Goal: Information Seeking & Learning: Check status

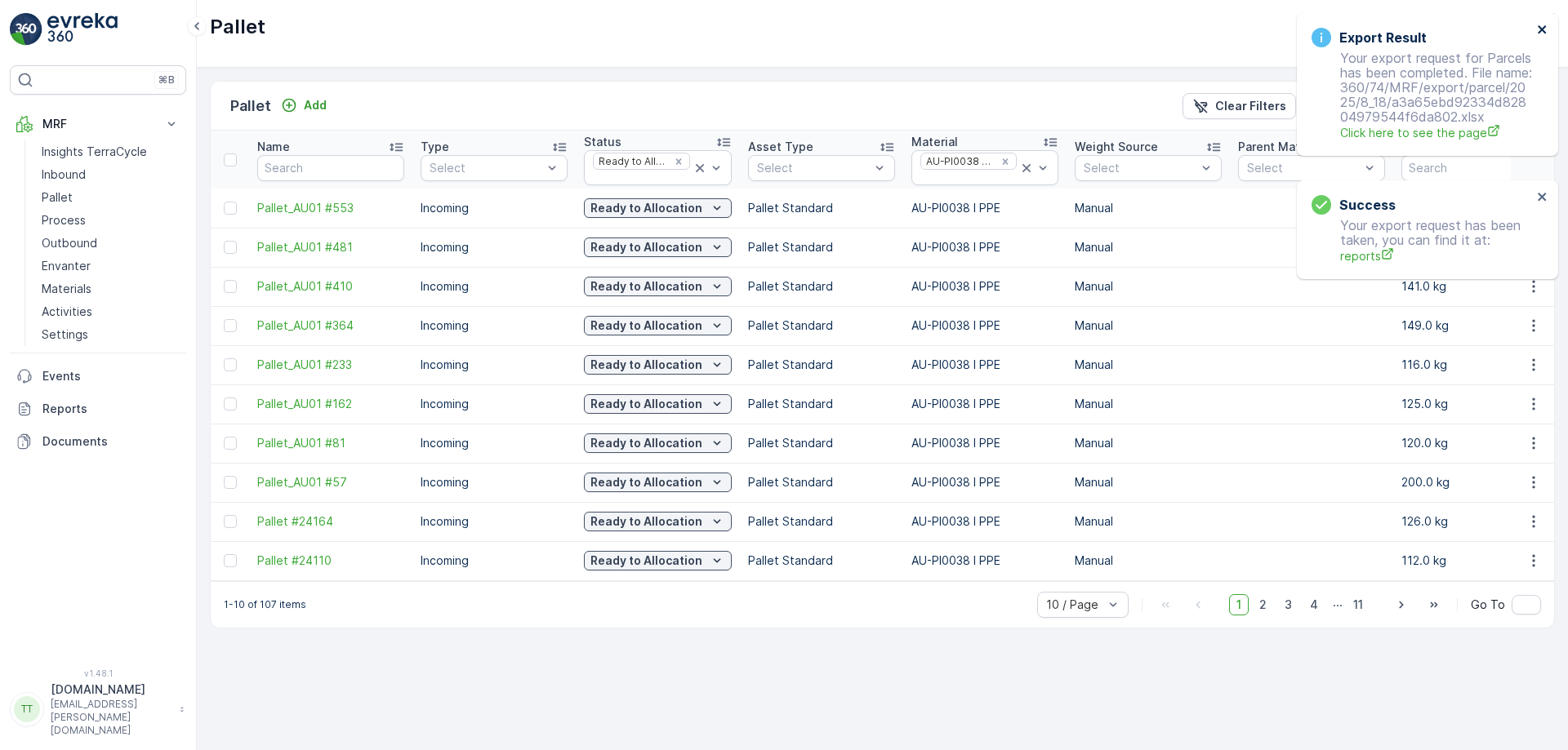
click at [1545, 23] on icon "close" at bounding box center [1543, 28] width 12 height 13
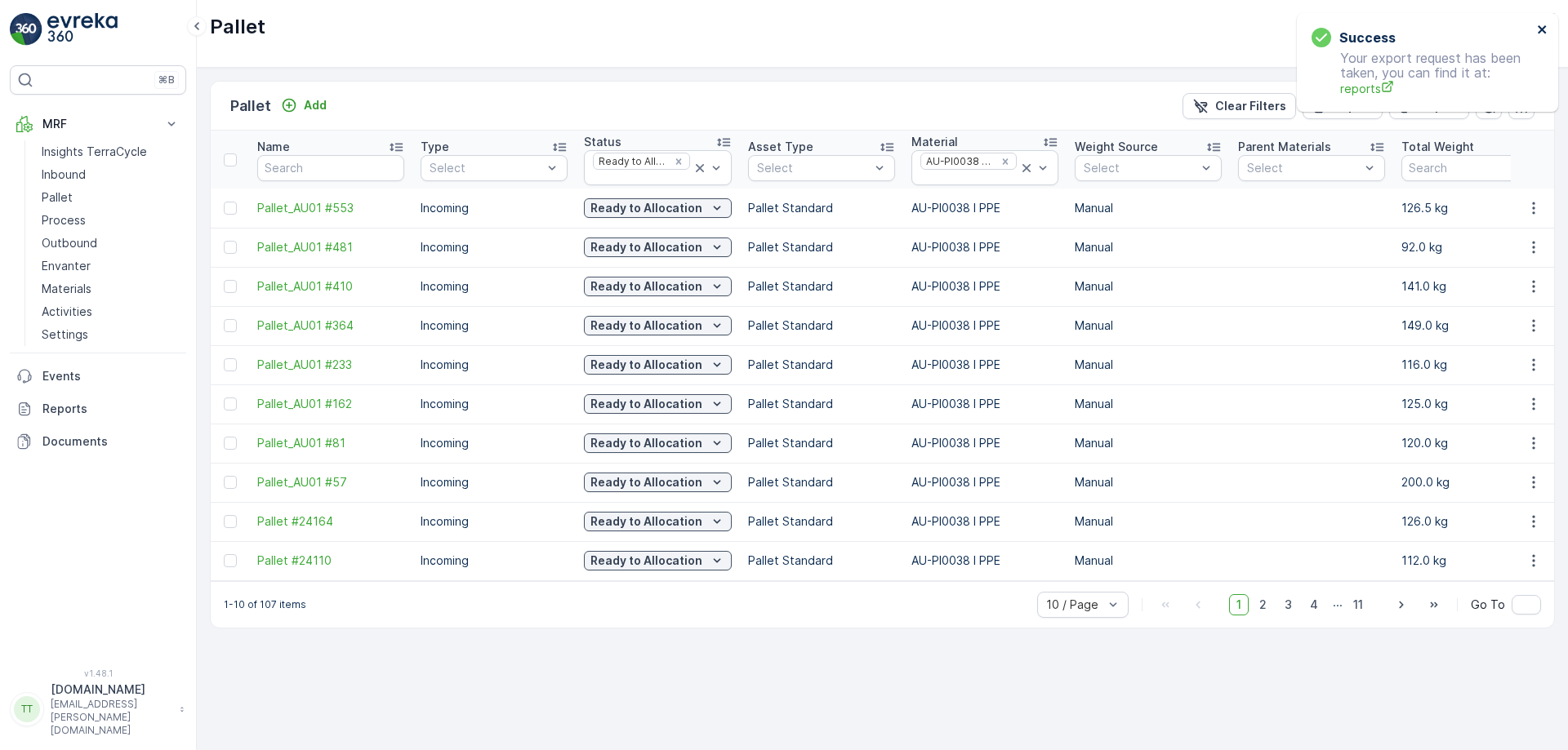
click at [1543, 23] on icon "close" at bounding box center [1543, 28] width 12 height 13
click at [981, 178] on div at bounding box center [969, 178] width 100 height 13
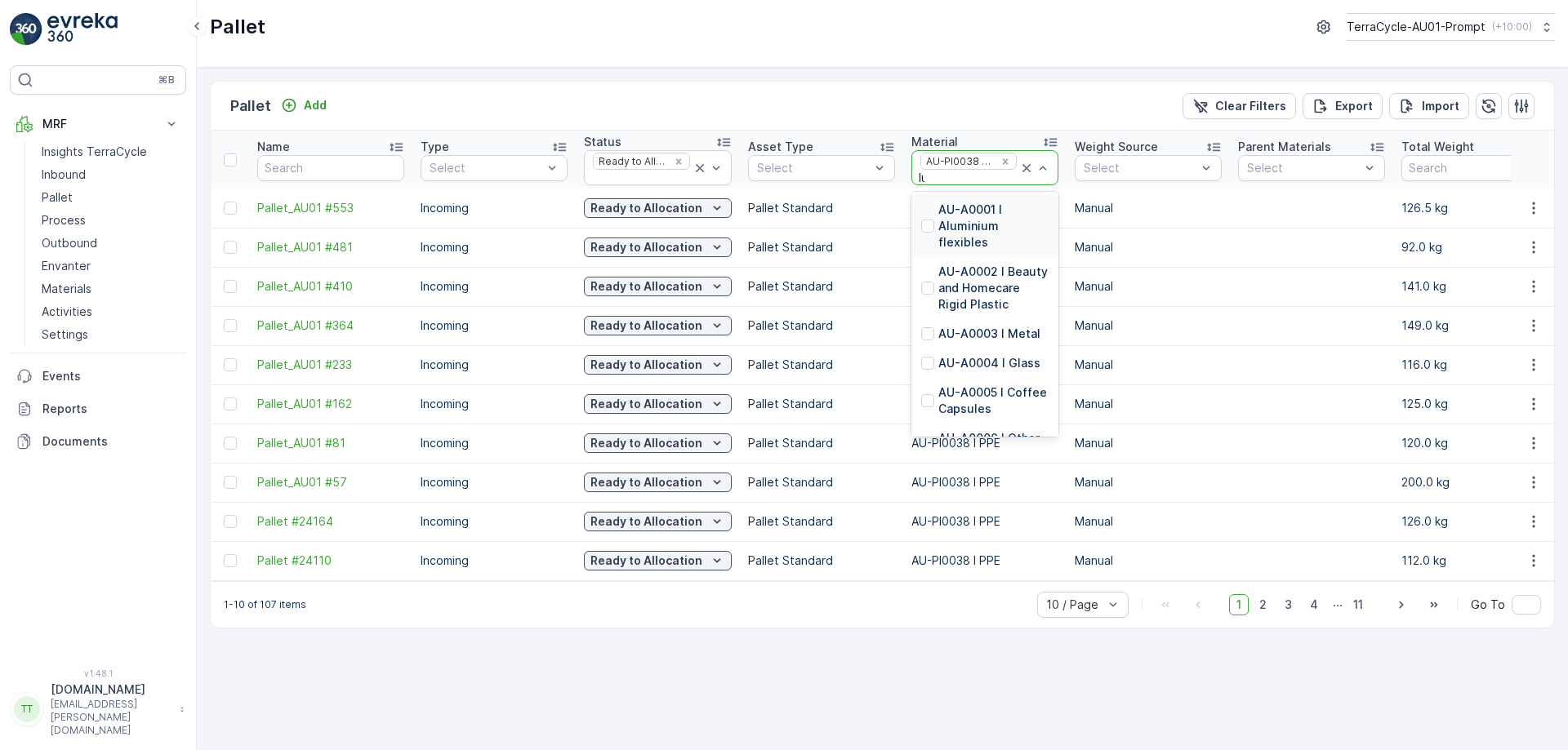
type input "lush"
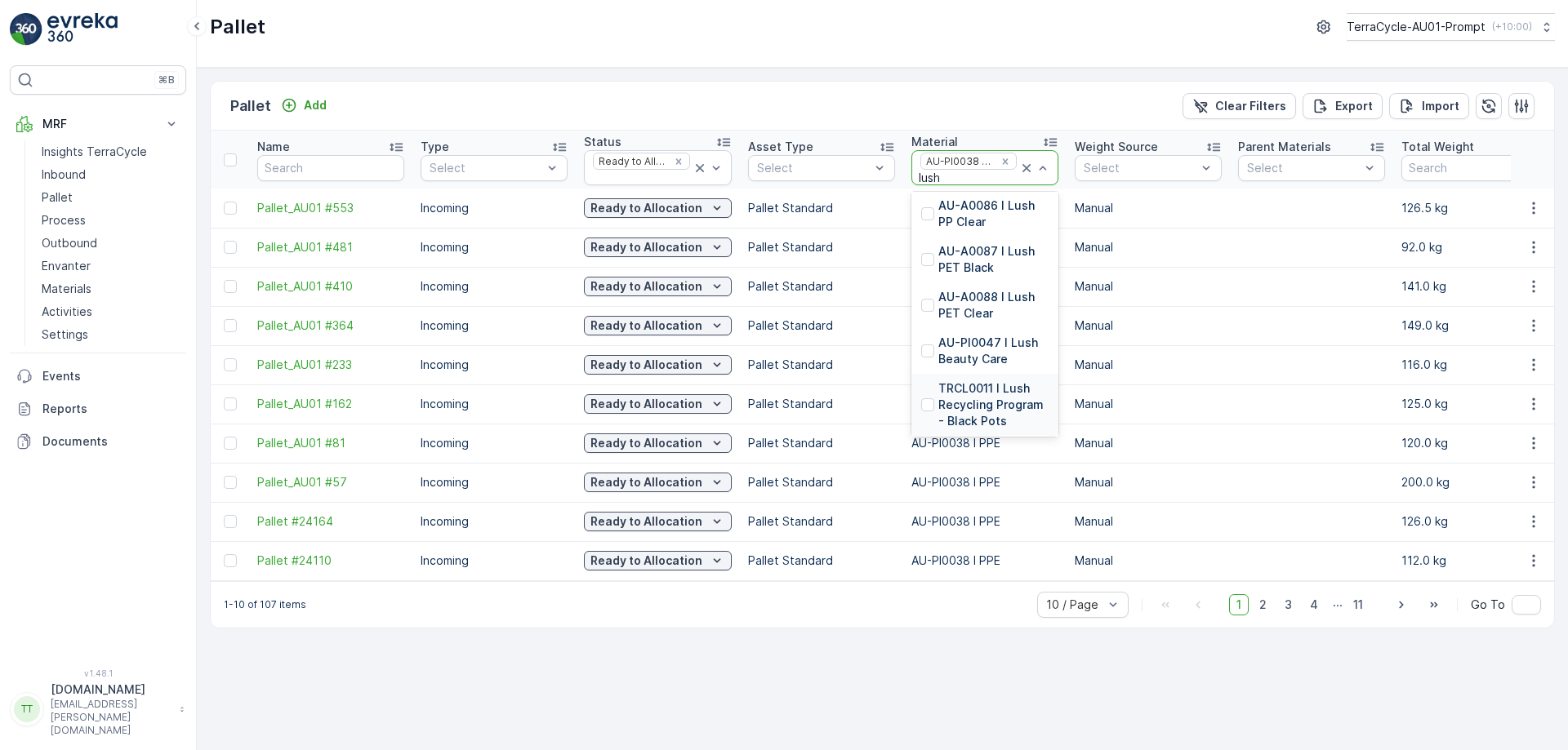
scroll to position [314, 0]
click at [992, 357] on p "AU-PI0047 I Lush Beauty Care" at bounding box center [993, 347] width 110 height 32
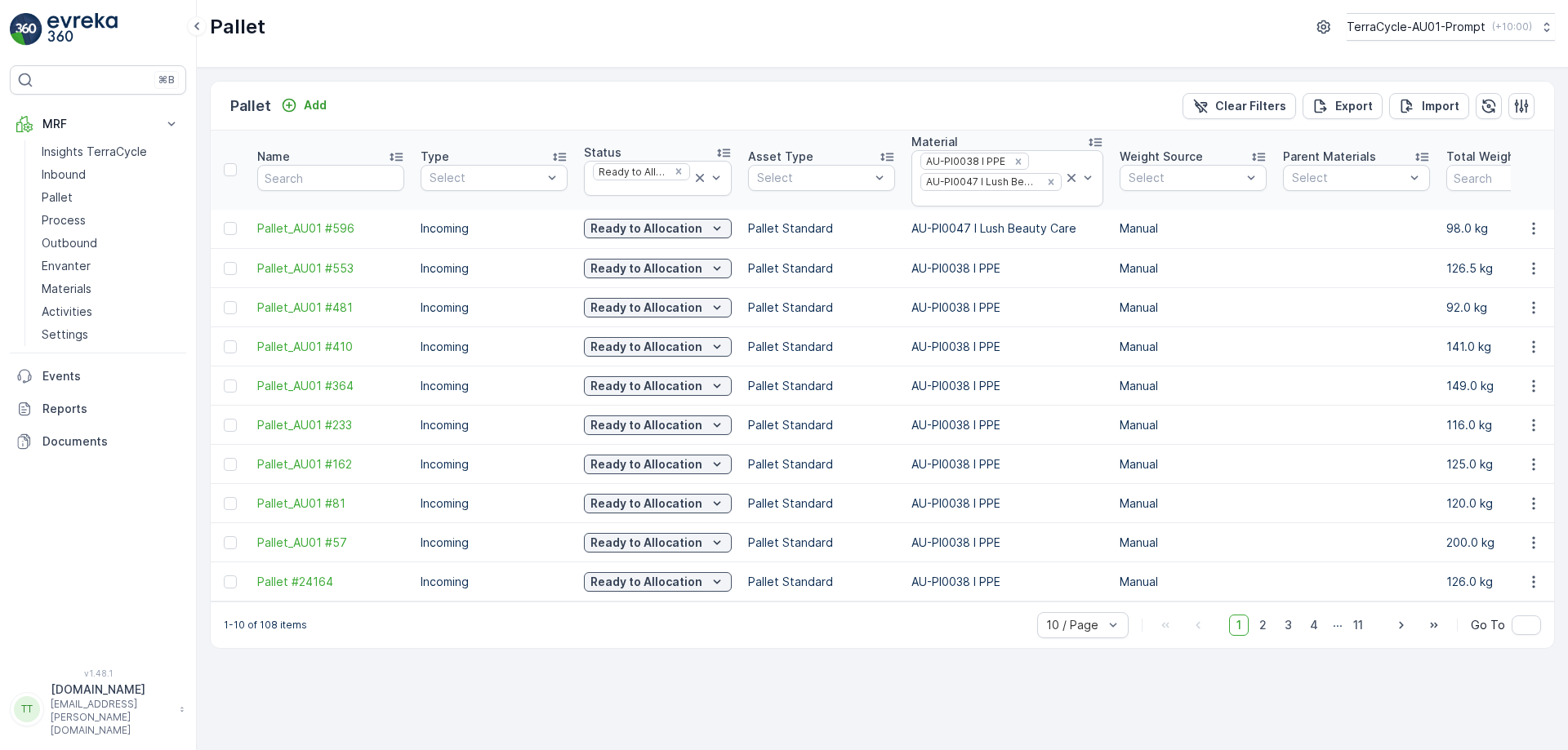
click at [1015, 160] on icon "Remove AU-PI0038 I PPE" at bounding box center [1018, 161] width 6 height 6
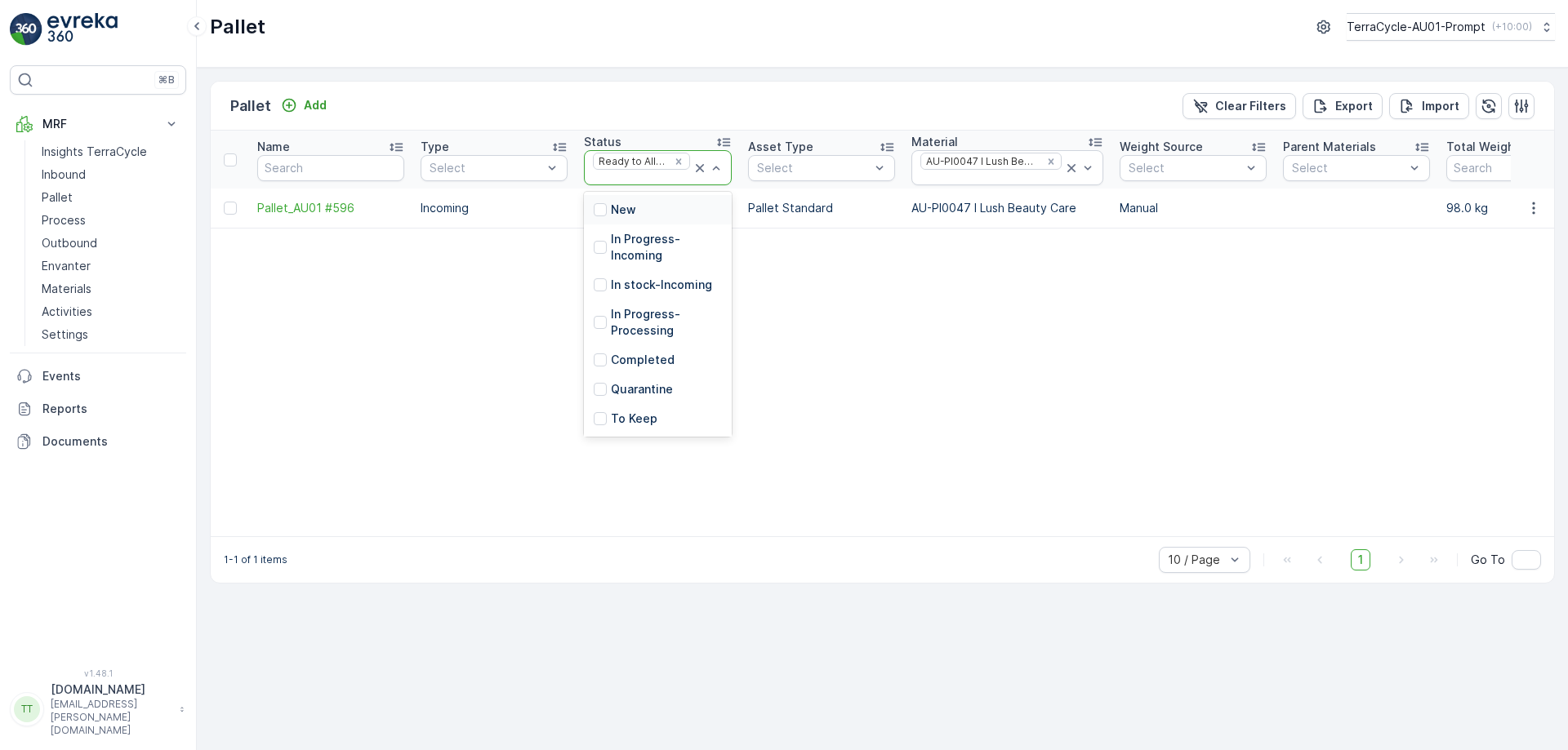
click at [668, 181] on div at bounding box center [641, 178] width 101 height 13
click at [614, 246] on p "In Progress-Incoming" at bounding box center [666, 247] width 111 height 32
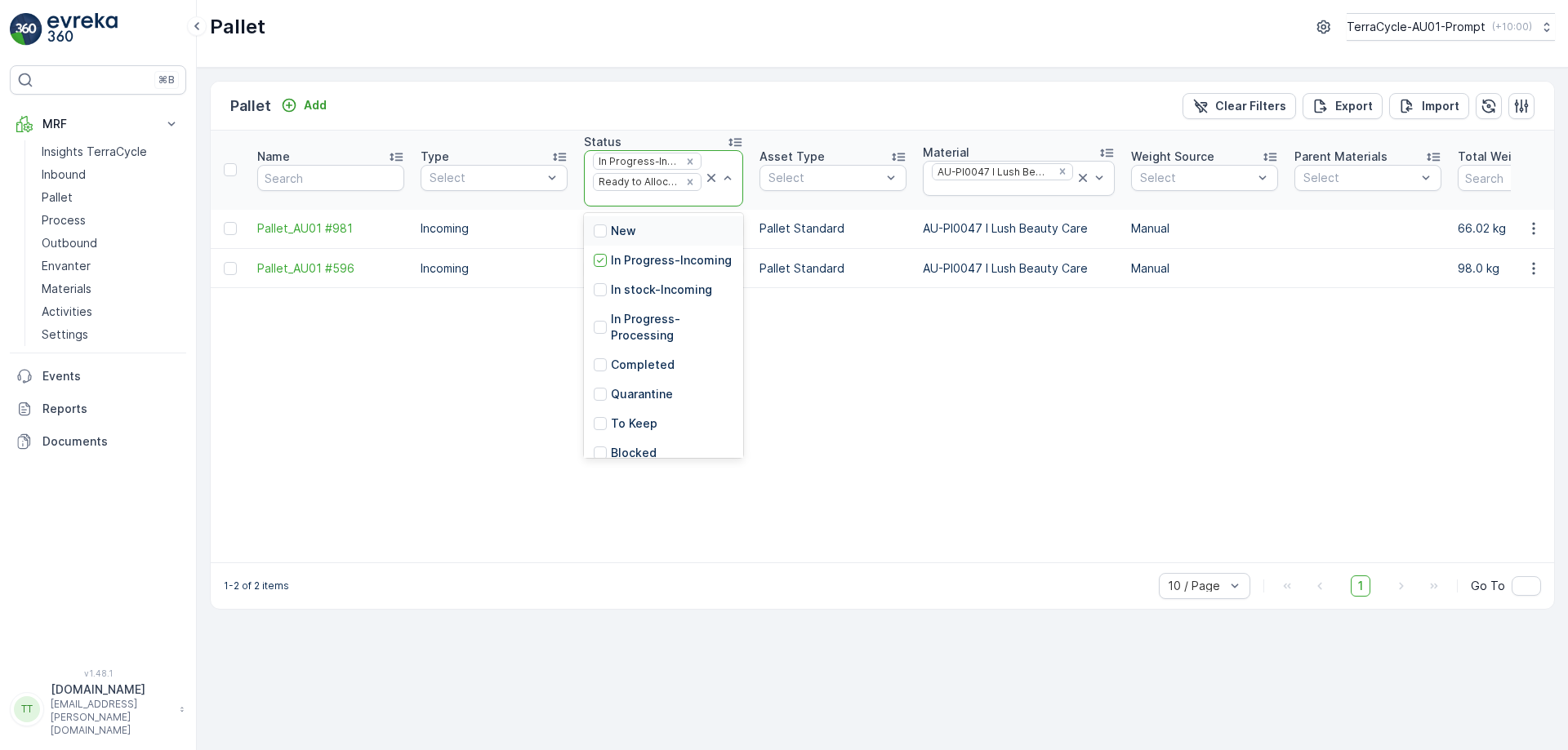
click at [636, 199] on div at bounding box center [647, 199] width 112 height 13
click at [637, 297] on p "In stock-Incoming" at bounding box center [662, 290] width 101 height 17
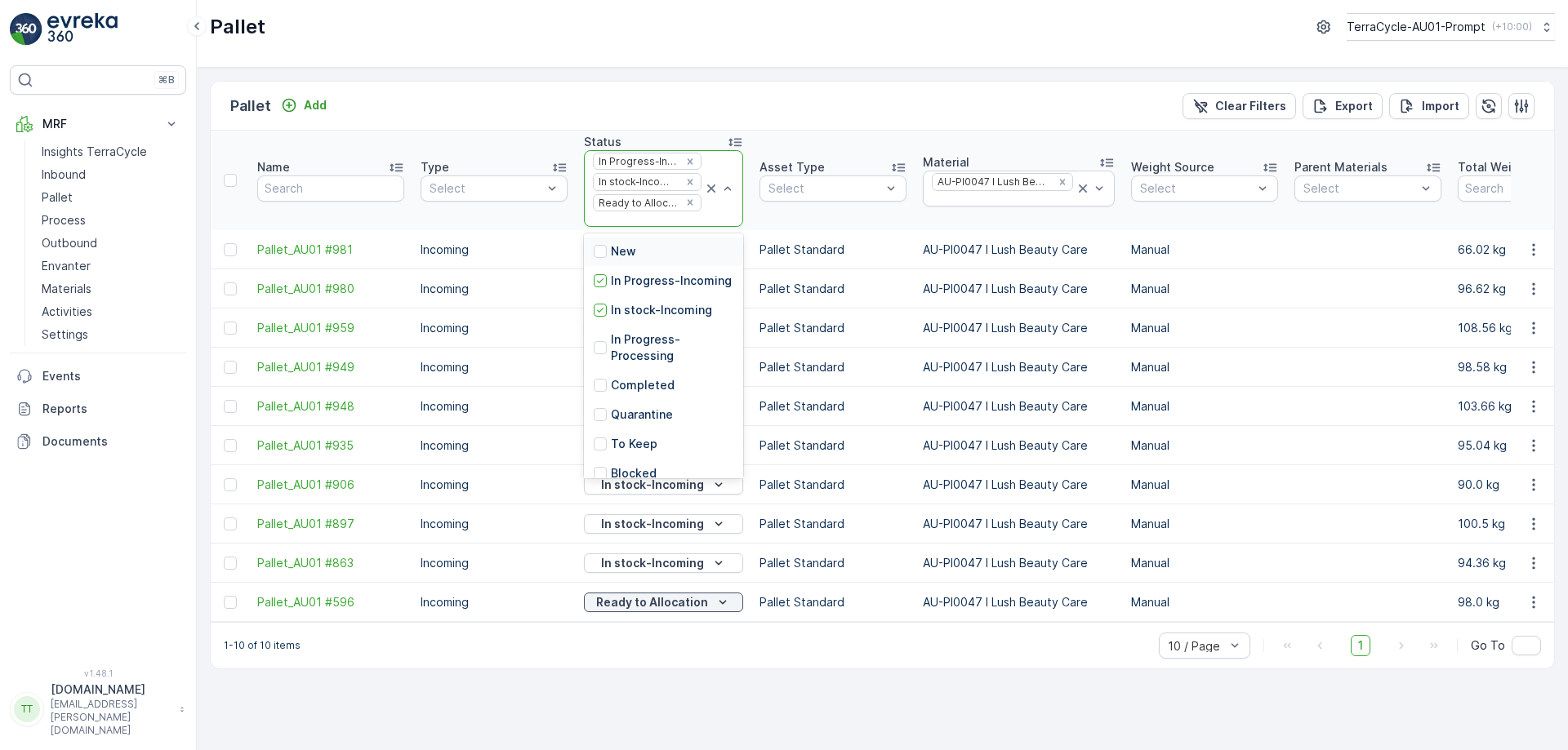
click at [627, 221] on div at bounding box center [647, 218] width 112 height 13
click at [647, 352] on p "In Progress-Processing" at bounding box center [672, 335] width 123 height 32
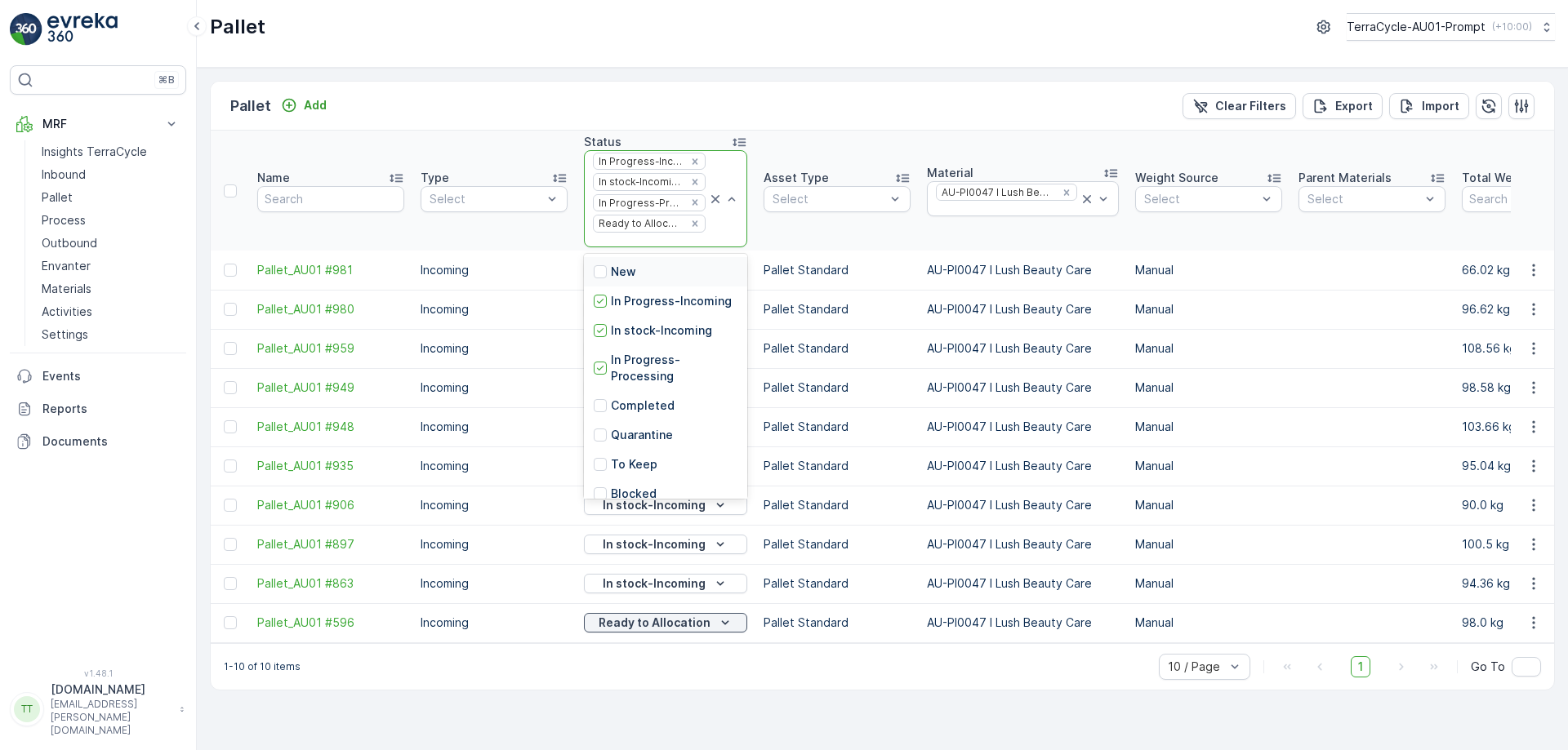
click at [654, 242] on div at bounding box center [649, 240] width 116 height 13
click at [639, 355] on p "In stock-Outgoing" at bounding box center [662, 363] width 102 height 17
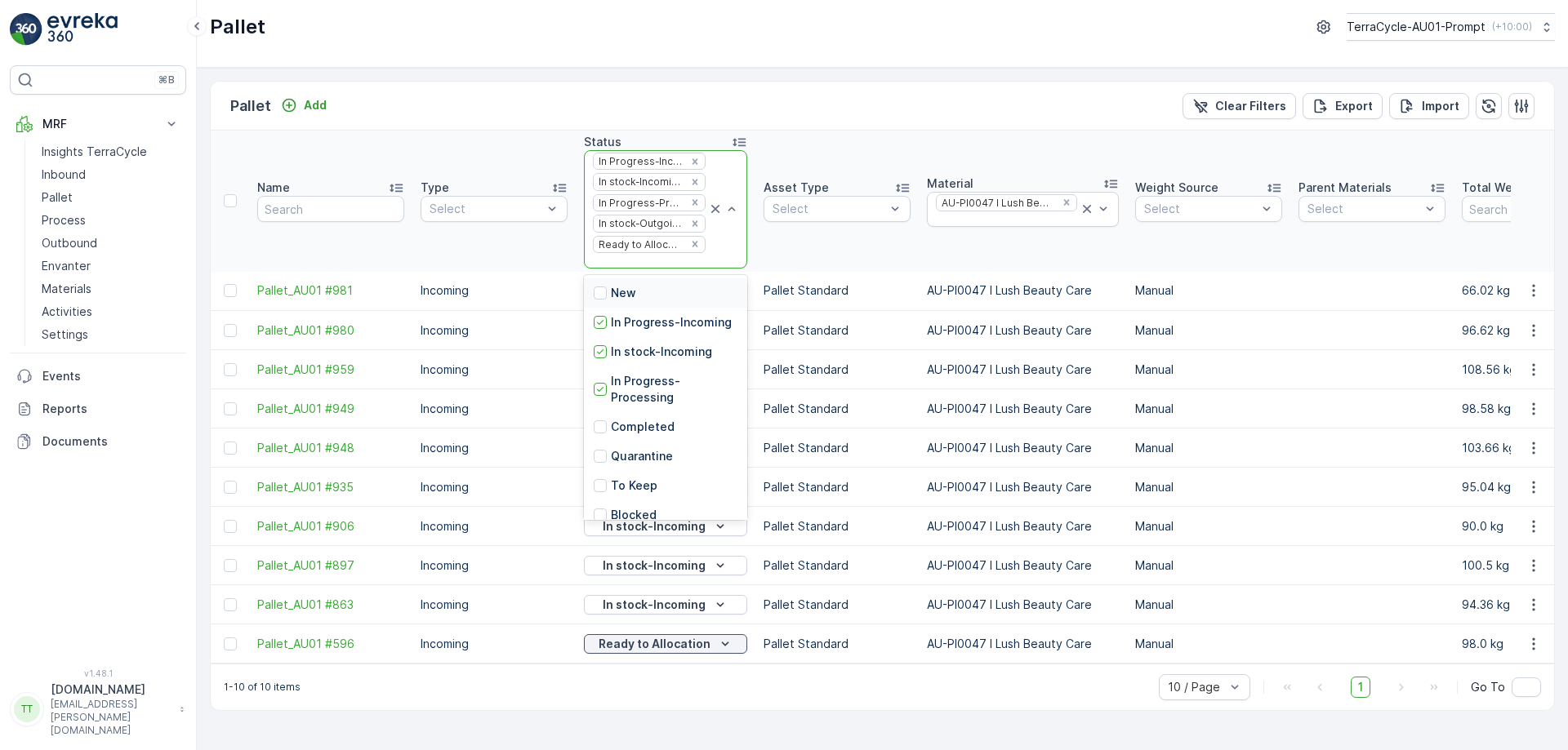
click at [632, 258] on div at bounding box center [649, 260] width 116 height 13
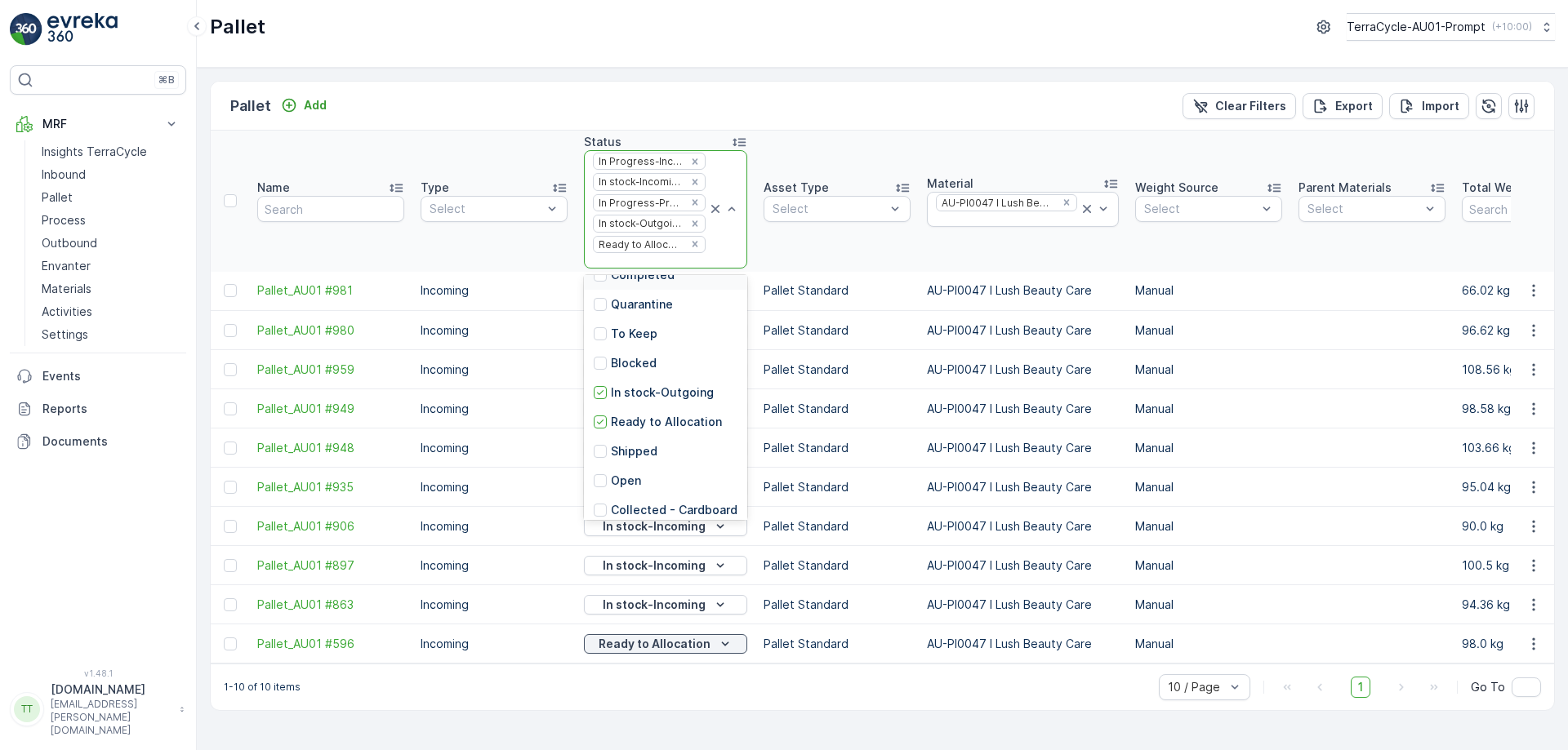
scroll to position [193, 0]
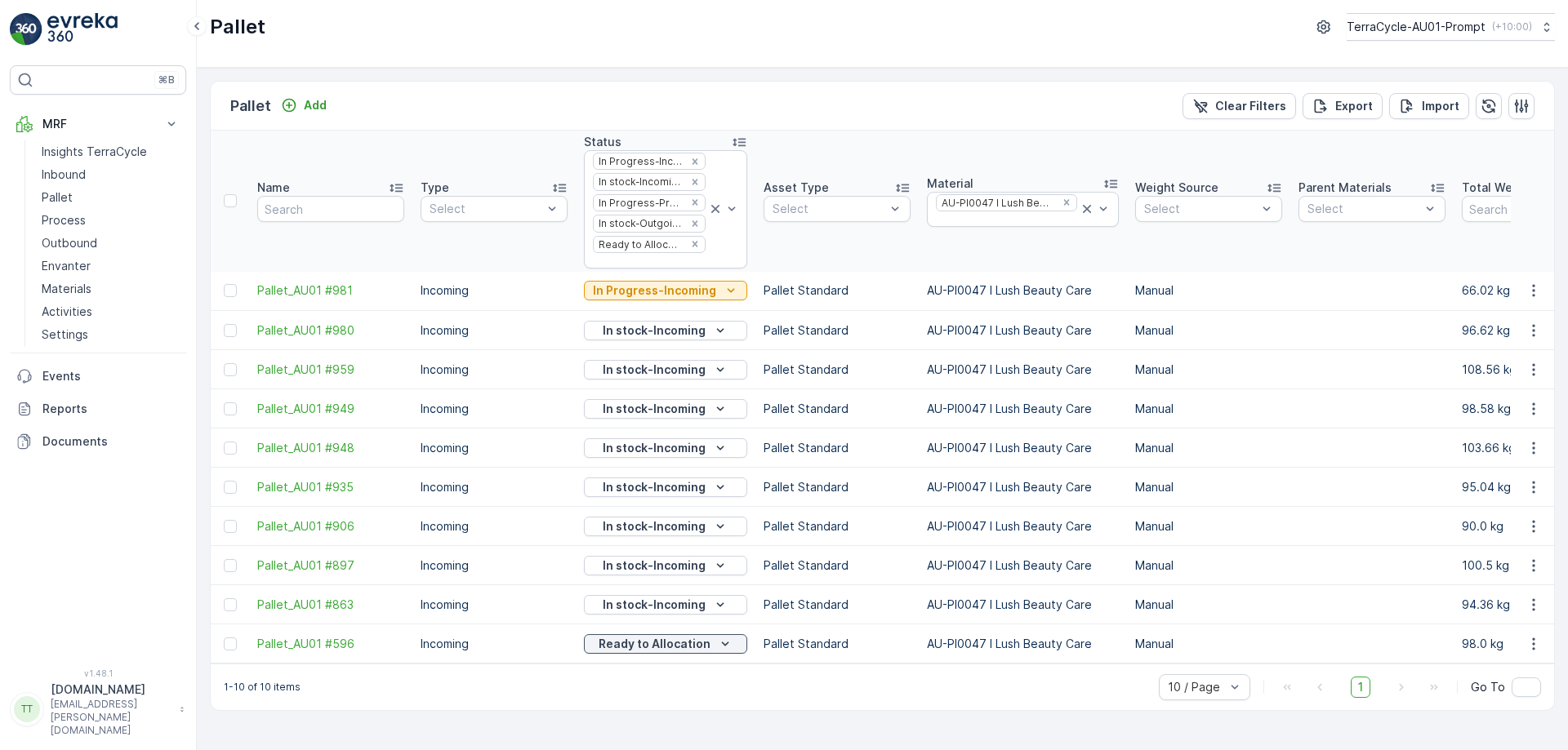
click at [834, 100] on div "Pallet Add Clear Filters Export Import" at bounding box center [882, 106] width 1344 height 49
drag, startPoint x: 917, startPoint y: 328, endPoint x: 1089, endPoint y: 337, distance: 172.2
click at [1089, 337] on td "AU-PI0047 I Lush Beauty Care" at bounding box center [1023, 331] width 208 height 39
copy td "AU-PI0047 I Lush Beauty Care"
click at [989, 222] on div at bounding box center [1006, 218] width 144 height 13
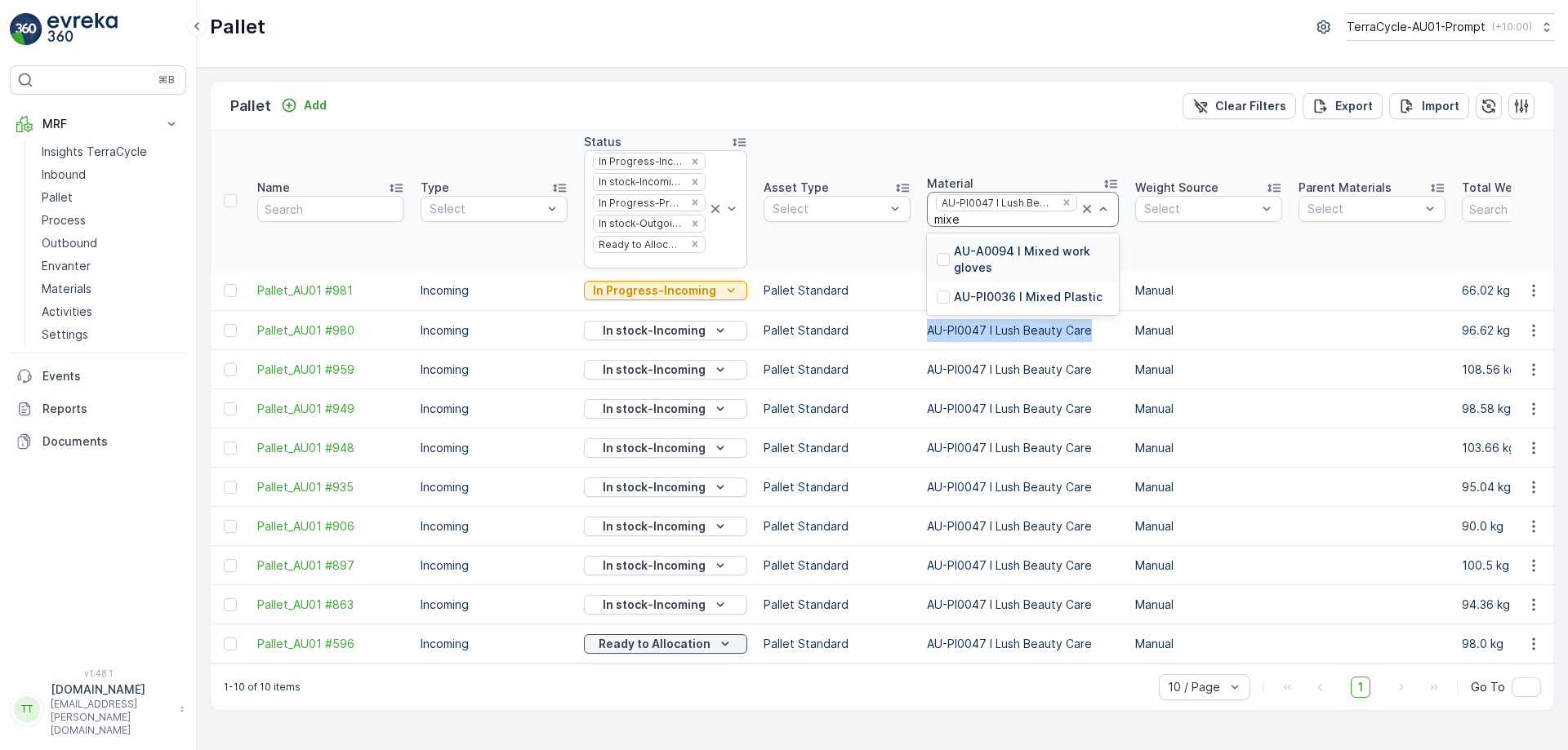
type input "mixed"
click at [989, 293] on p "AU-PI0036 I Mixed Plastic" at bounding box center [1028, 296] width 148 height 17
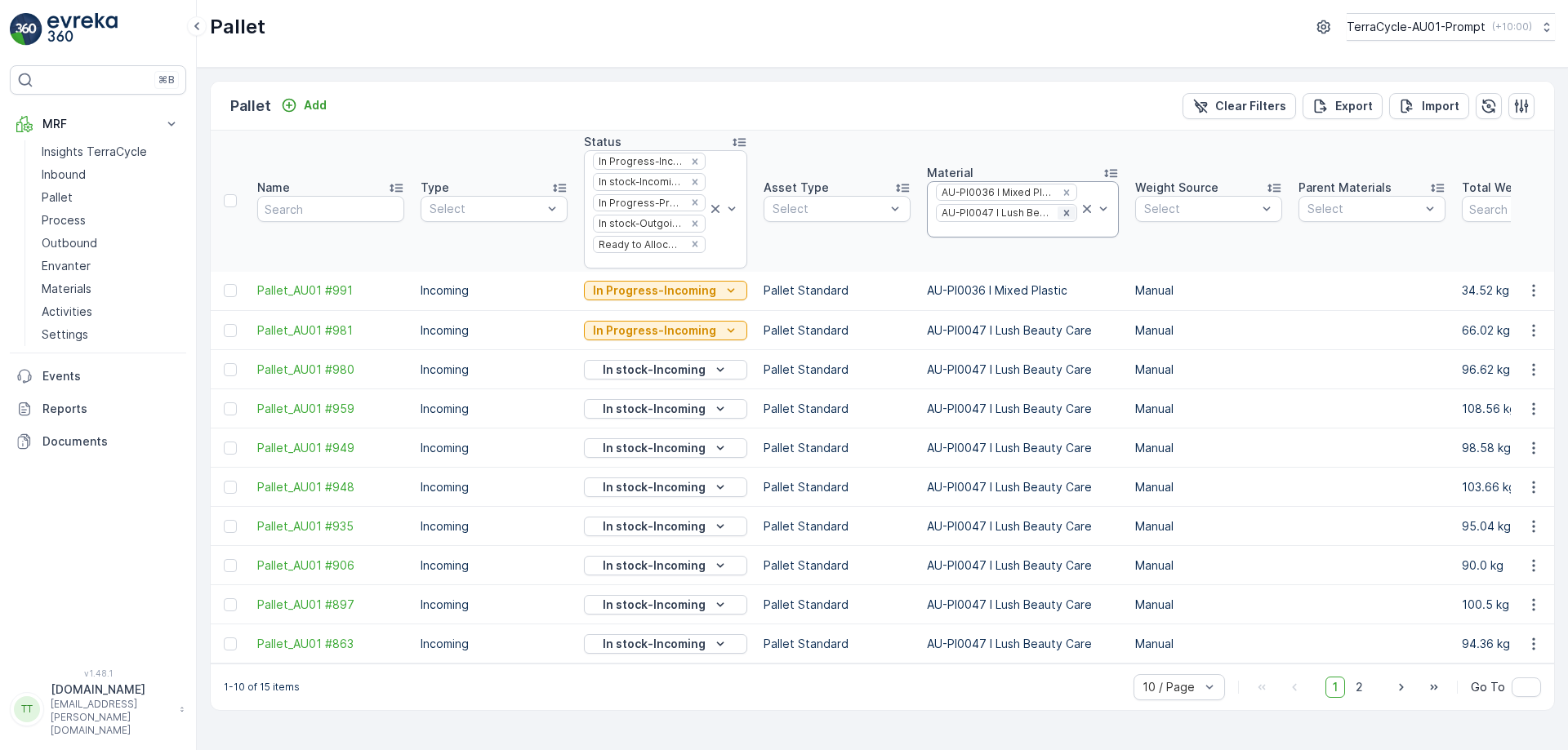
click at [1061, 216] on icon "Remove AU-PI0047 I Lush Beauty Care" at bounding box center [1066, 214] width 12 height 12
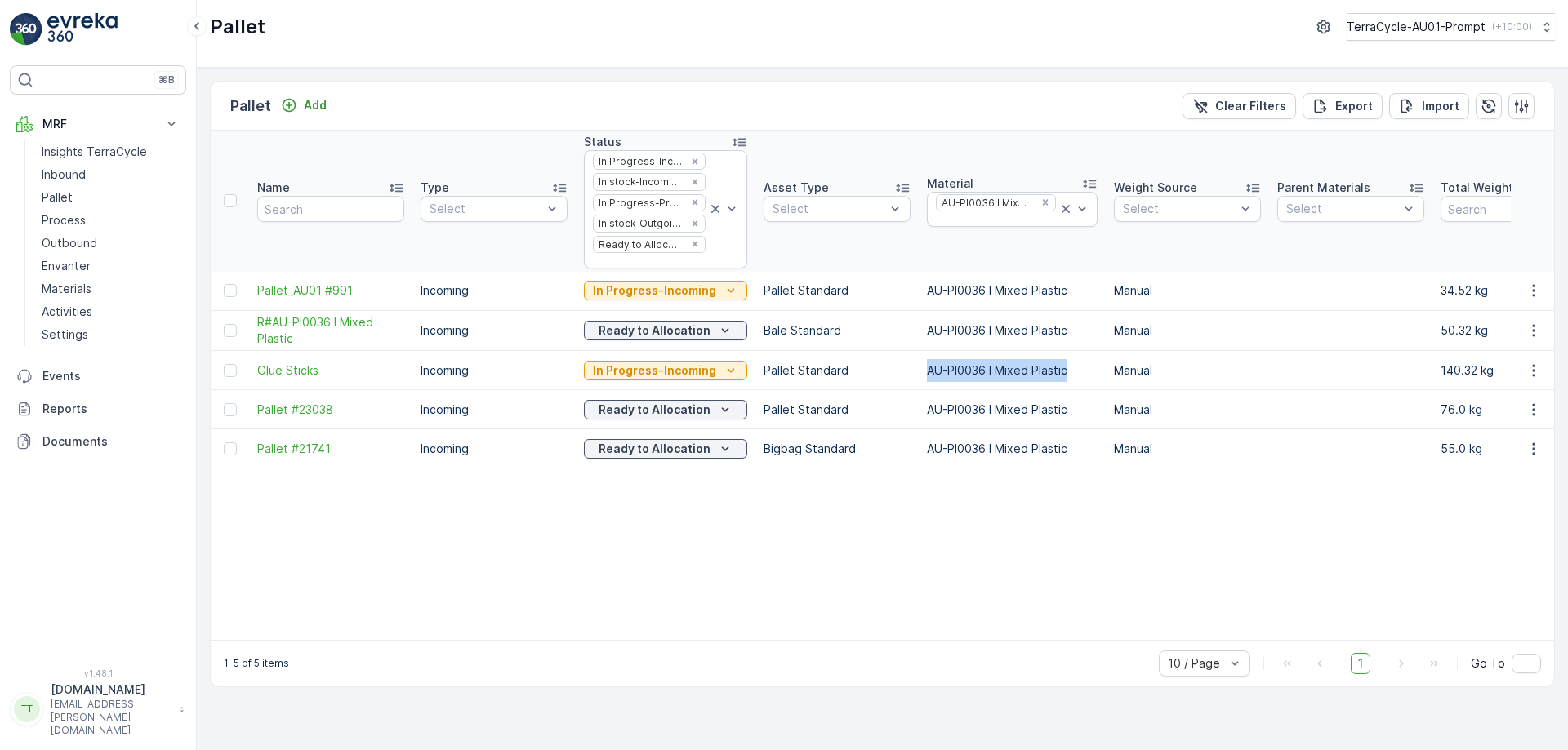
drag, startPoint x: 917, startPoint y: 371, endPoint x: 1064, endPoint y: 383, distance: 147.5
click at [1064, 383] on td "AU-PI0036 I Mixed Plastic" at bounding box center [1013, 371] width 187 height 39
copy td "AU-PI0036 I Mixed Plastic"
click at [985, 220] on div at bounding box center [995, 218] width 123 height 13
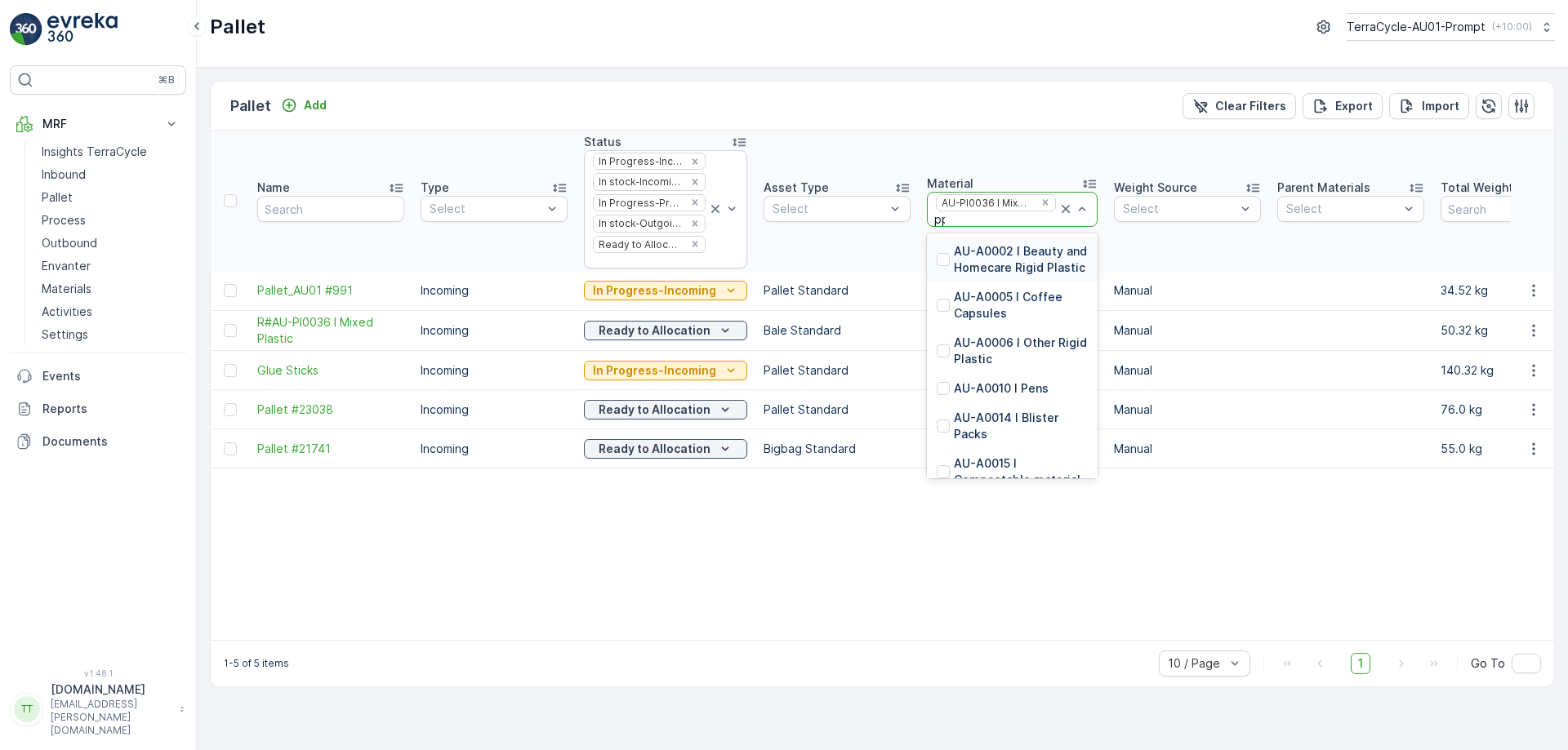
type input "ppe"
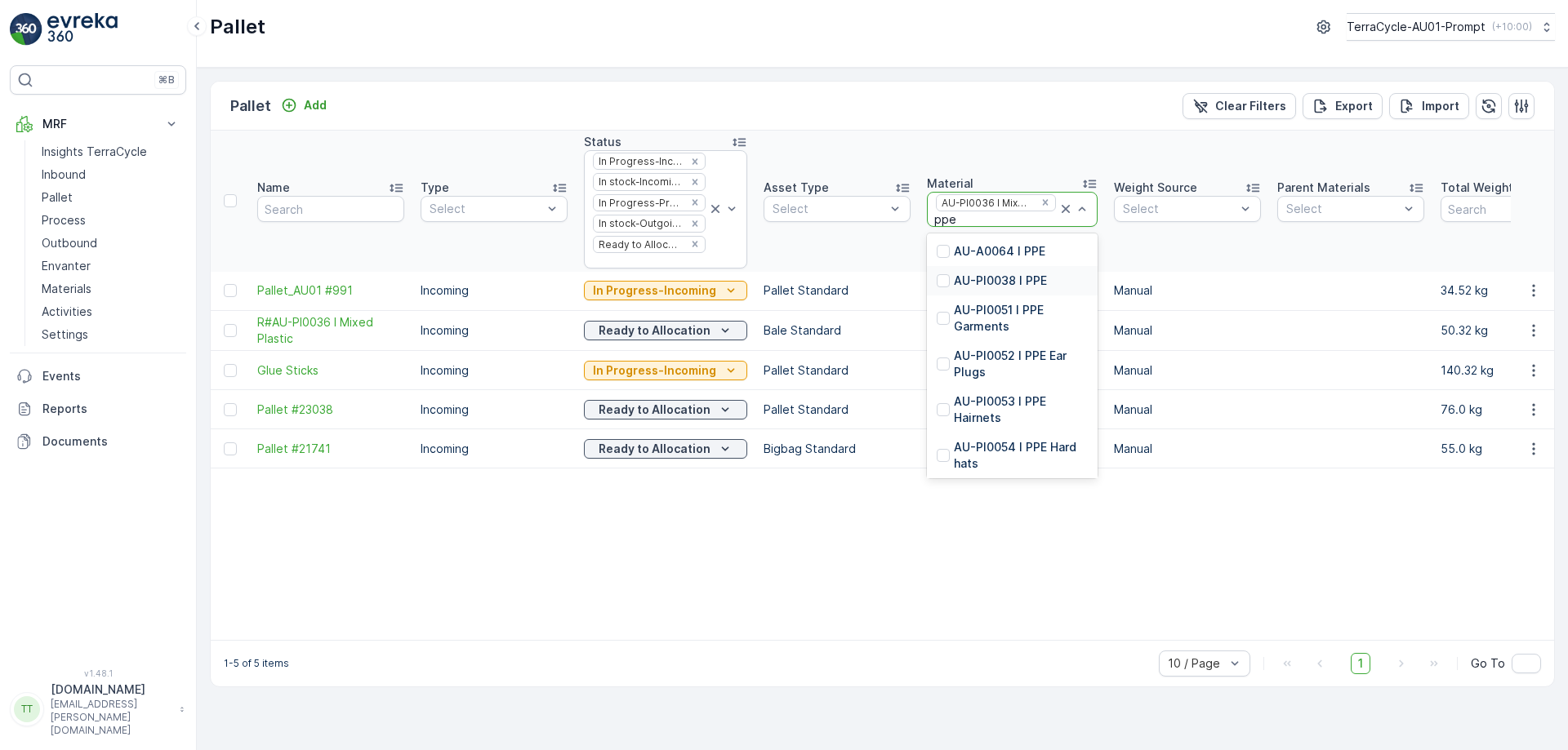
click at [1006, 286] on p "AU-PI0038 I PPE" at bounding box center [1000, 281] width 93 height 17
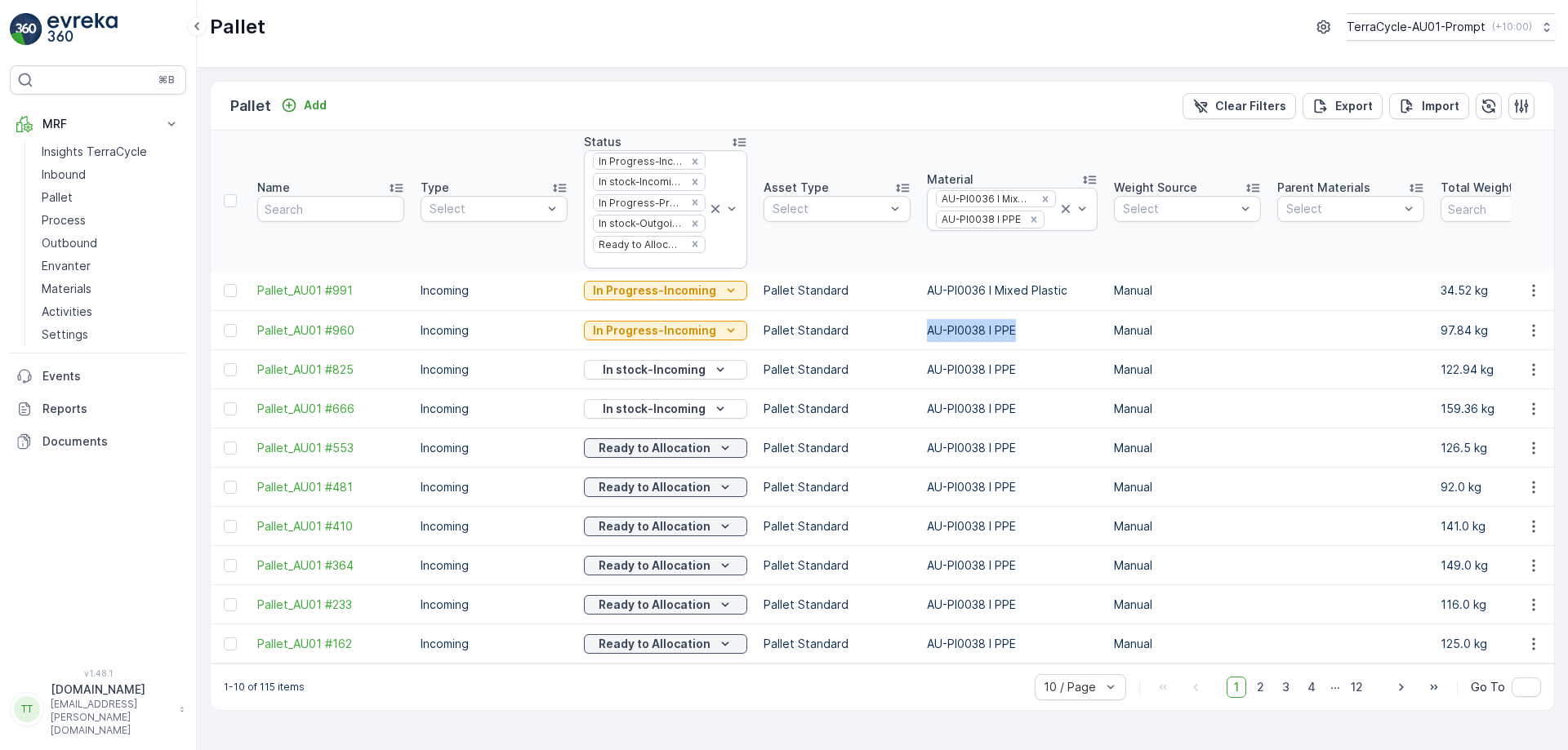
drag, startPoint x: 910, startPoint y: 333, endPoint x: 1010, endPoint y: 333, distance: 100.0
click at [1010, 333] on td "AU-PI0038 I PPE" at bounding box center [1013, 331] width 187 height 39
copy td "AU-PI0038 I PPE"
click at [855, 102] on div "Pallet Add Clear Filters Export Import" at bounding box center [882, 106] width 1344 height 49
click at [1039, 203] on icon "Remove AU-PI0036 I Mixed Plastic" at bounding box center [1045, 199] width 12 height 12
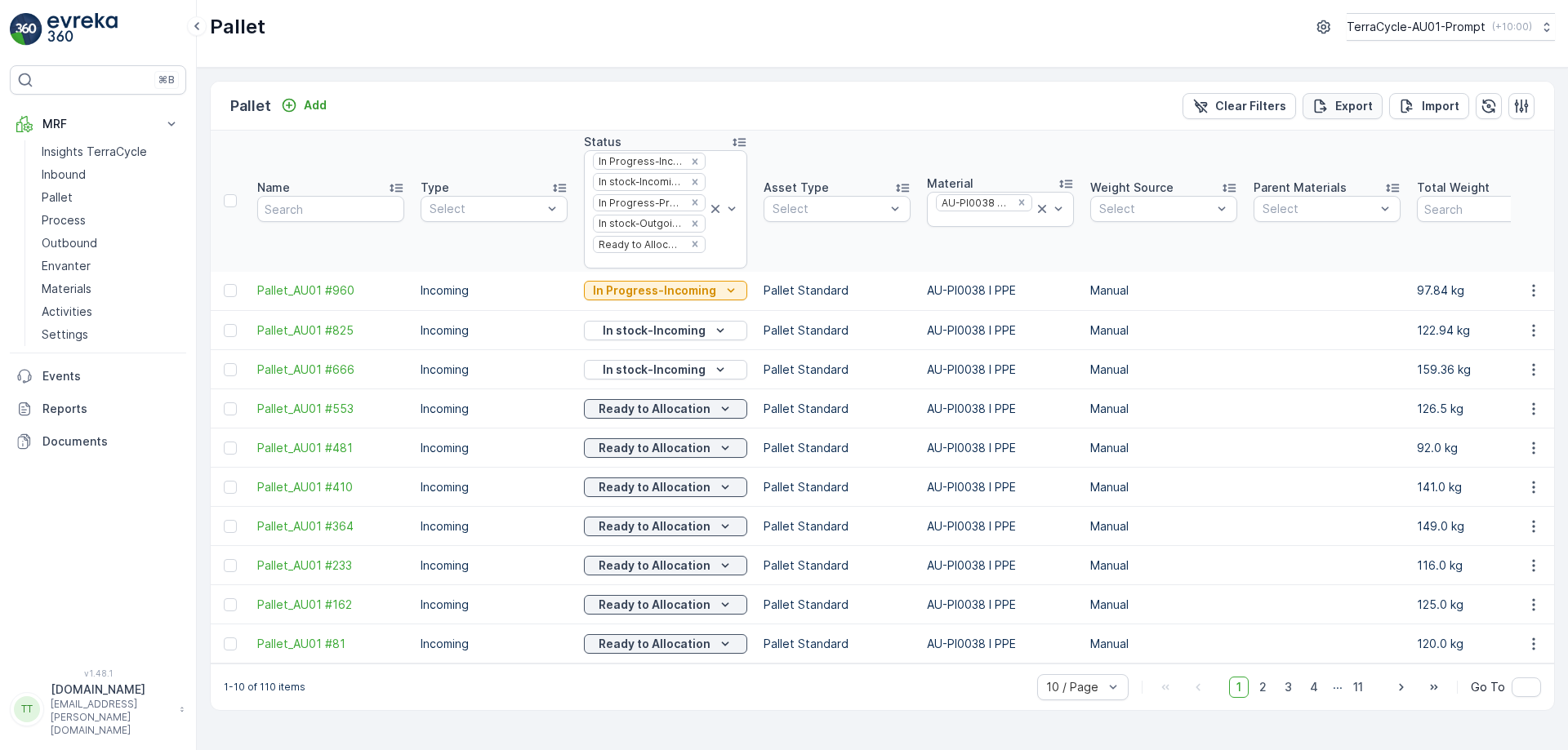
click at [1369, 109] on p "Export" at bounding box center [1353, 105] width 38 height 17
click at [1356, 88] on span "reports" at bounding box center [1435, 89] width 192 height 18
click at [980, 221] on div at bounding box center [984, 218] width 100 height 13
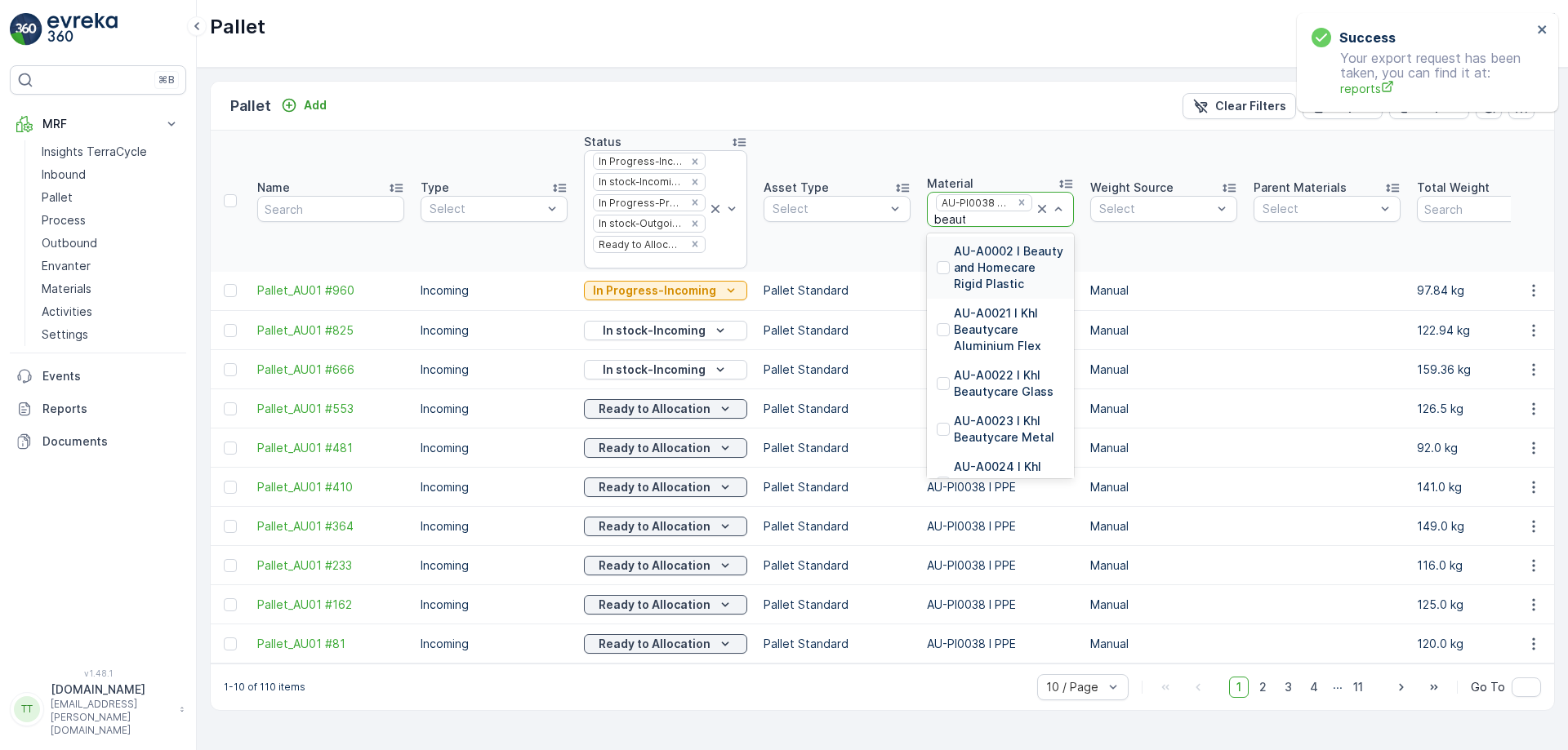
type input "beauty"
click at [999, 299] on p "AU-PI0001 I Beauty and homecare" at bounding box center [1009, 290] width 110 height 32
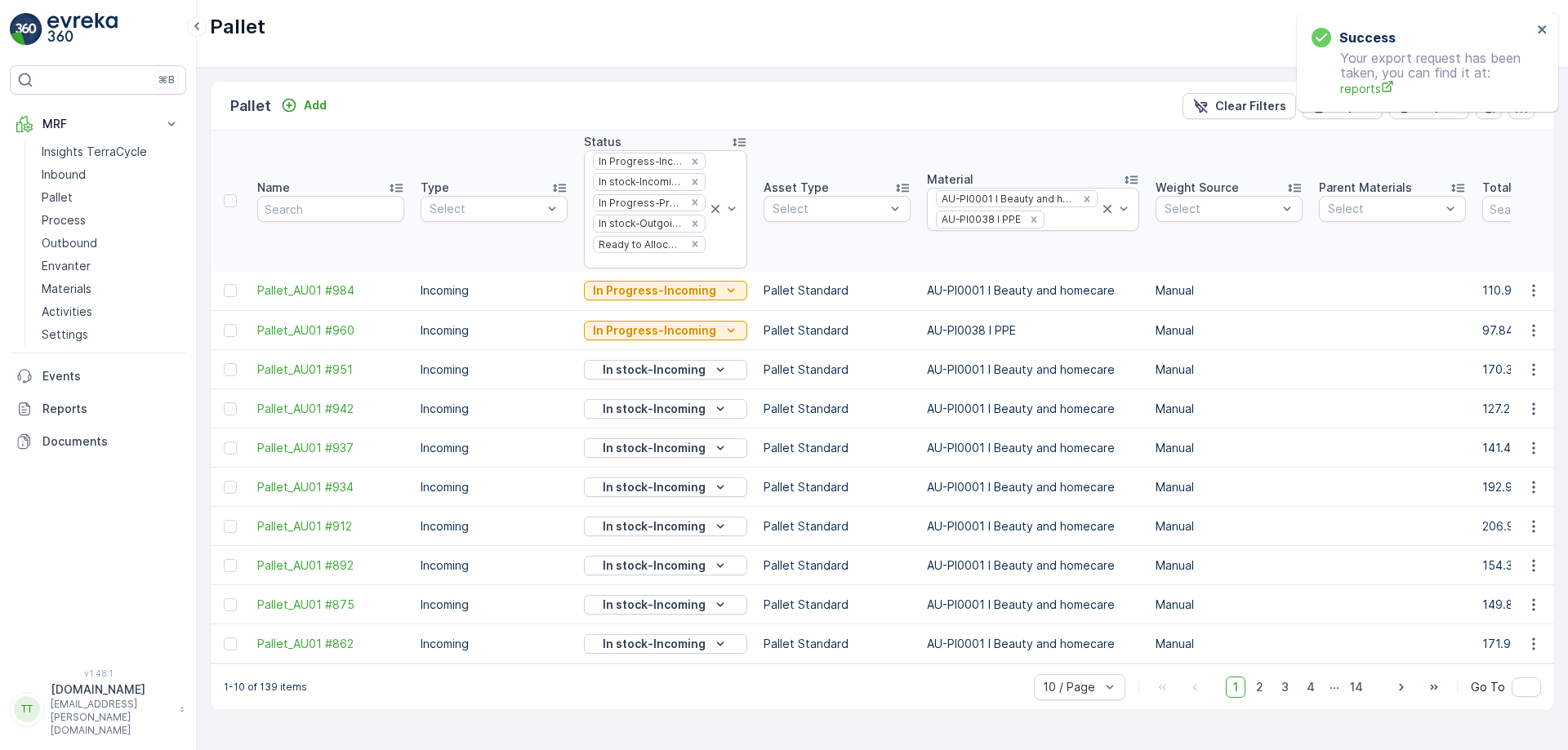
click at [1030, 217] on icon "Remove AU-PI0038 I PPE" at bounding box center [1033, 219] width 6 height 6
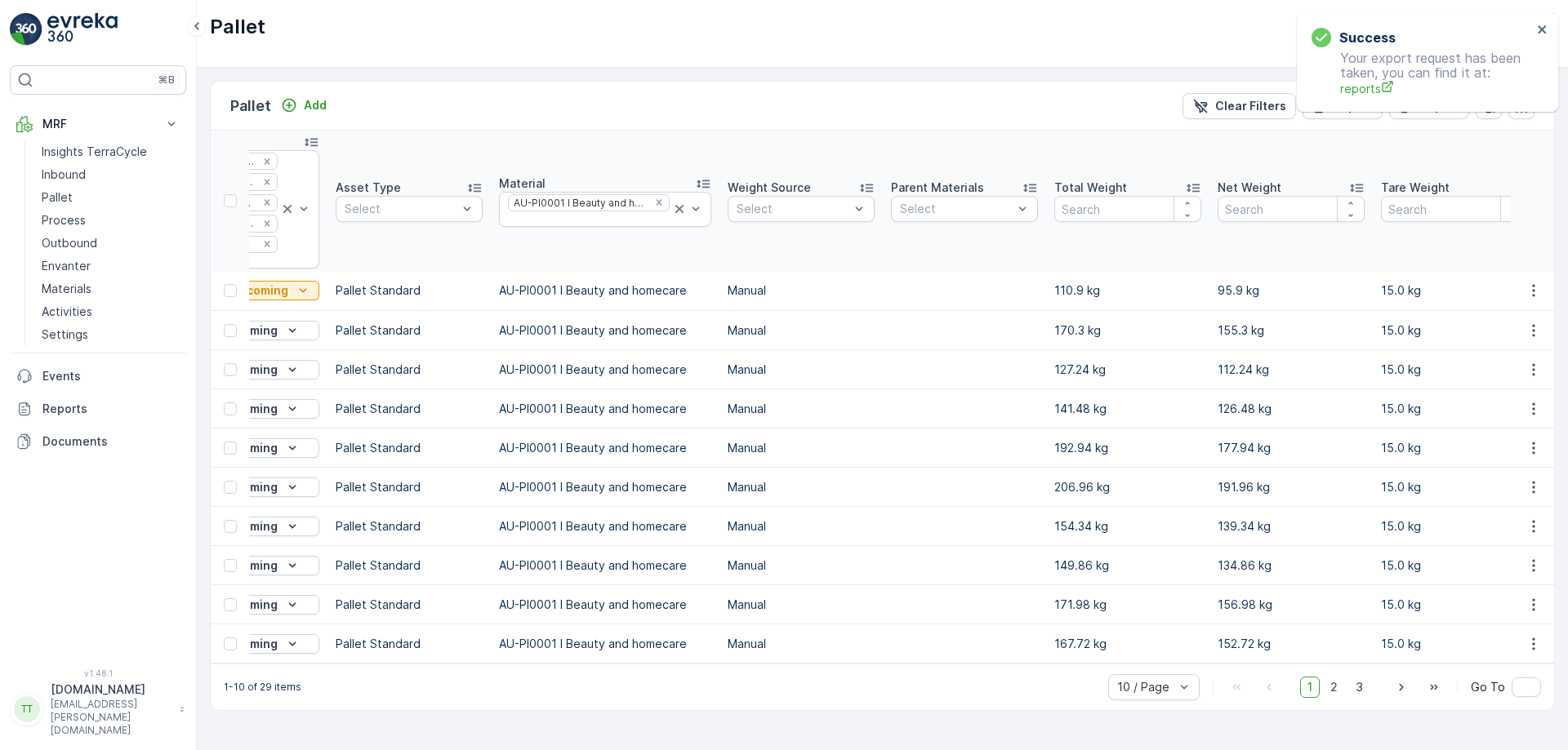
scroll to position [0, 429]
click at [1340, 691] on span "2" at bounding box center [1334, 688] width 22 height 21
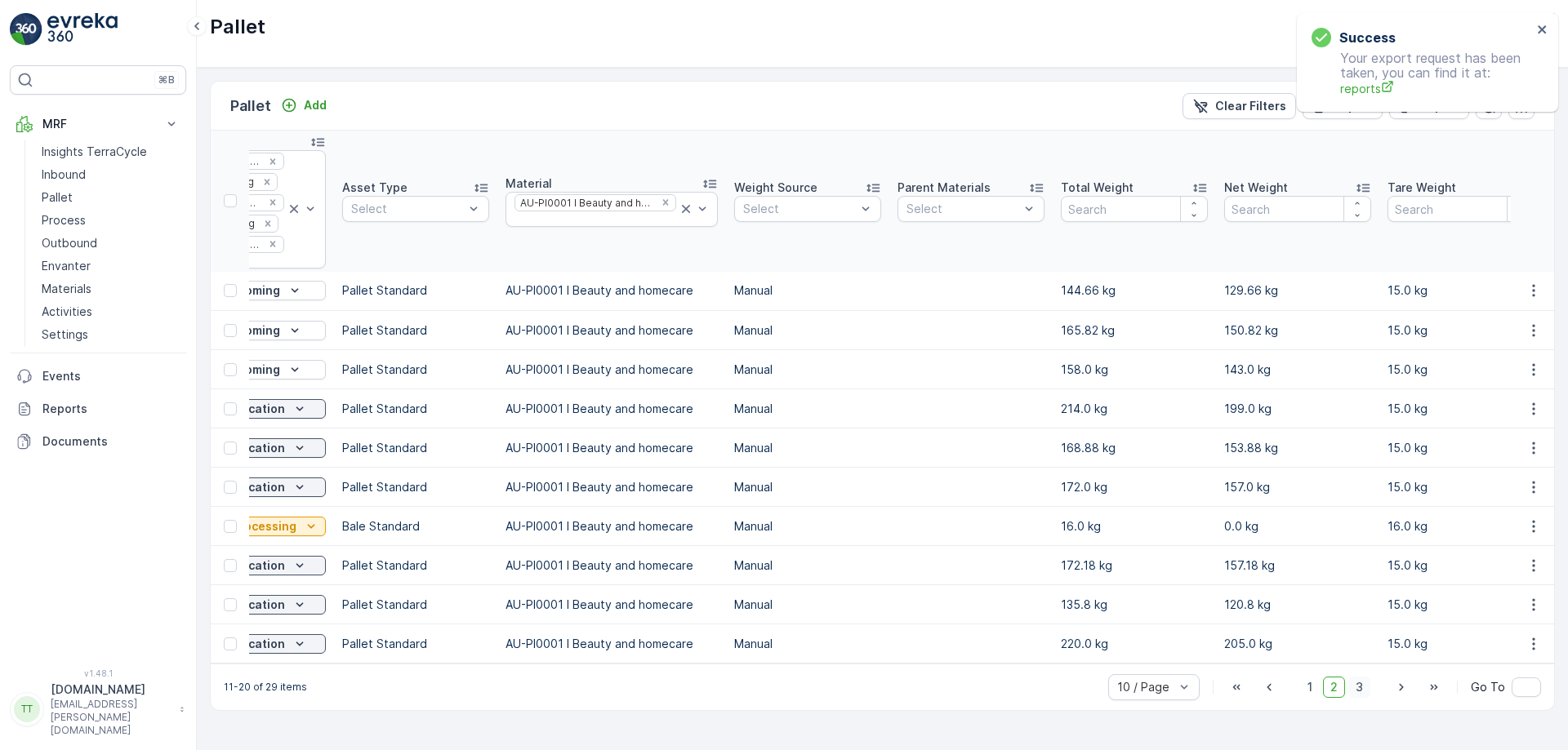
click at [1357, 694] on span "3" at bounding box center [1359, 688] width 22 height 21
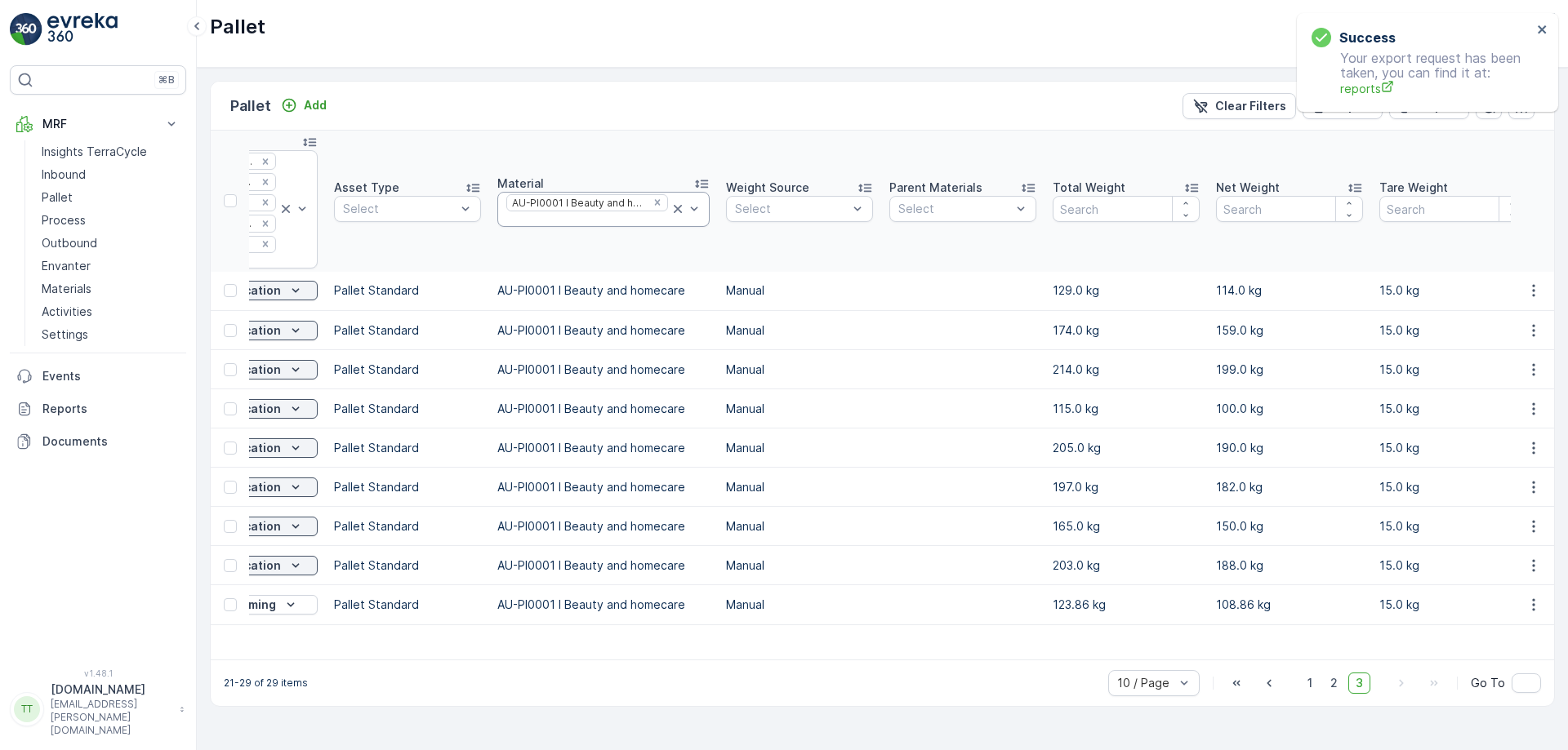
click at [620, 222] on div at bounding box center [586, 218] width 165 height 13
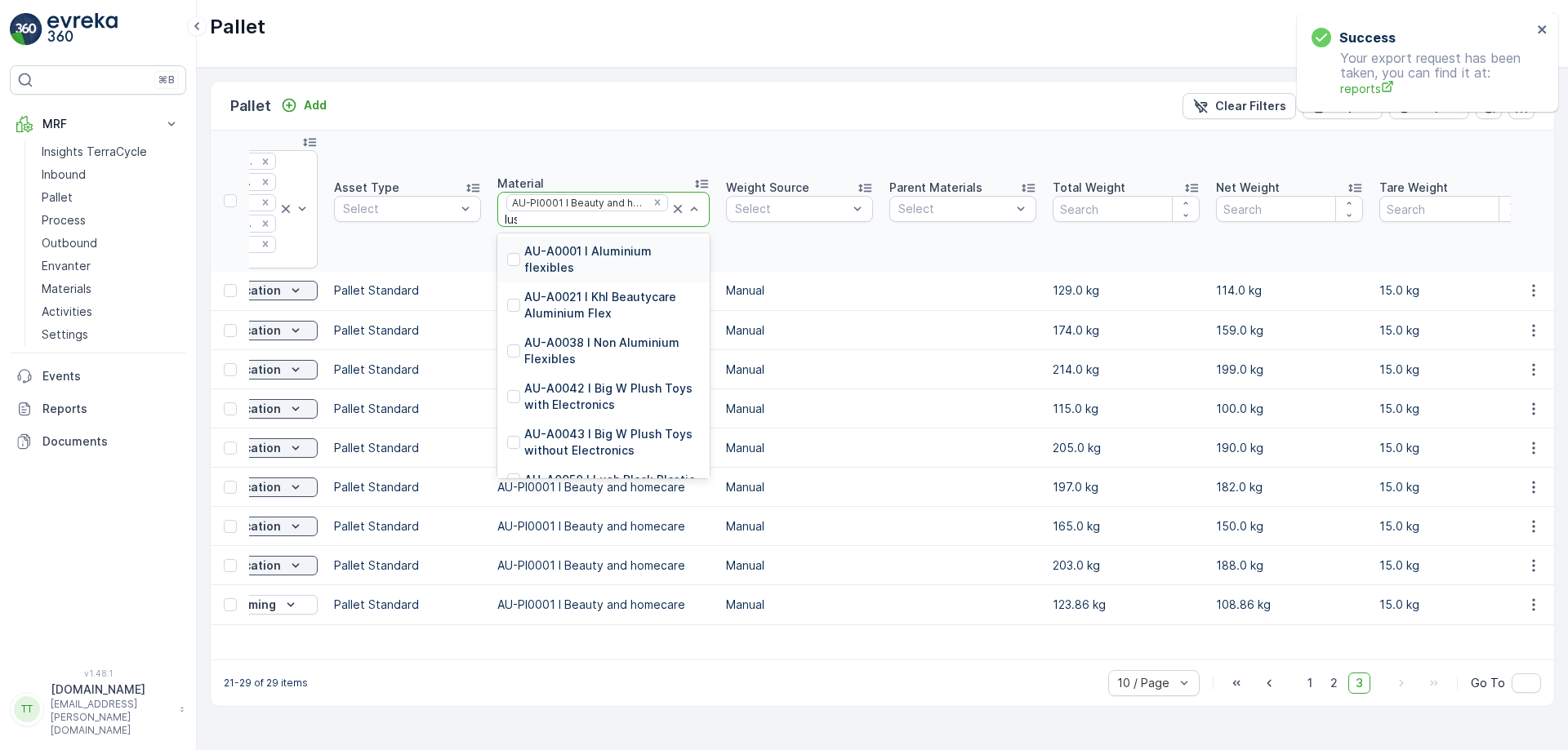
type input "lush"
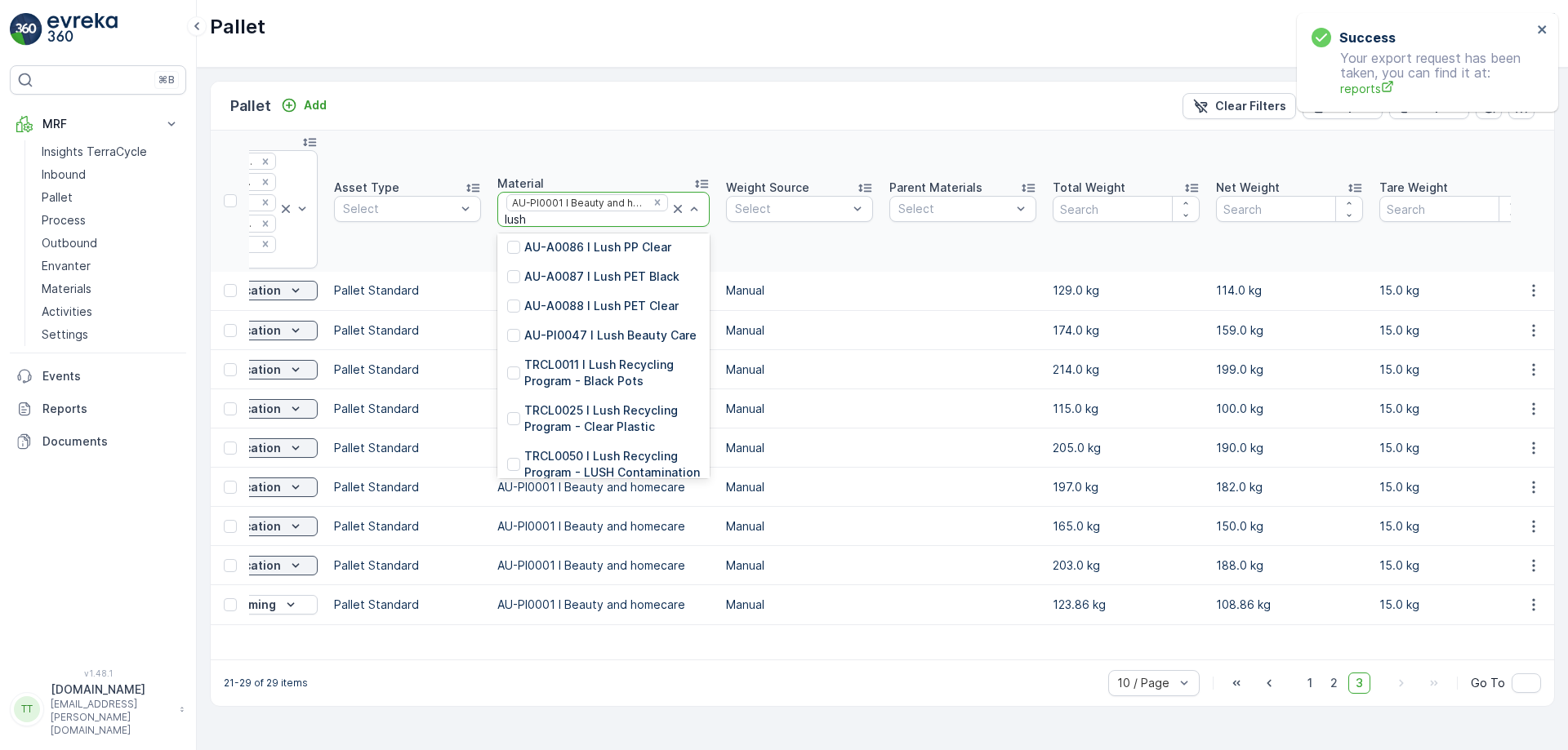
scroll to position [214, 0]
click at [571, 343] on p "AU-PI0047 I Lush Beauty Care" at bounding box center [610, 335] width 173 height 17
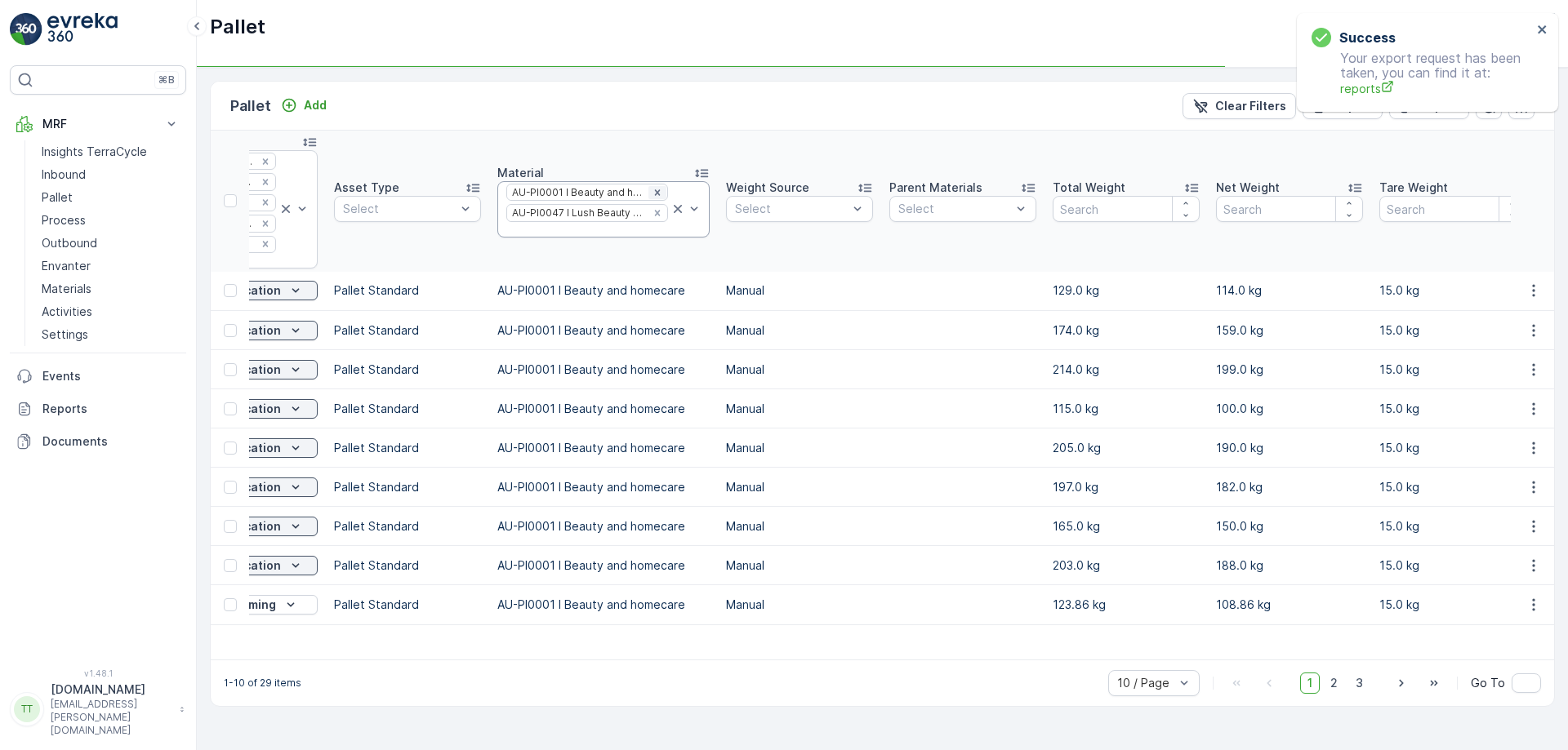
click at [652, 191] on icon "Remove AU-PI0001 I Beauty and homecare" at bounding box center [658, 193] width 12 height 12
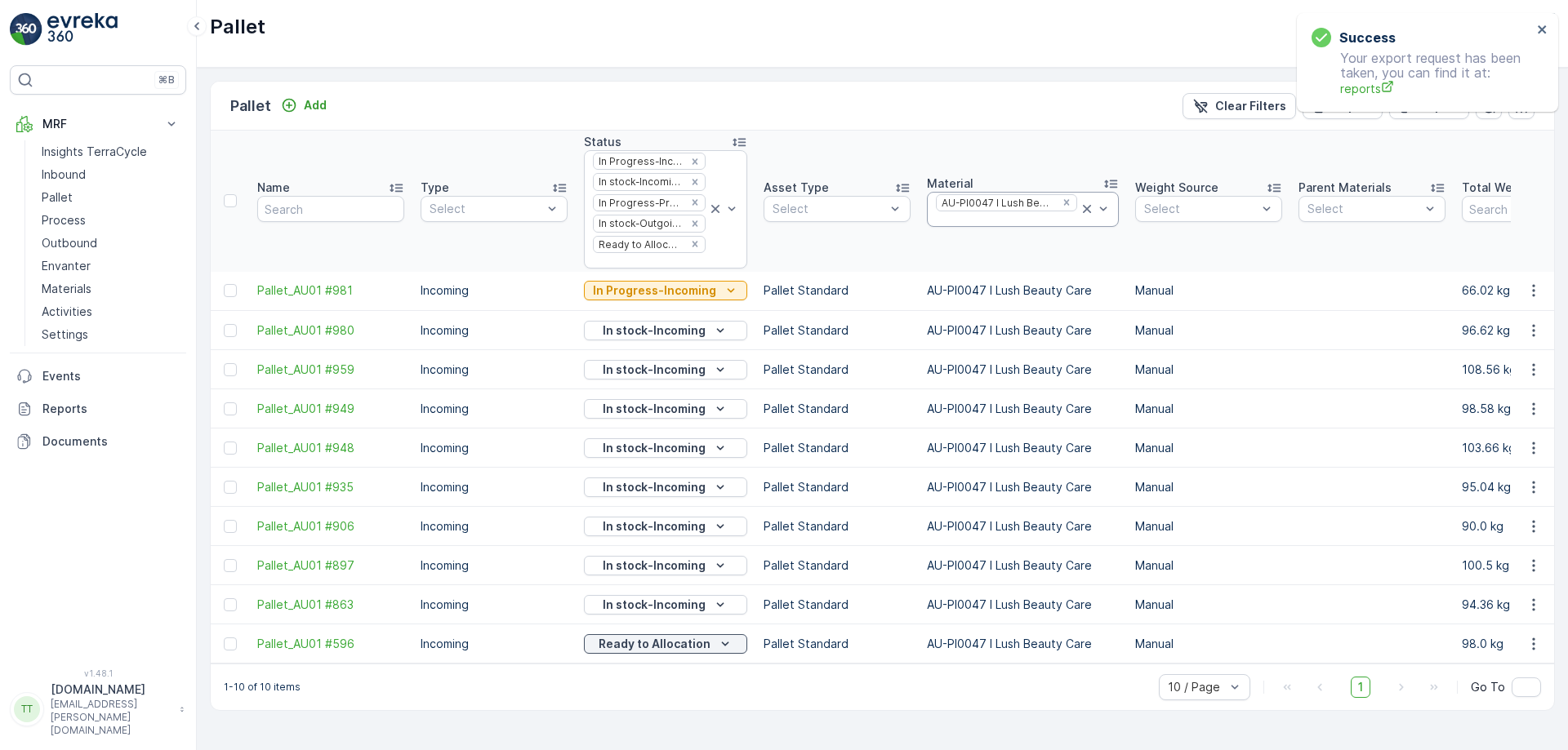
click at [955, 220] on div at bounding box center [1006, 218] width 144 height 13
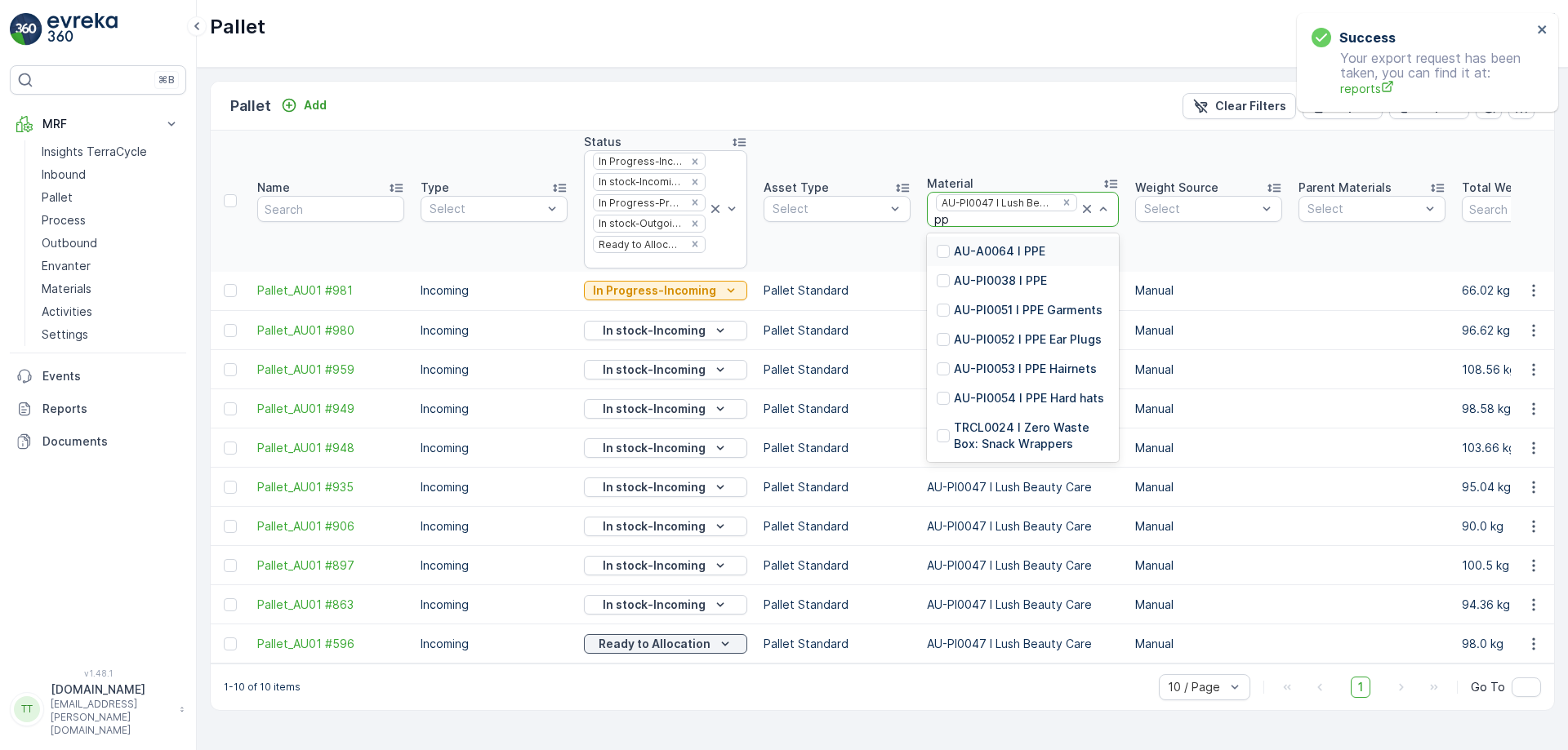
type input "ppe"
click at [990, 285] on p "AU-PI0038 I PPE" at bounding box center [1000, 281] width 93 height 17
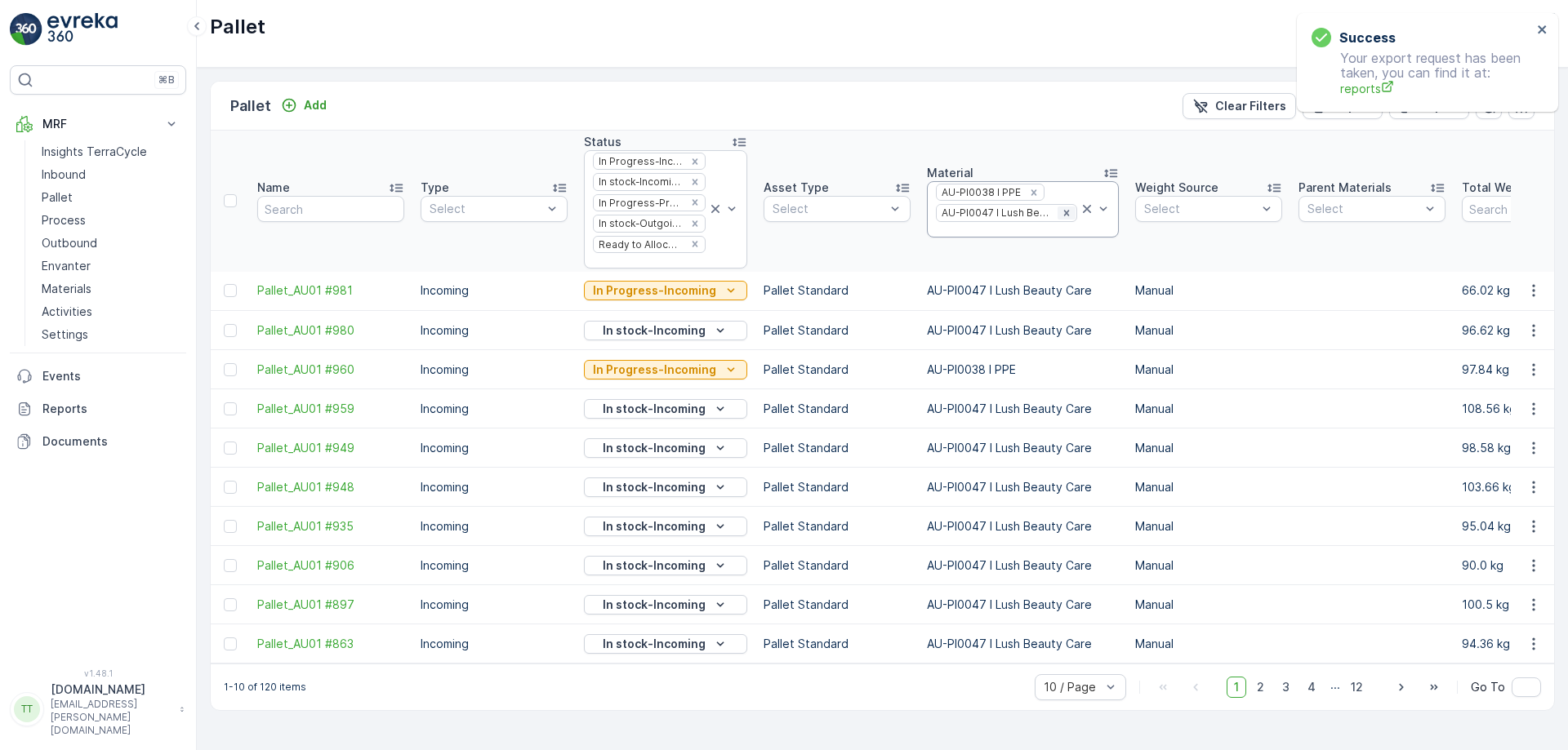
click at [1061, 210] on icon "Remove AU-PI0047 I Lush Beauty Care" at bounding box center [1066, 214] width 12 height 12
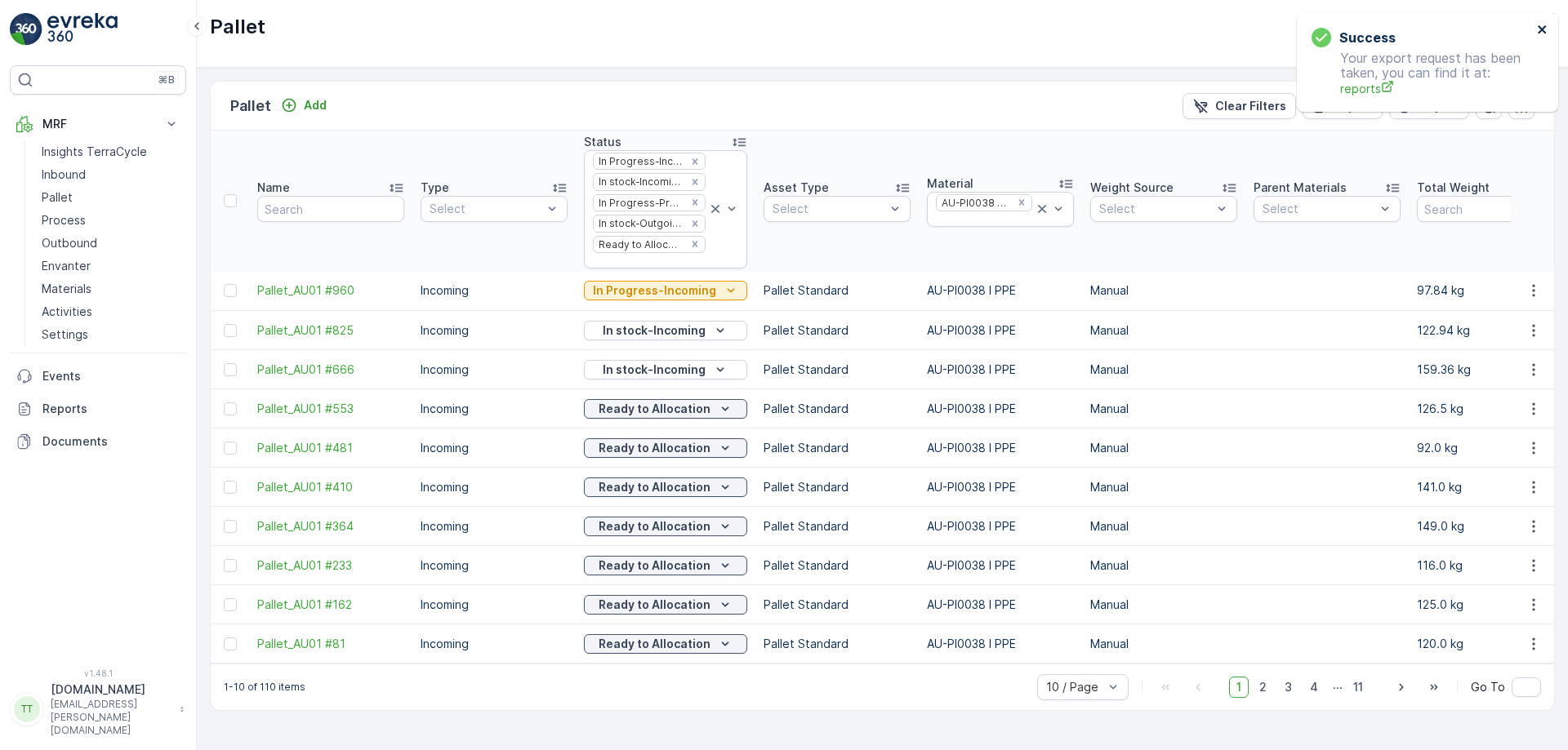
click at [1543, 23] on icon "close" at bounding box center [1543, 28] width 12 height 13
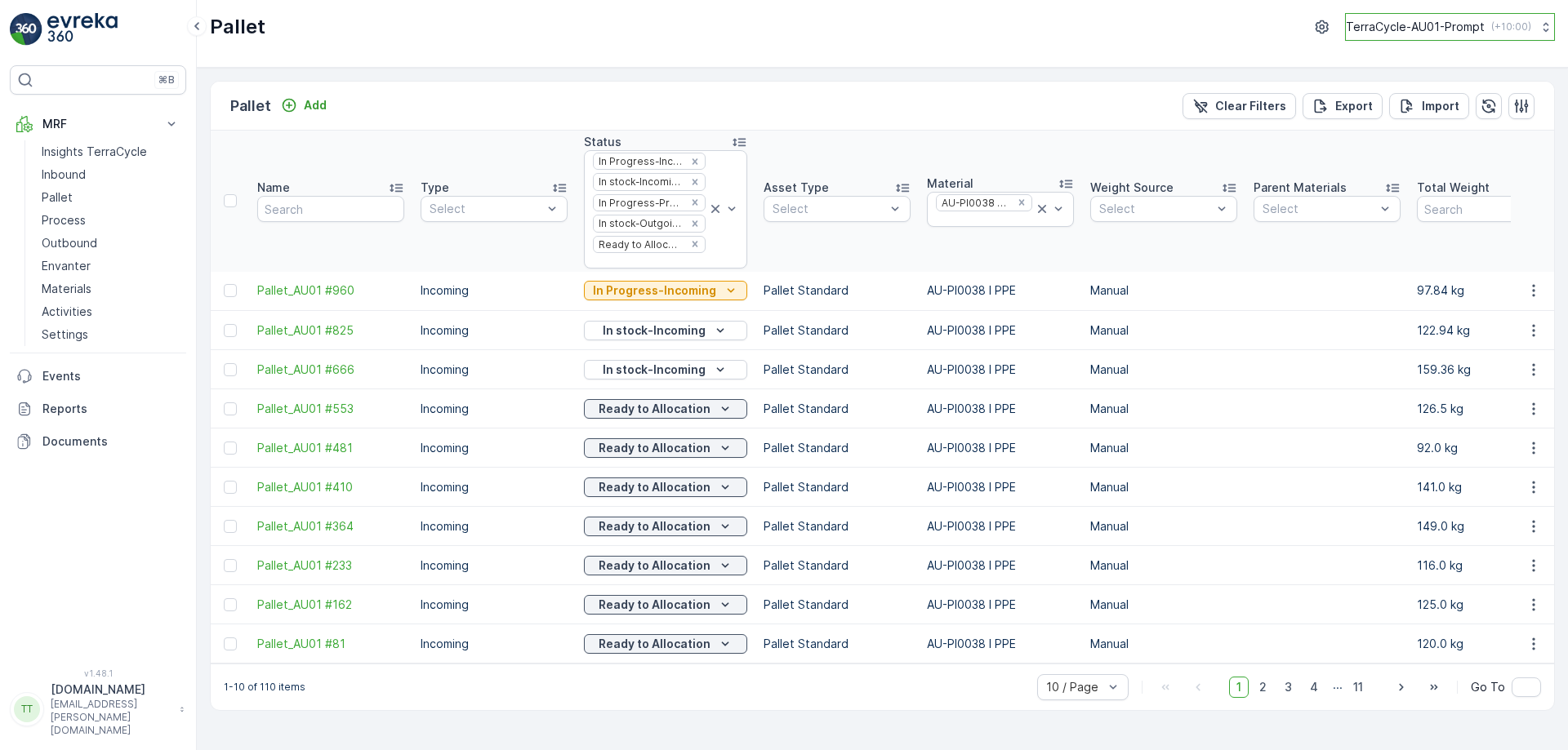
click at [1405, 36] on button "TerraCycle-AU01-Prompt ( +10:00 )" at bounding box center [1449, 26] width 210 height 27
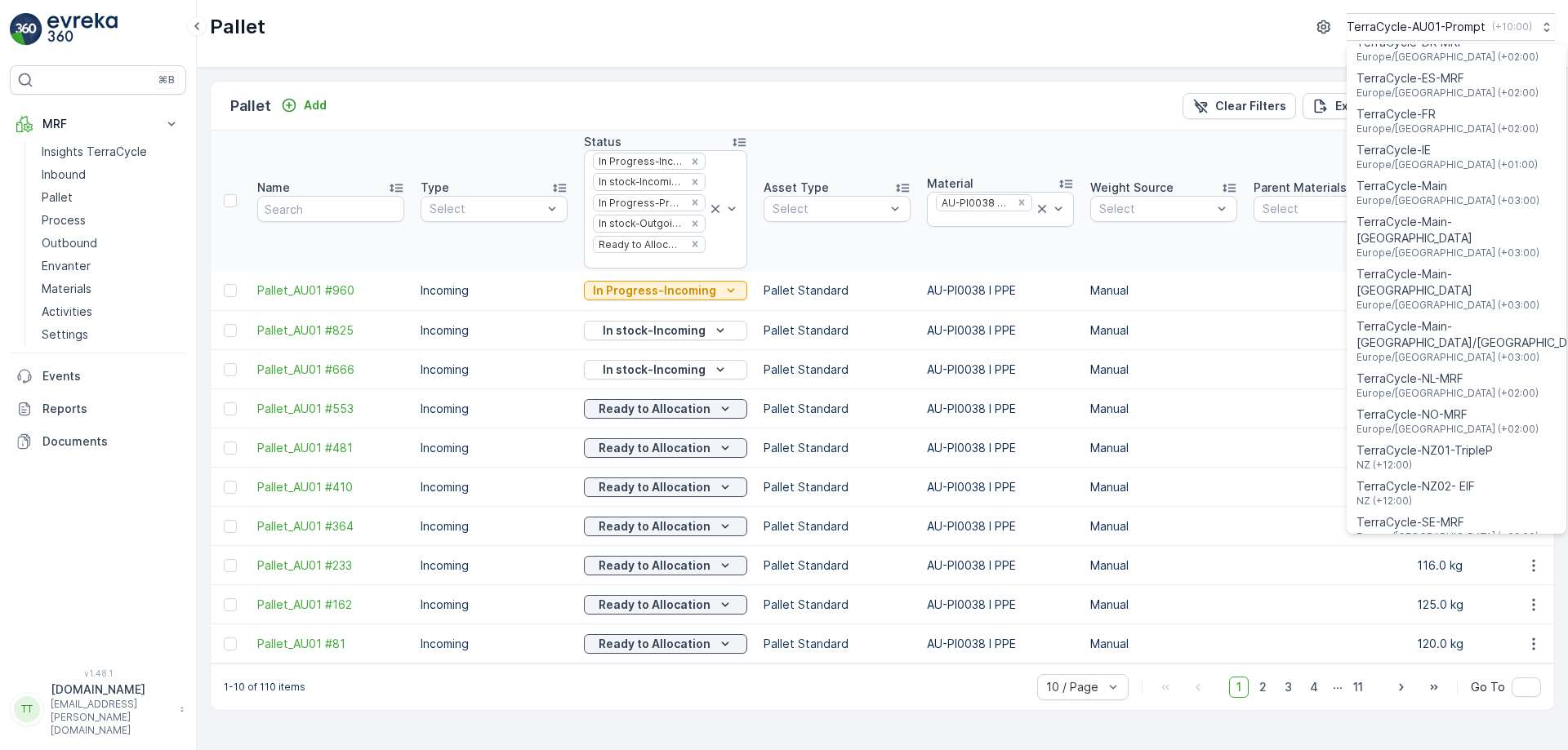
scroll to position [543, 0]
click at [1416, 458] on span "NZ (+12:00)" at bounding box center [1425, 464] width 137 height 13
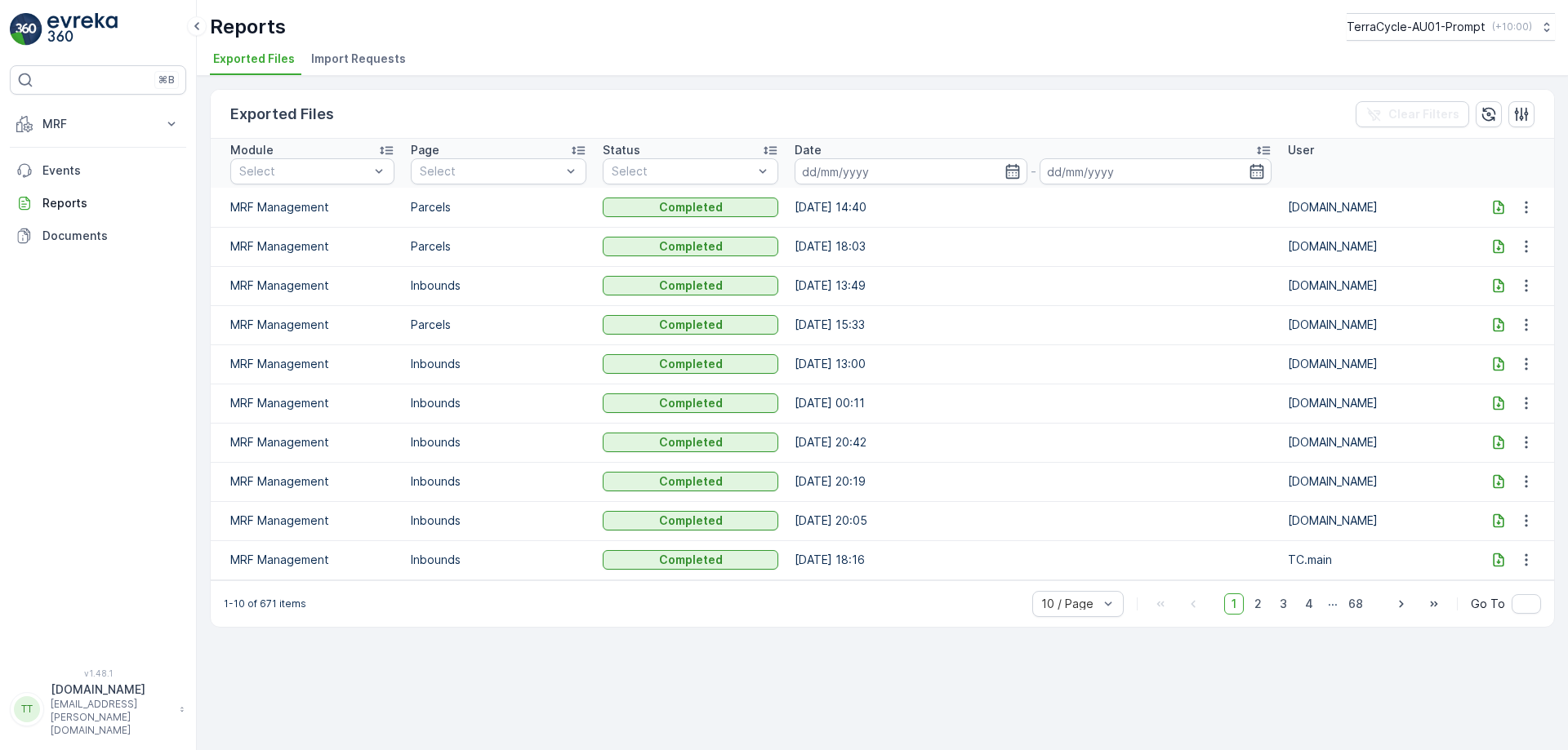
click at [1500, 204] on icon at bounding box center [1498, 207] width 17 height 17
click at [1495, 200] on icon at bounding box center [1498, 207] width 17 height 17
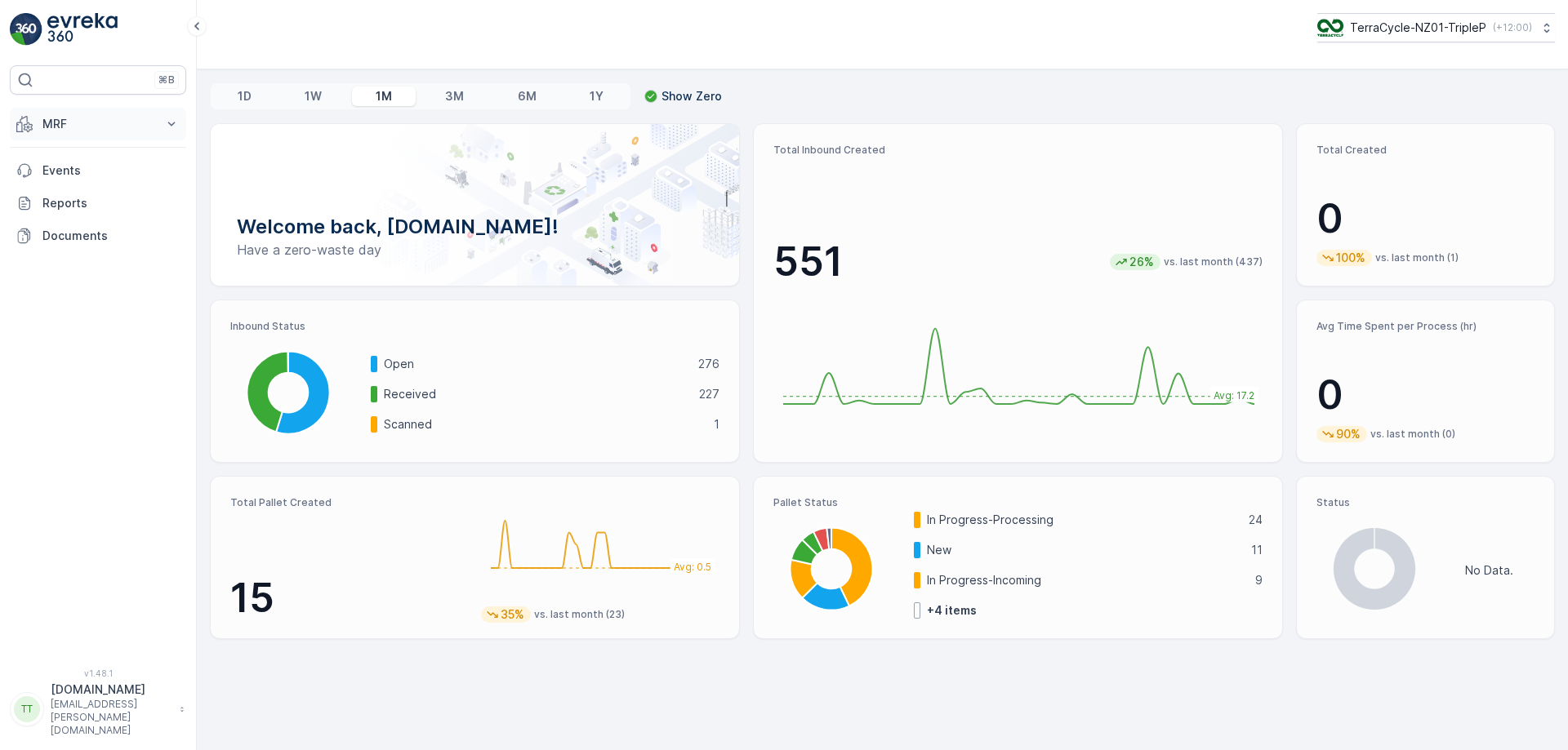
click at [78, 118] on p "MRF" at bounding box center [99, 124] width 111 height 17
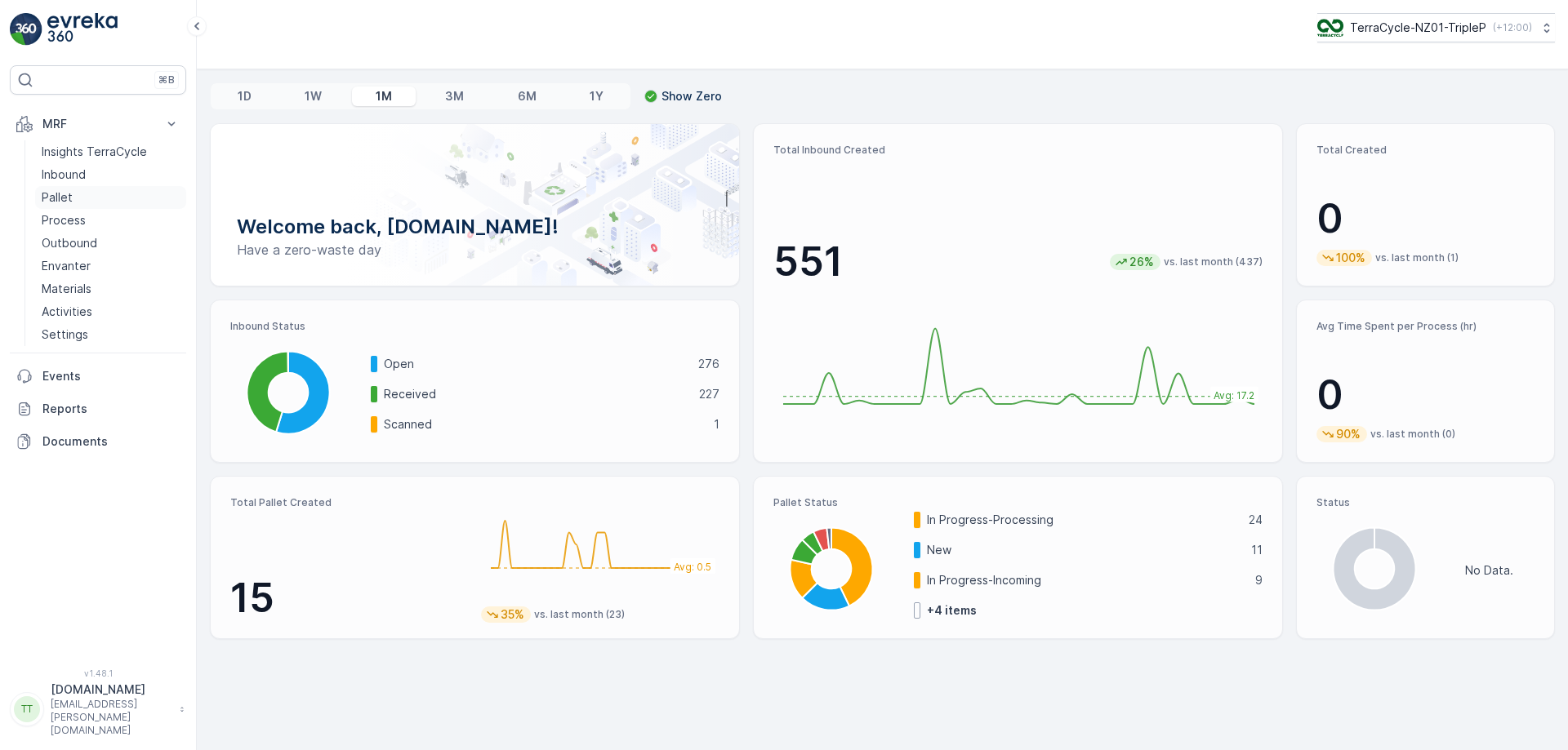
click at [78, 195] on link "Pallet" at bounding box center [110, 197] width 151 height 22
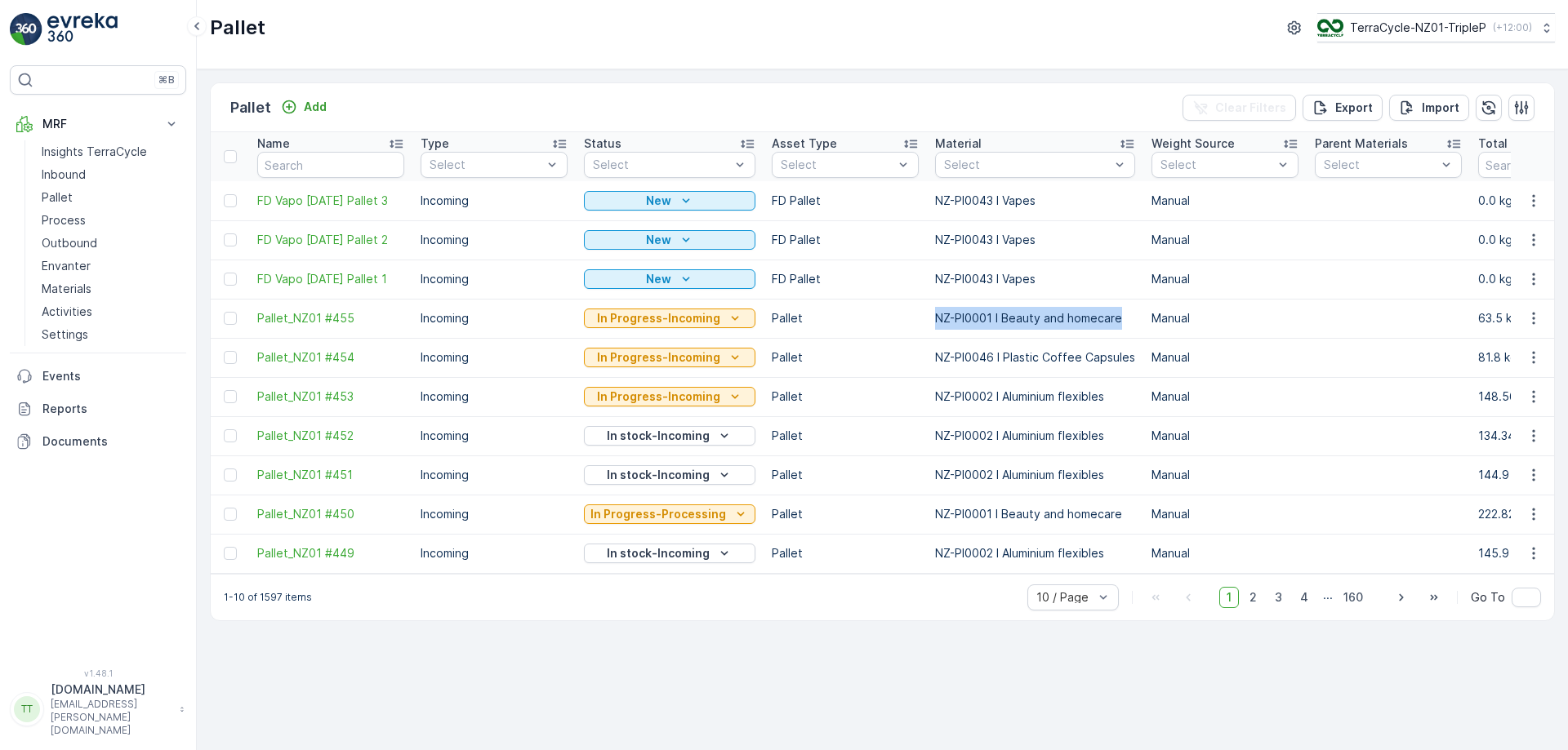
drag, startPoint x: 914, startPoint y: 312, endPoint x: 1118, endPoint y: 306, distance: 204.1
copy tr "NZ-PI0001 I Beauty and homecare"
click at [1435, 24] on p "TerraCycle-NZ01-TripleP" at bounding box center [1418, 27] width 137 height 17
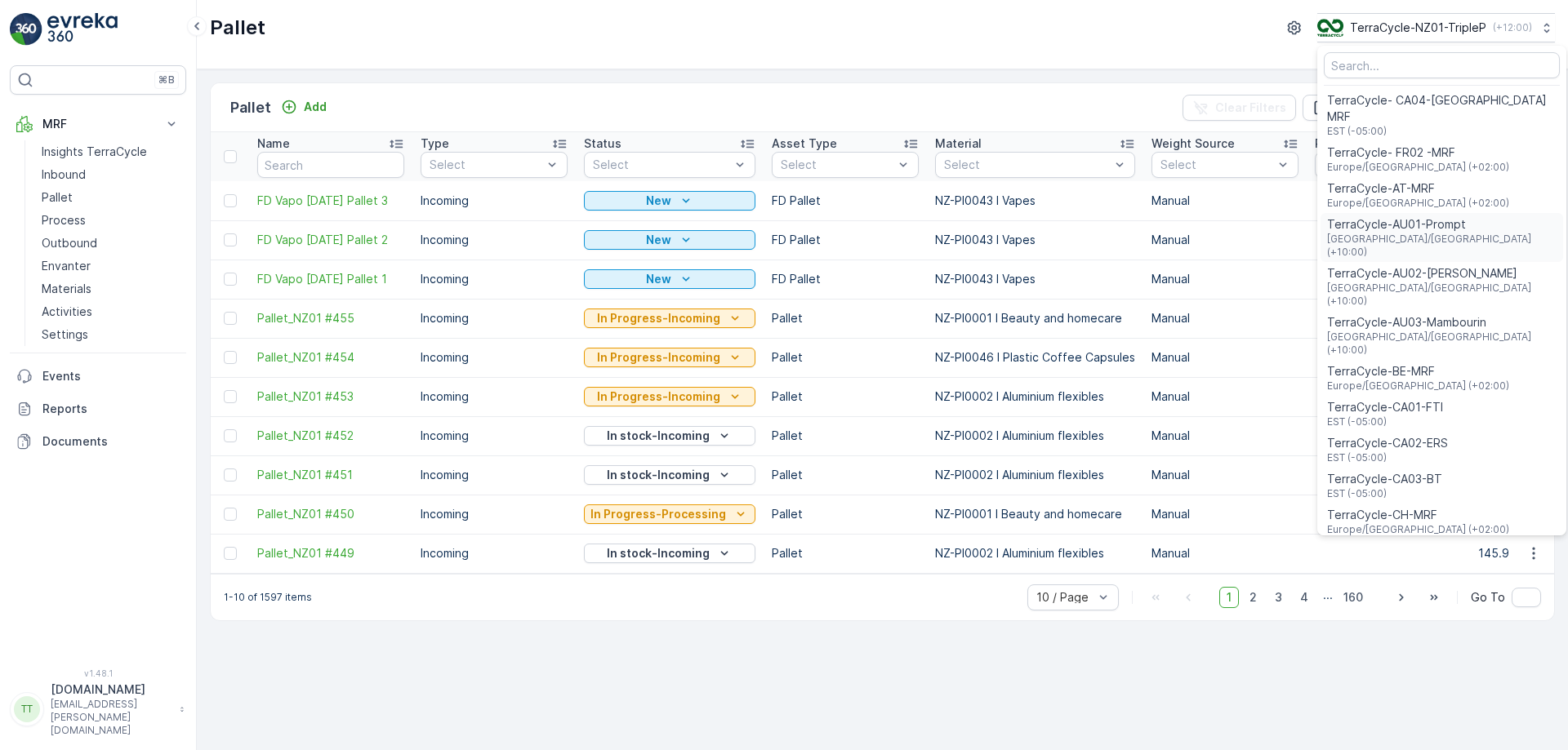
click at [1419, 217] on span "TerraCycle-AU01-Prompt" at bounding box center [1441, 224] width 229 height 17
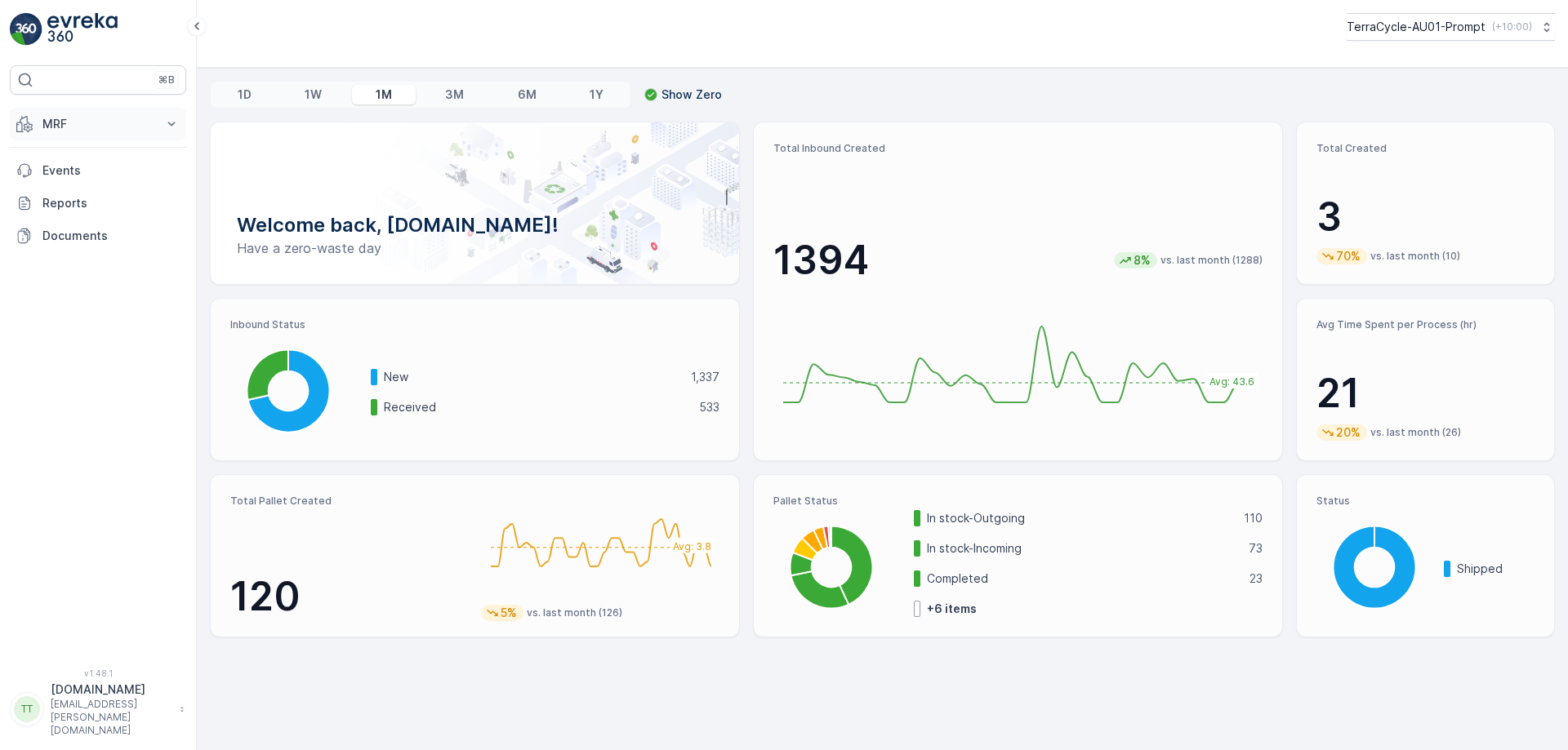
click at [107, 122] on p "MRF" at bounding box center [99, 124] width 111 height 17
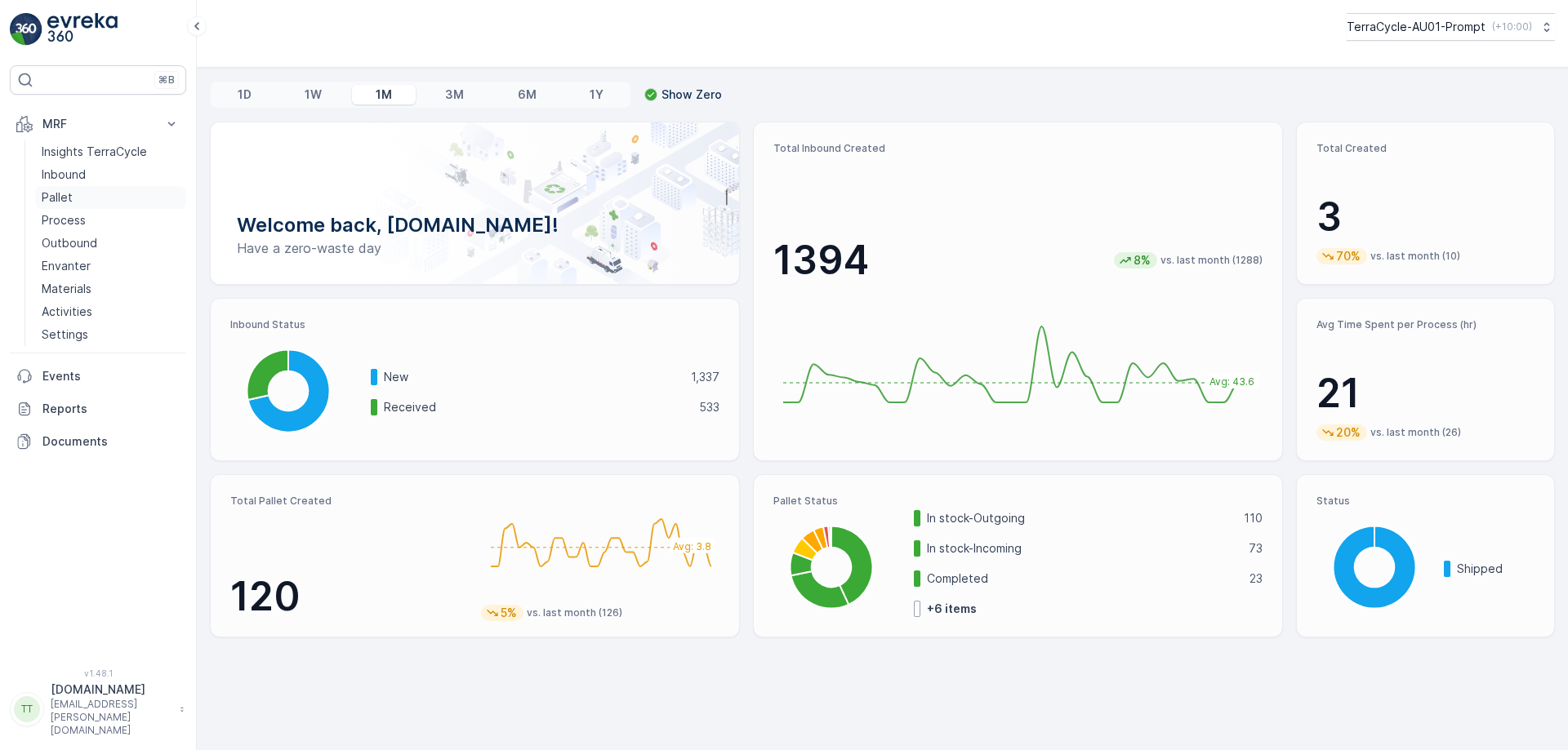
click at [100, 193] on link "Pallet" at bounding box center [110, 197] width 151 height 22
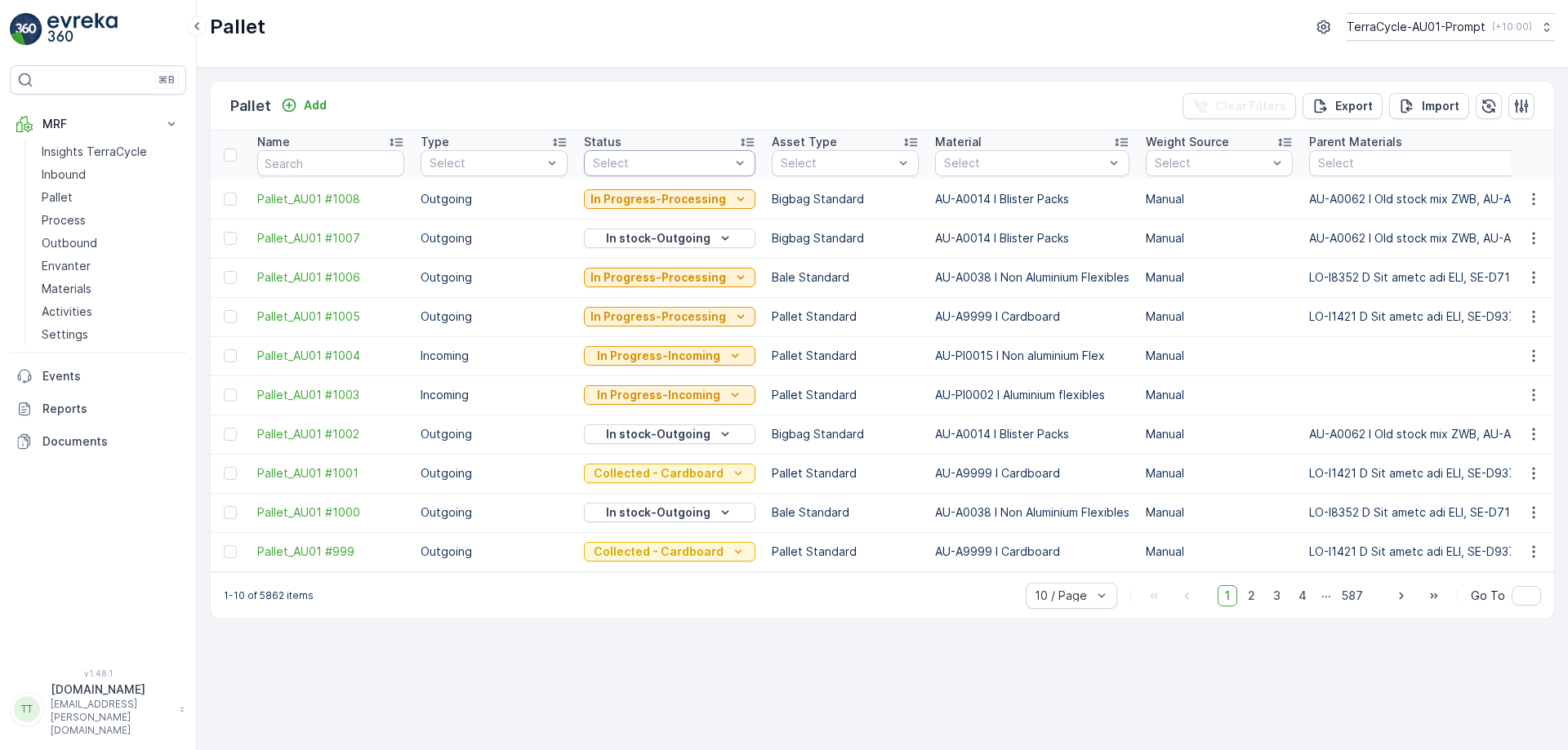
click at [663, 160] on div at bounding box center [662, 163] width 141 height 13
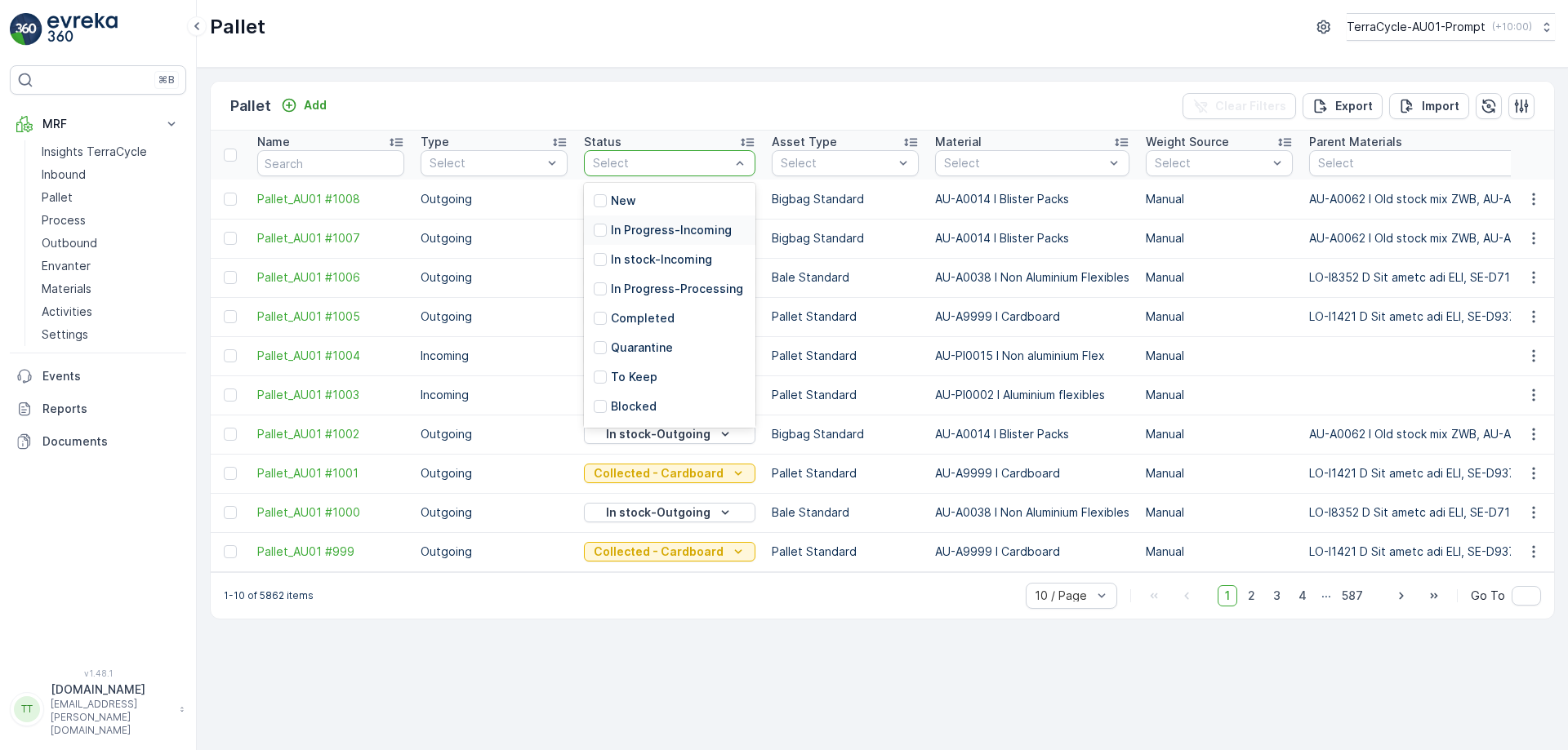
click at [664, 221] on div "In Progress-Incoming" at bounding box center [669, 230] width 172 height 29
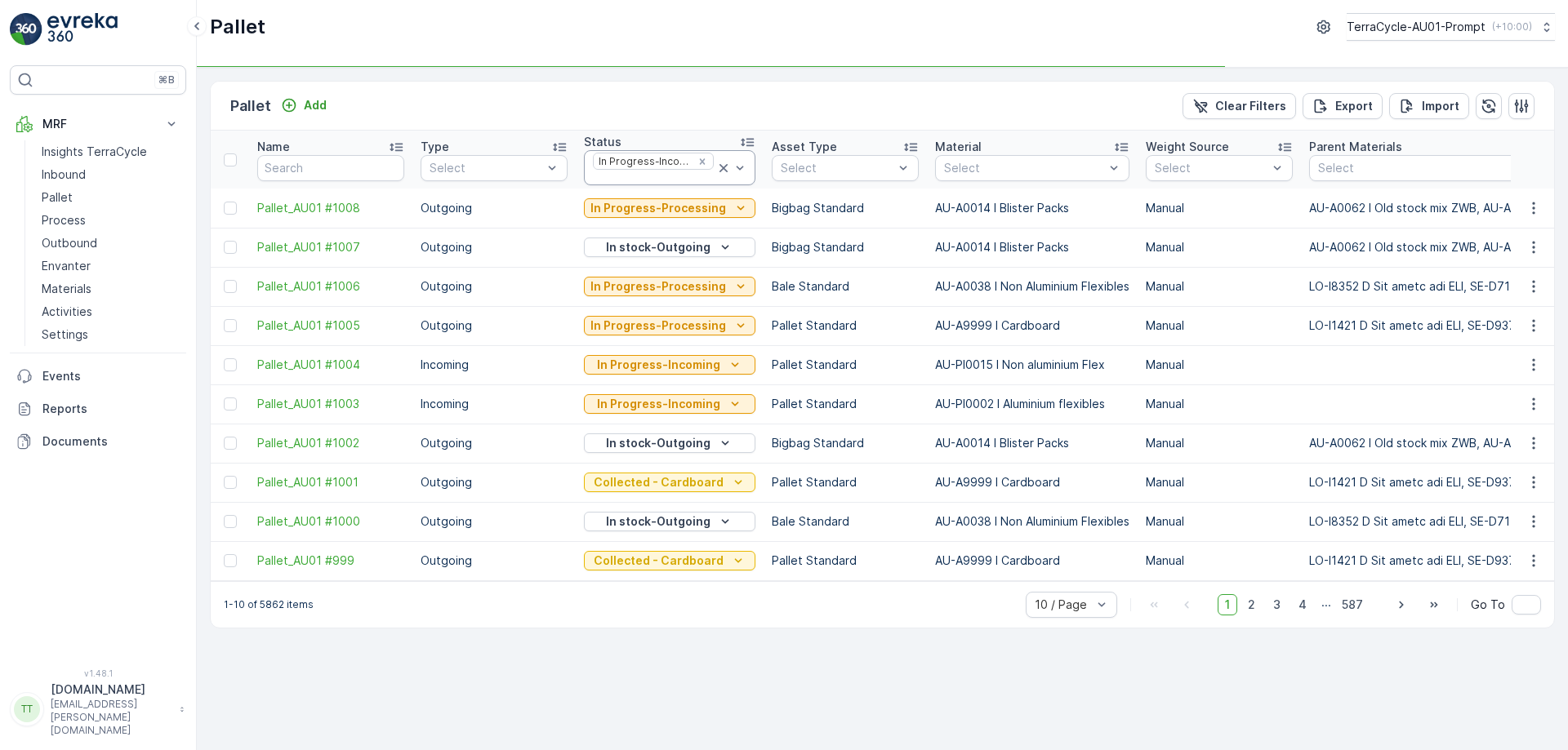
click at [645, 182] on div at bounding box center [653, 178] width 124 height 13
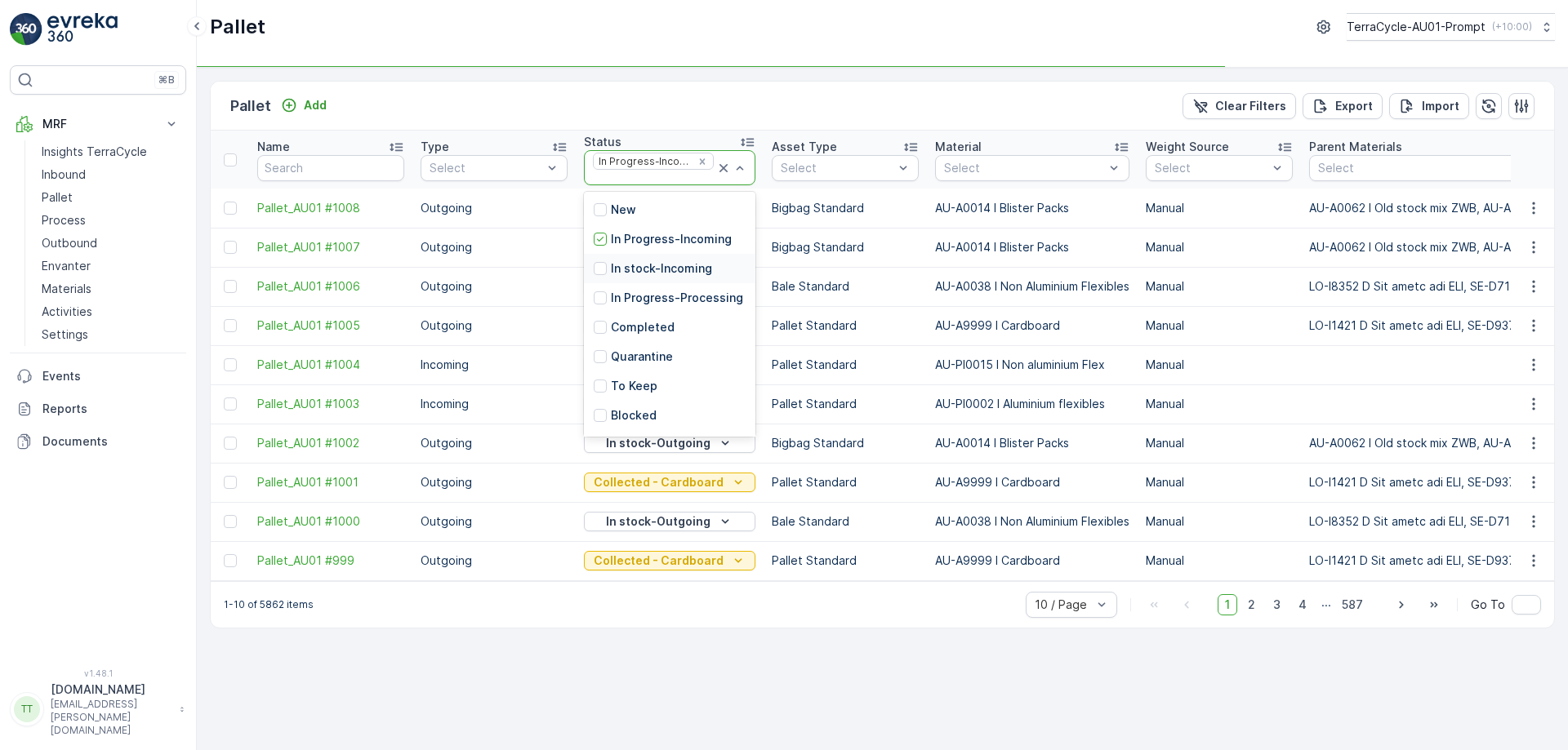
click at [633, 262] on p "In stock-Incoming" at bounding box center [662, 268] width 101 height 17
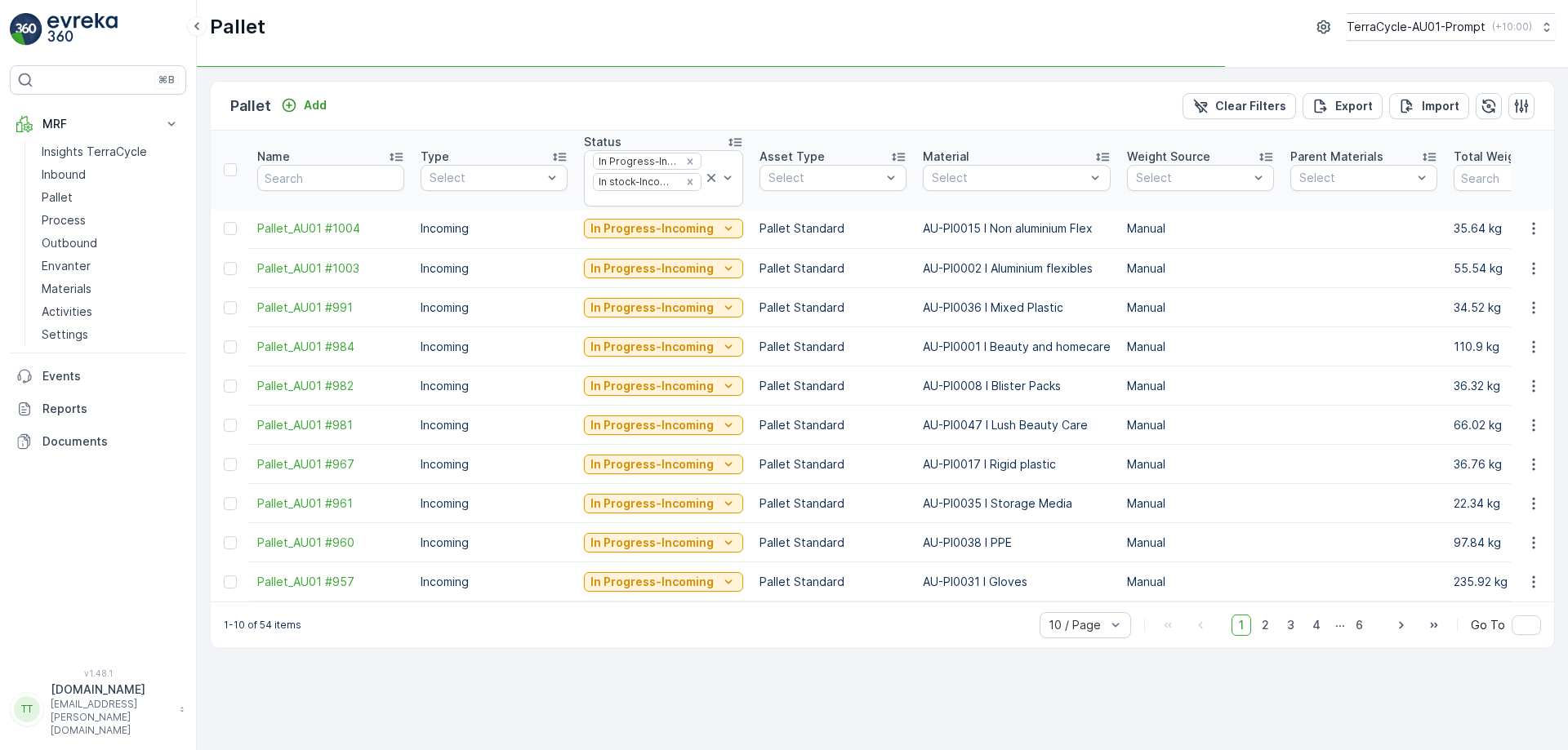
click at [648, 182] on div "In stock-Incoming" at bounding box center [636, 181] width 87 height 16
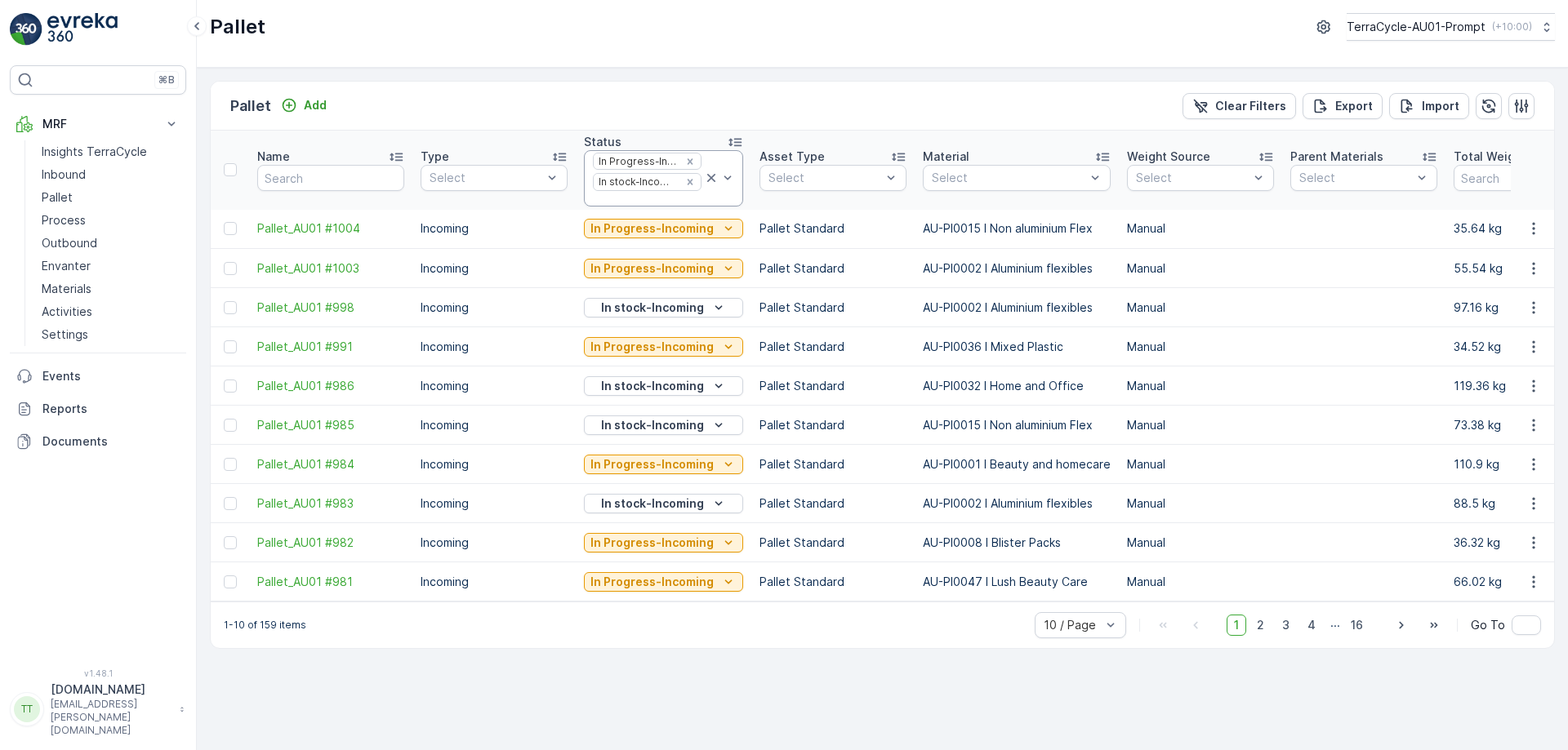
click at [640, 203] on div at bounding box center [647, 199] width 112 height 13
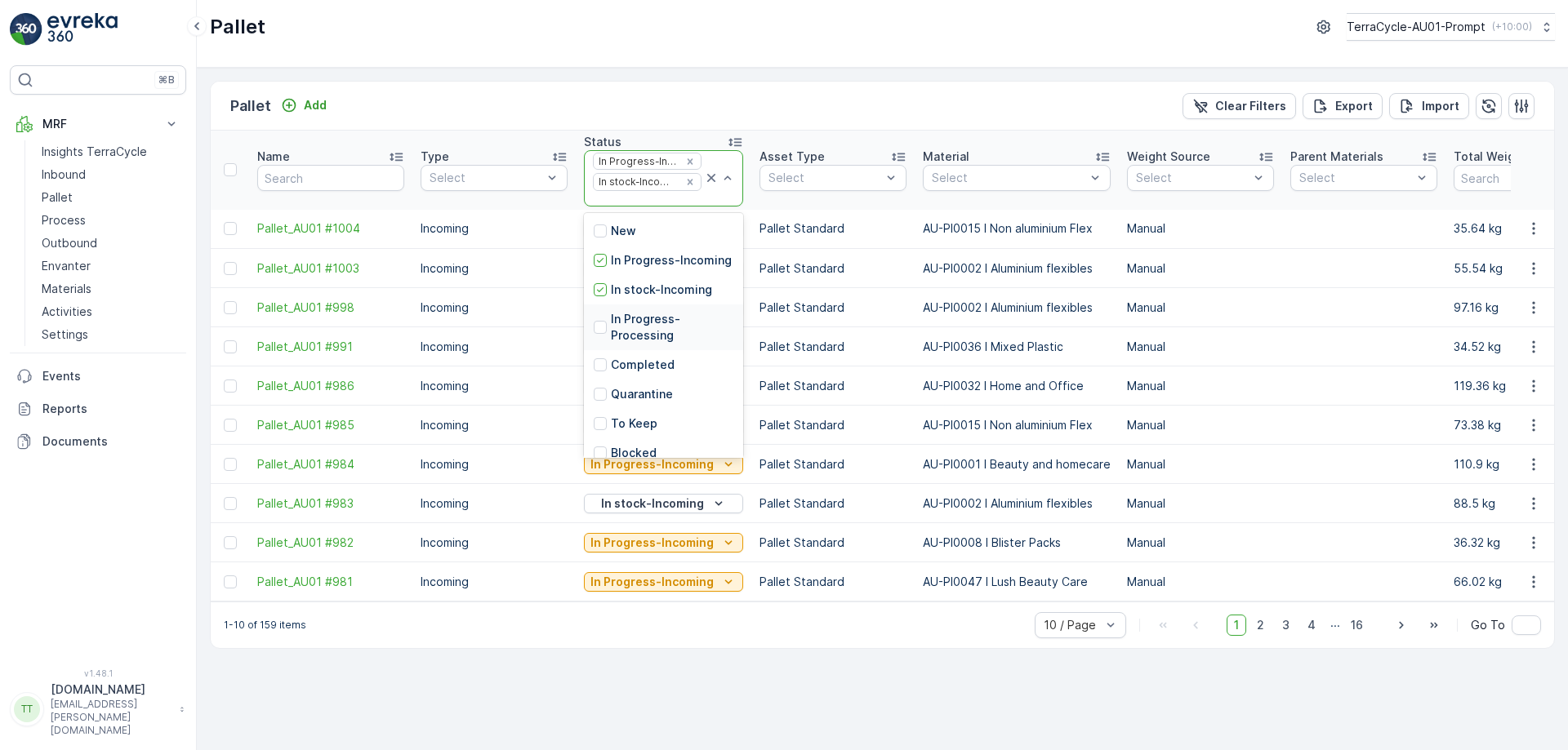
click at [638, 343] on p "In Progress-Processing" at bounding box center [672, 327] width 123 height 32
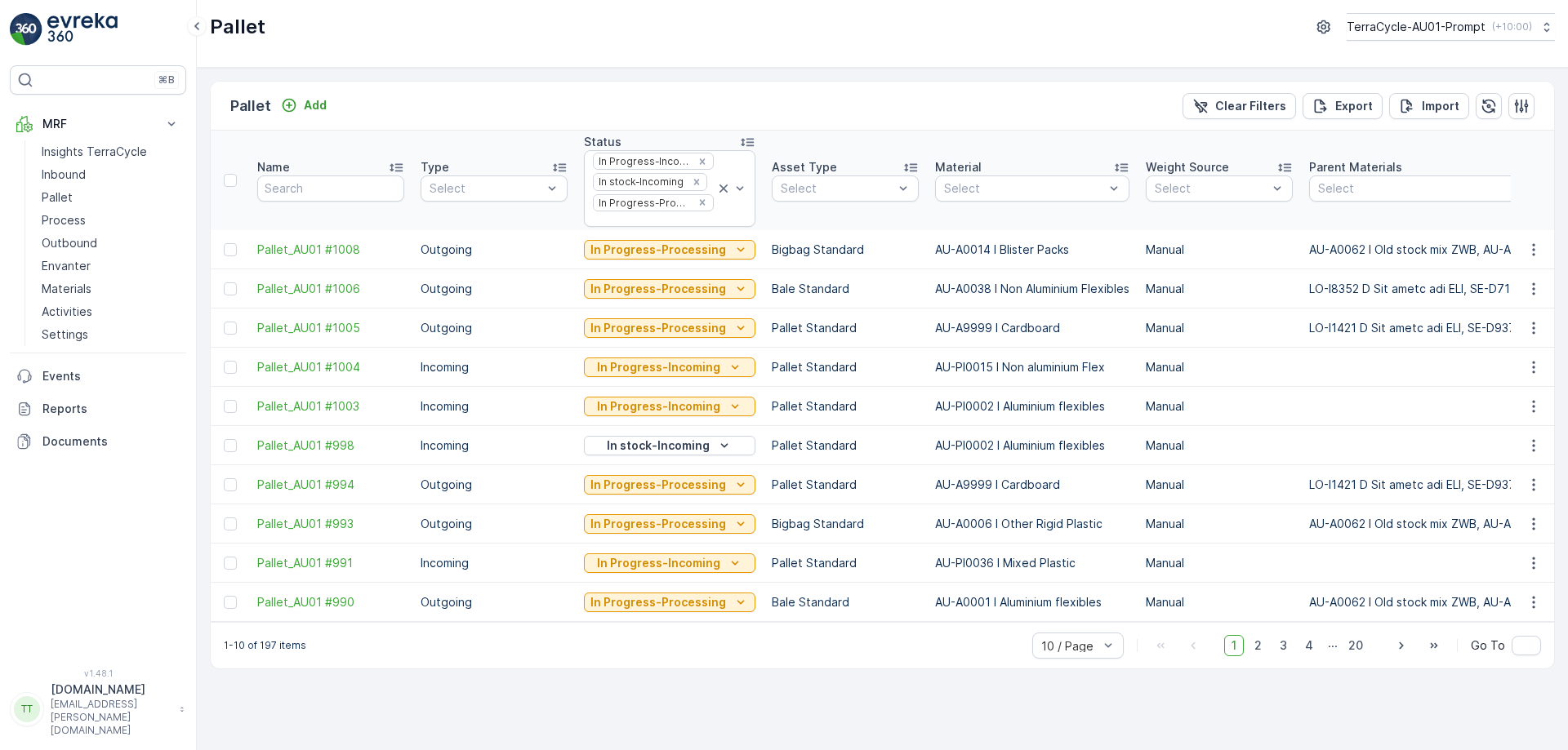
click at [625, 219] on div at bounding box center [653, 218] width 124 height 13
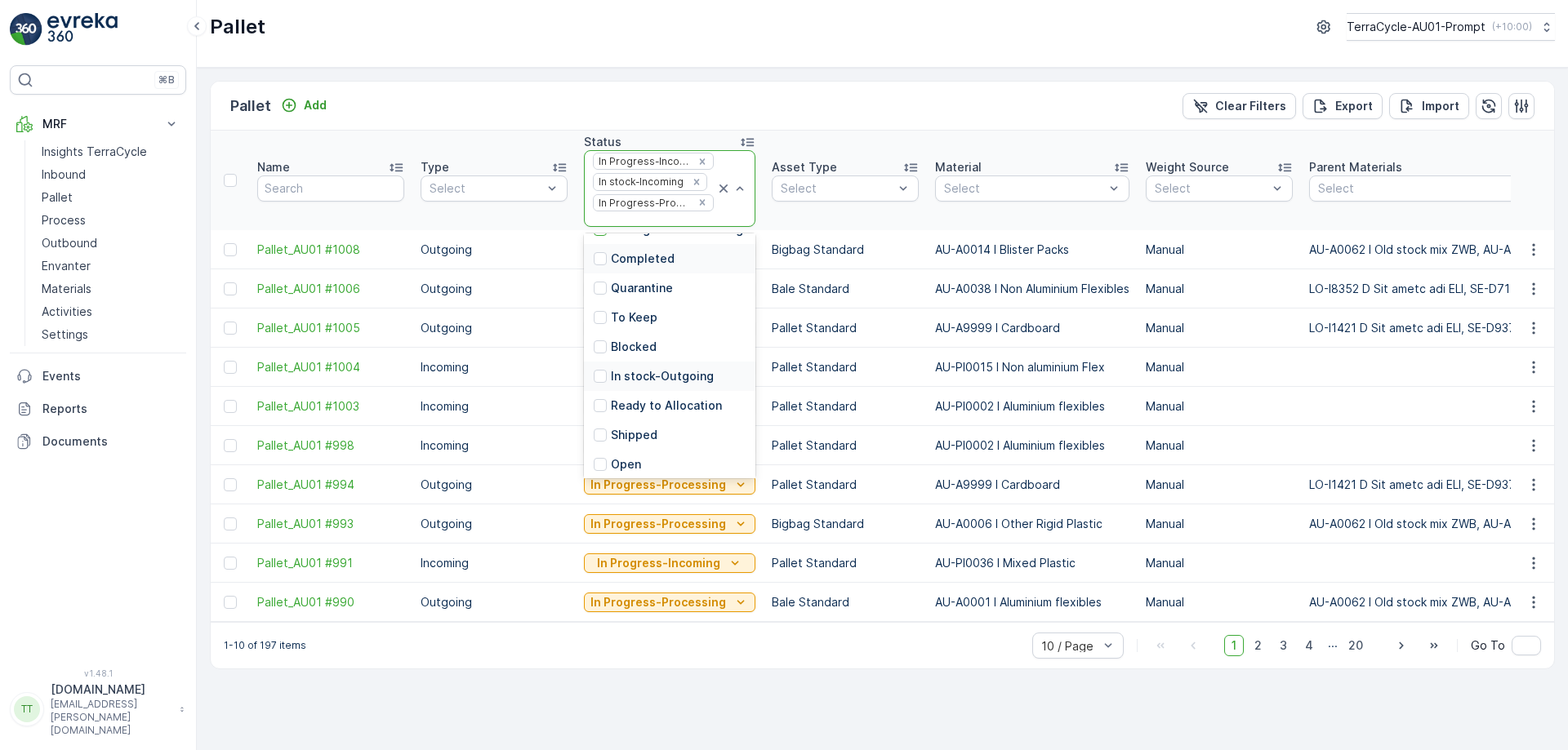
scroll to position [158, 0]
click at [663, 340] on p "In stock-Outgoing" at bounding box center [662, 342] width 102 height 17
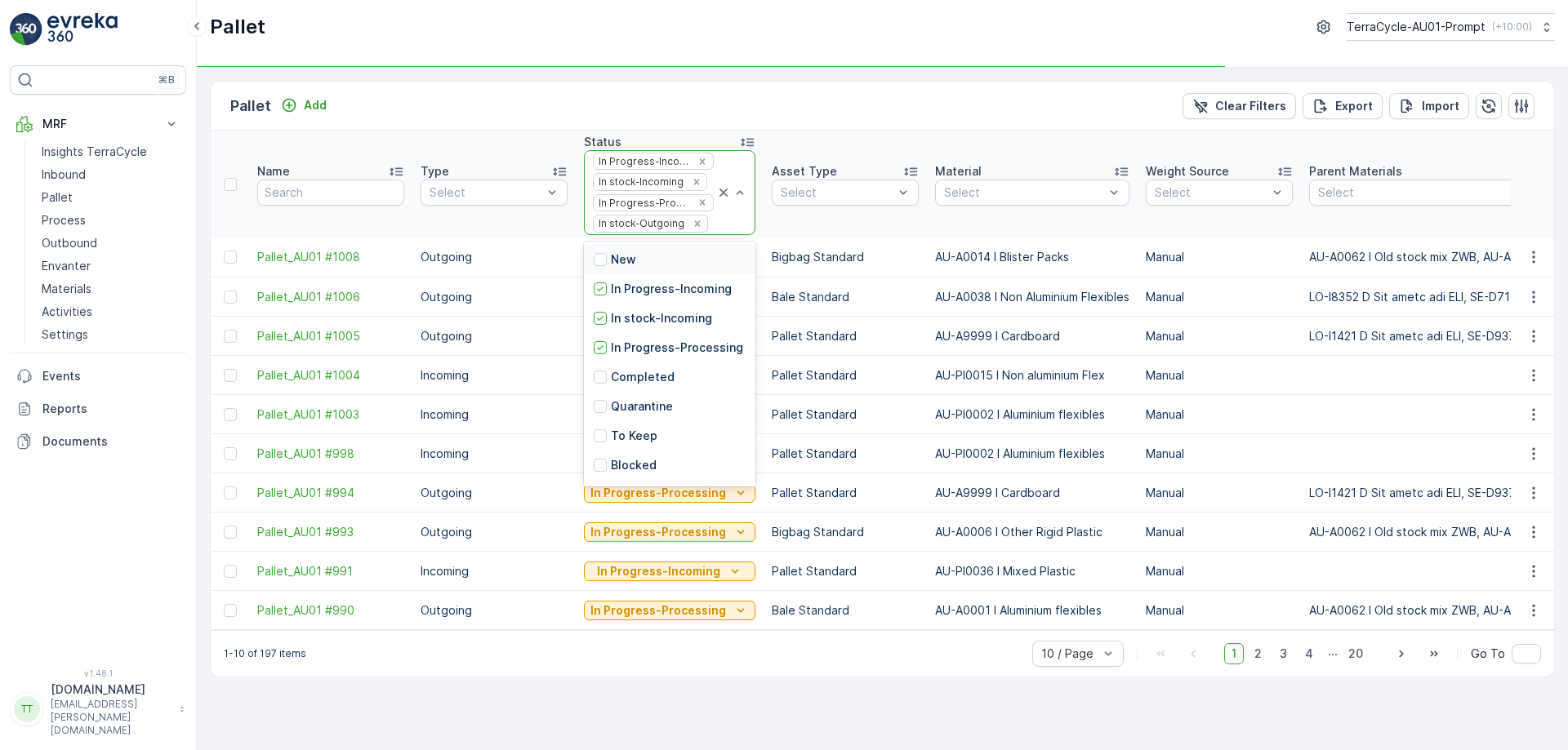
click at [709, 230] on div at bounding box center [712, 223] width 6 height 13
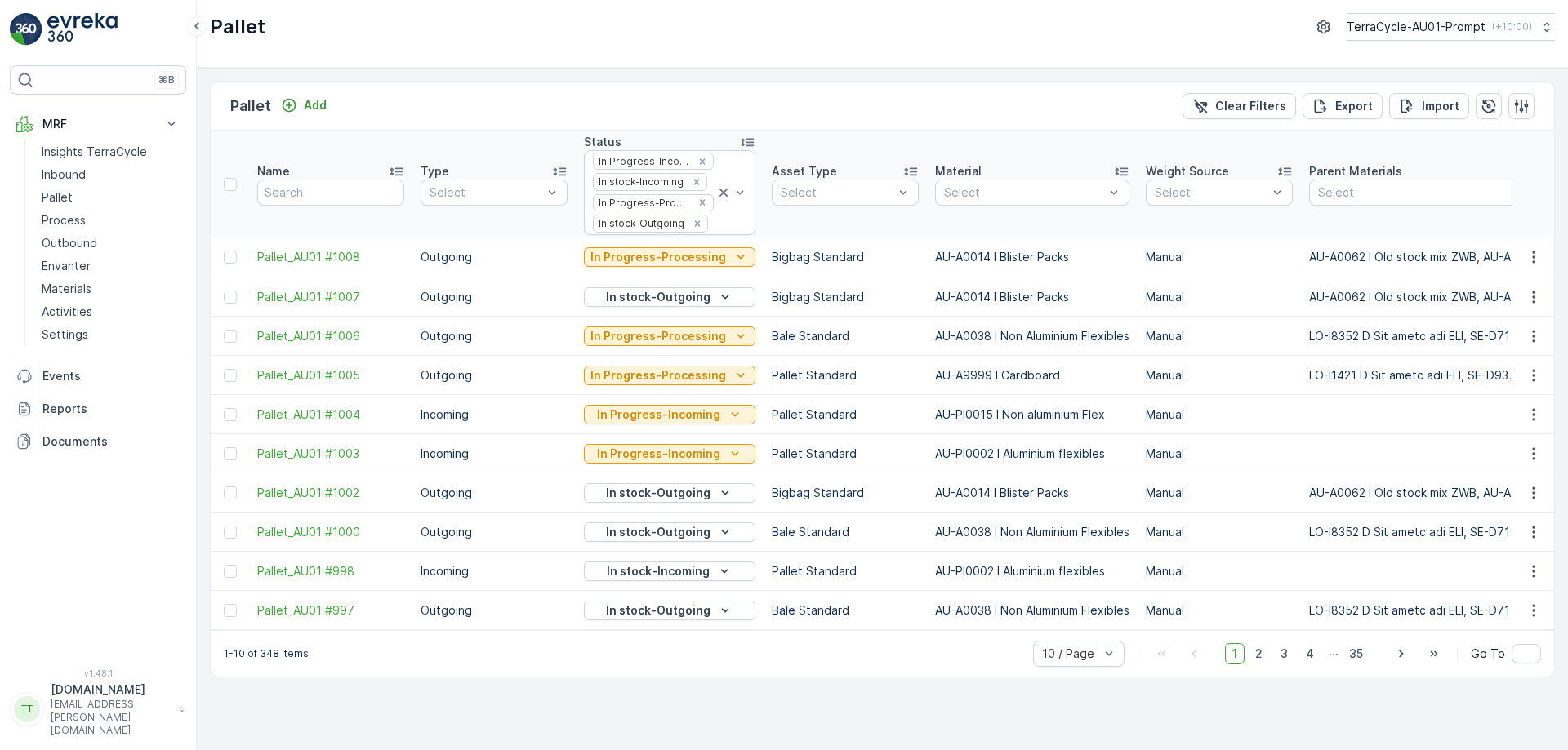
click at [709, 230] on div at bounding box center [712, 223] width 6 height 13
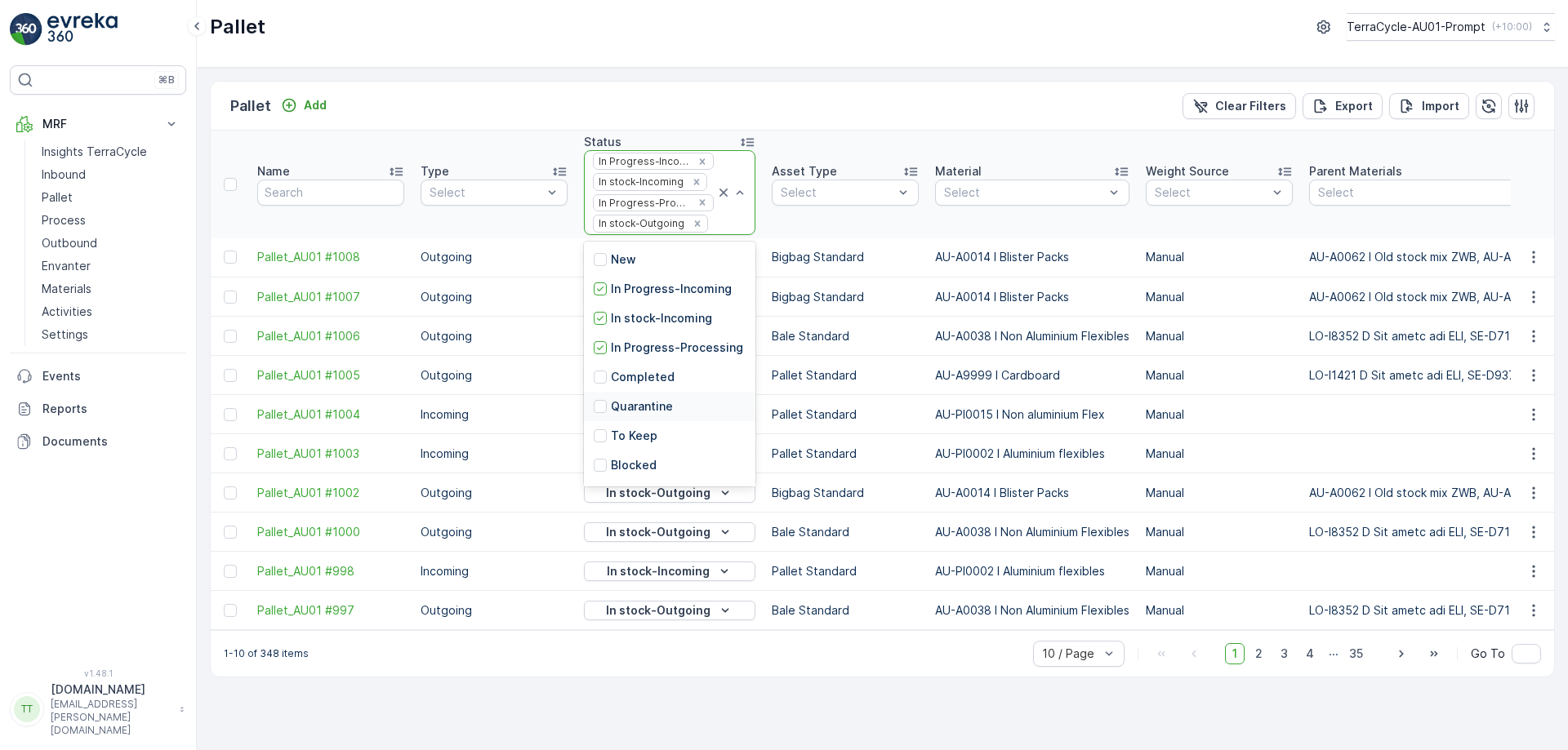
scroll to position [160, 0]
click at [656, 388] on p "Ready to Allocation" at bounding box center [666, 380] width 111 height 17
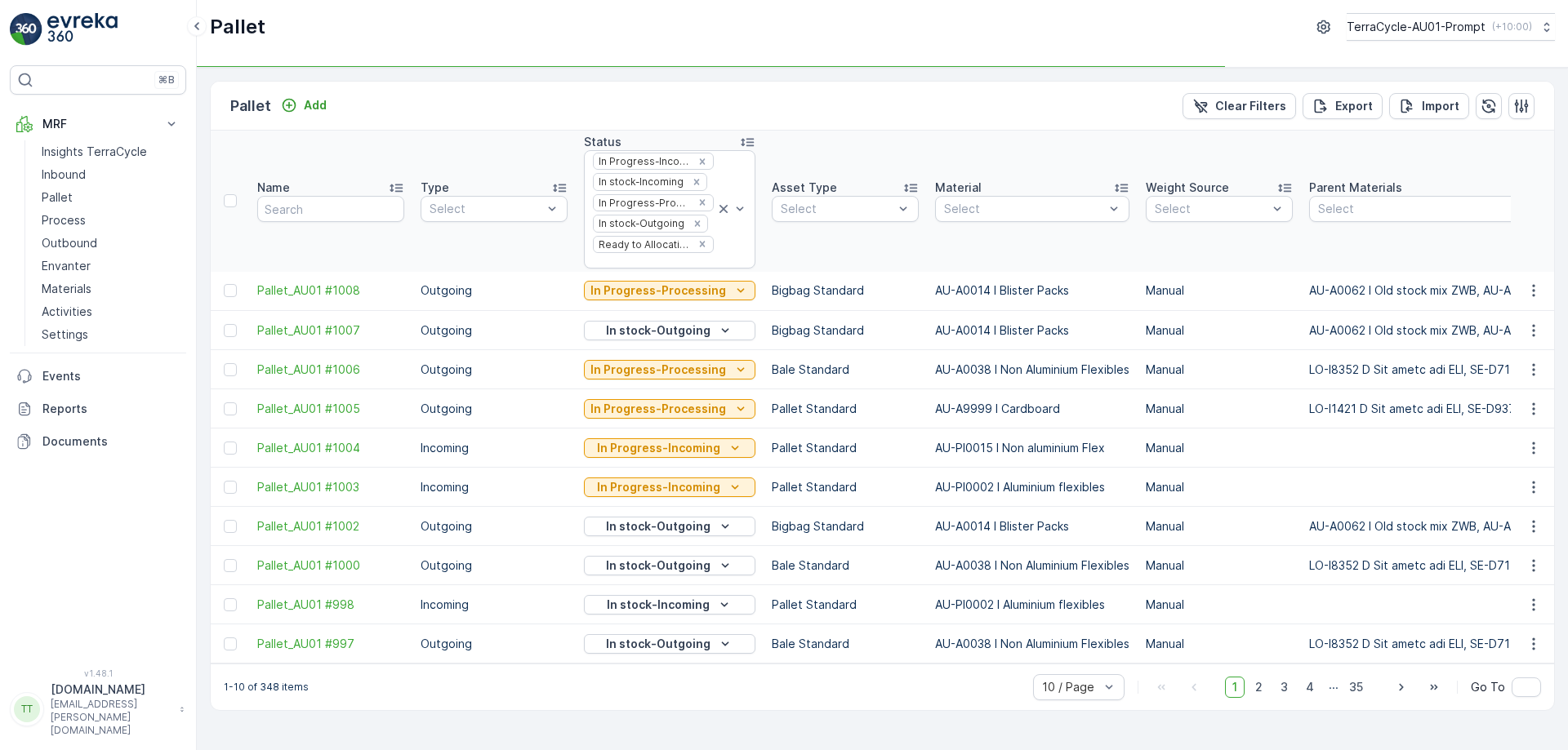
click at [844, 92] on div "Pallet Add Clear Filters Export Import" at bounding box center [882, 106] width 1344 height 49
click at [993, 207] on div at bounding box center [1024, 209] width 163 height 13
type input "mixed"
click at [1038, 297] on p "AU-PI0036 I Mixed Plastic" at bounding box center [1036, 292] width 148 height 17
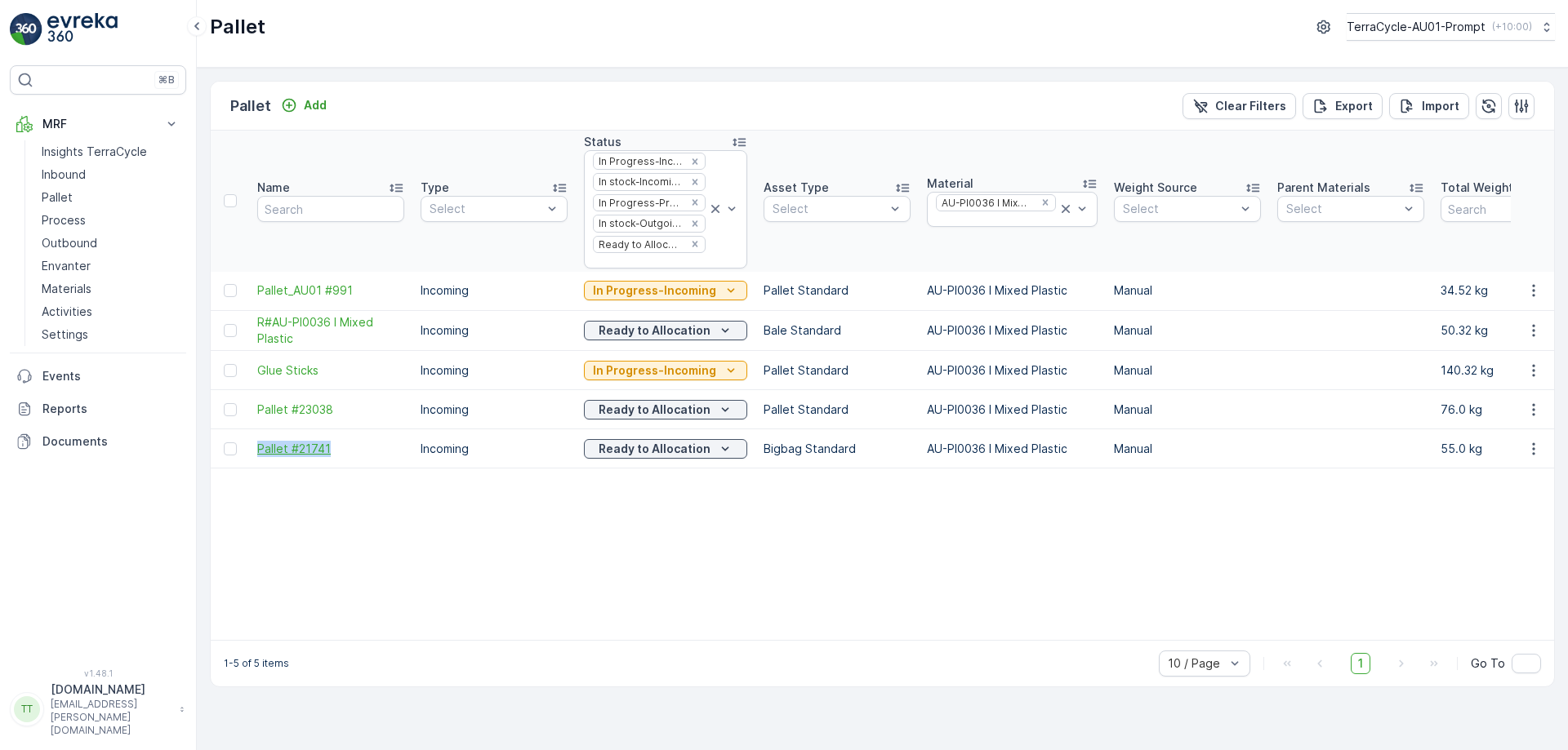
drag, startPoint x: 253, startPoint y: 446, endPoint x: 342, endPoint y: 451, distance: 89.1
click at [342, 451] on td "Pallet #21741" at bounding box center [330, 449] width 163 height 39
copy span "Pallet #21741"
click at [1479, 25] on div "TerraCycle-AU01-Prompt ( +10:00 )" at bounding box center [1438, 26] width 185 height 17
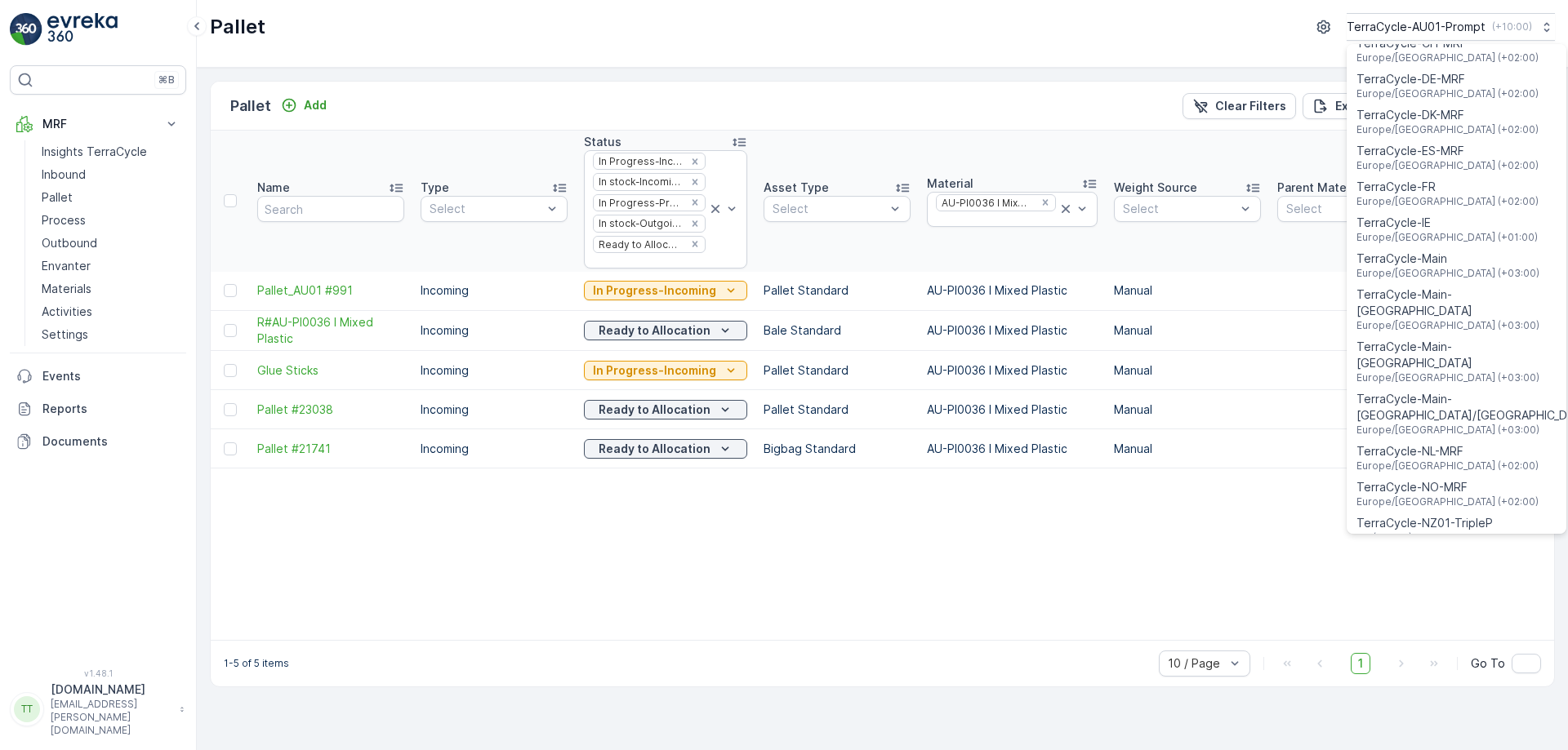
scroll to position [471, 0]
click at [1436, 514] on span "TerraCycle-NZ01-TripleP" at bounding box center [1425, 522] width 137 height 17
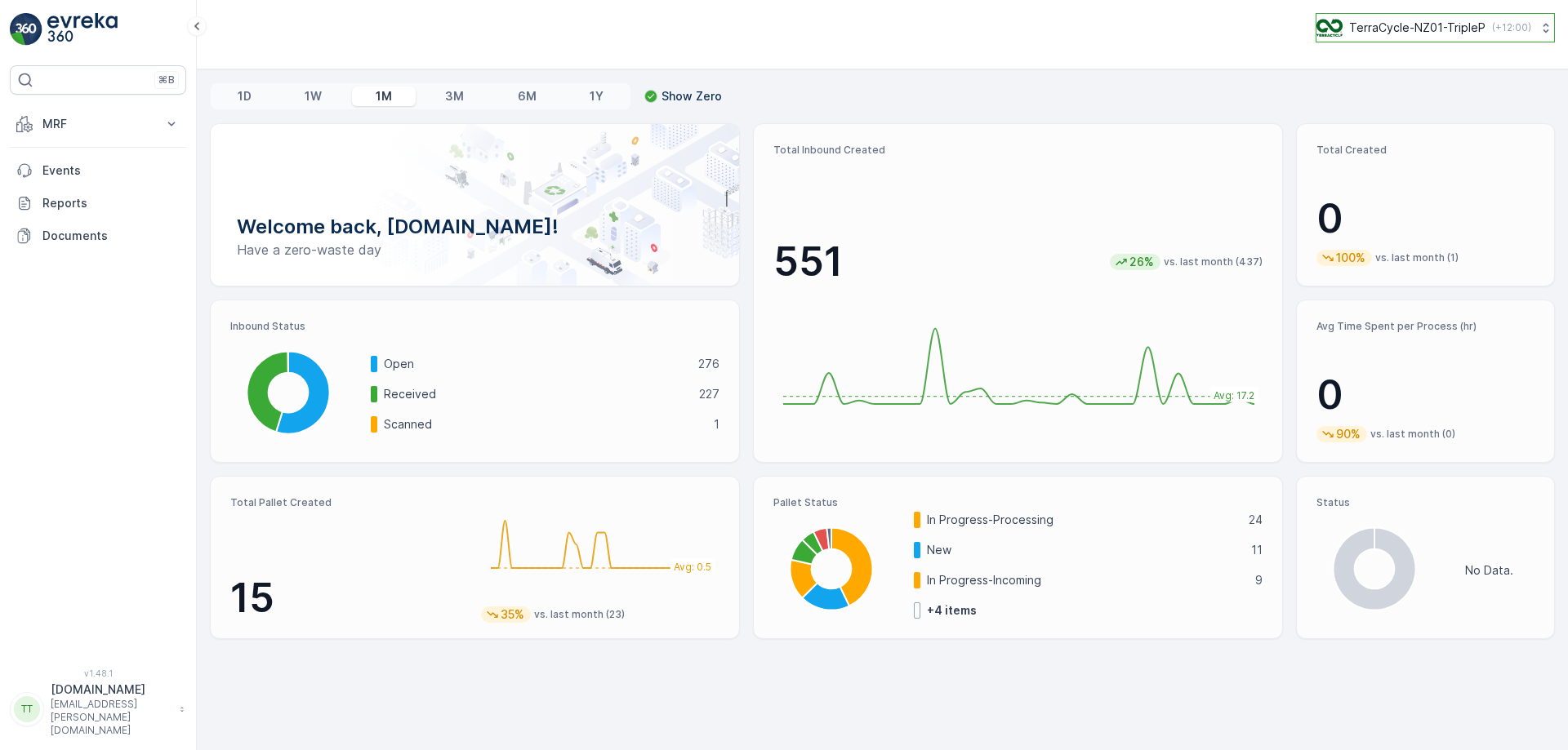
click at [1424, 30] on p "TerraCycle-NZ01-TripleP" at bounding box center [1418, 27] width 137 height 17
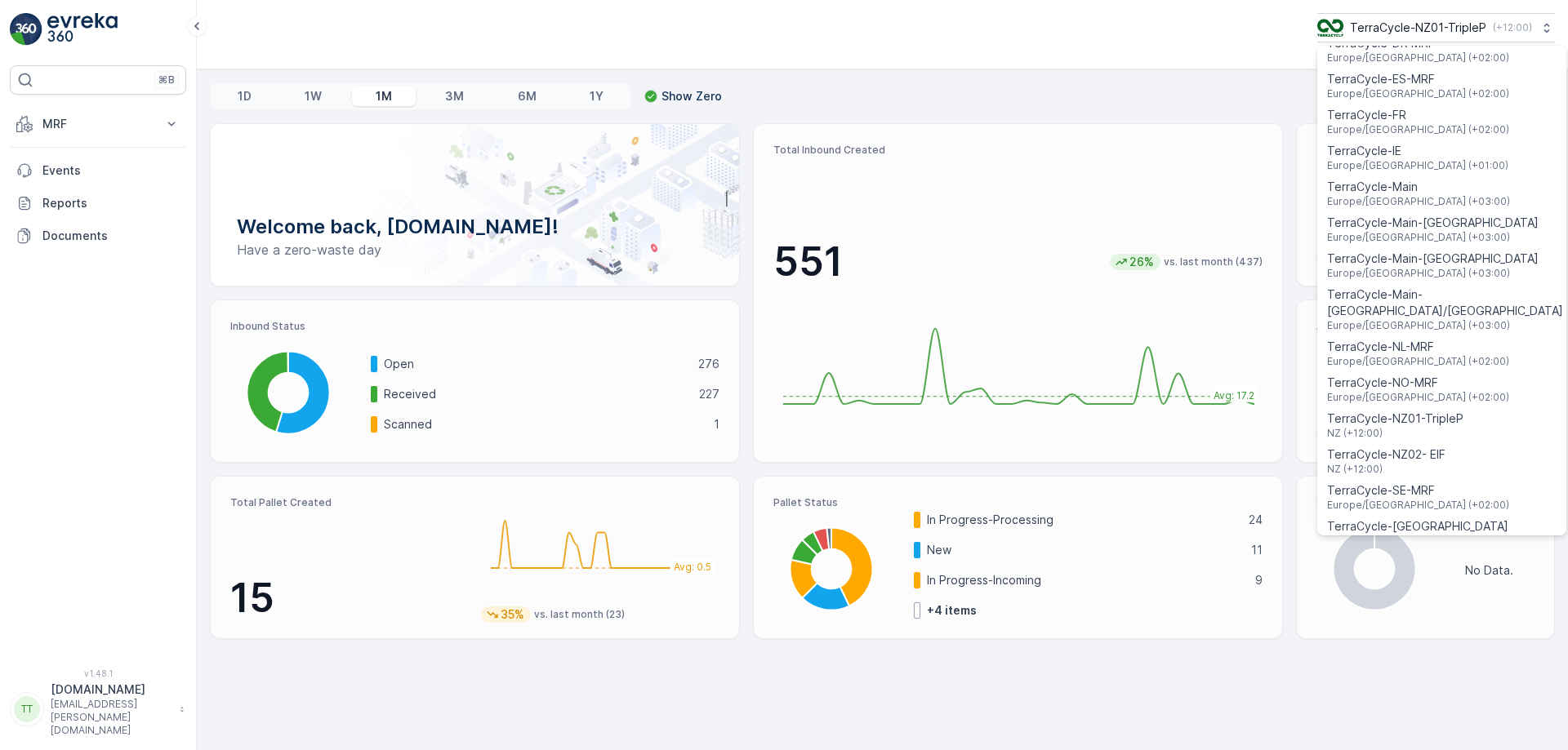
scroll to position [544, 0]
click at [1415, 426] on span "NZ (+12:00)" at bounding box center [1395, 432] width 137 height 13
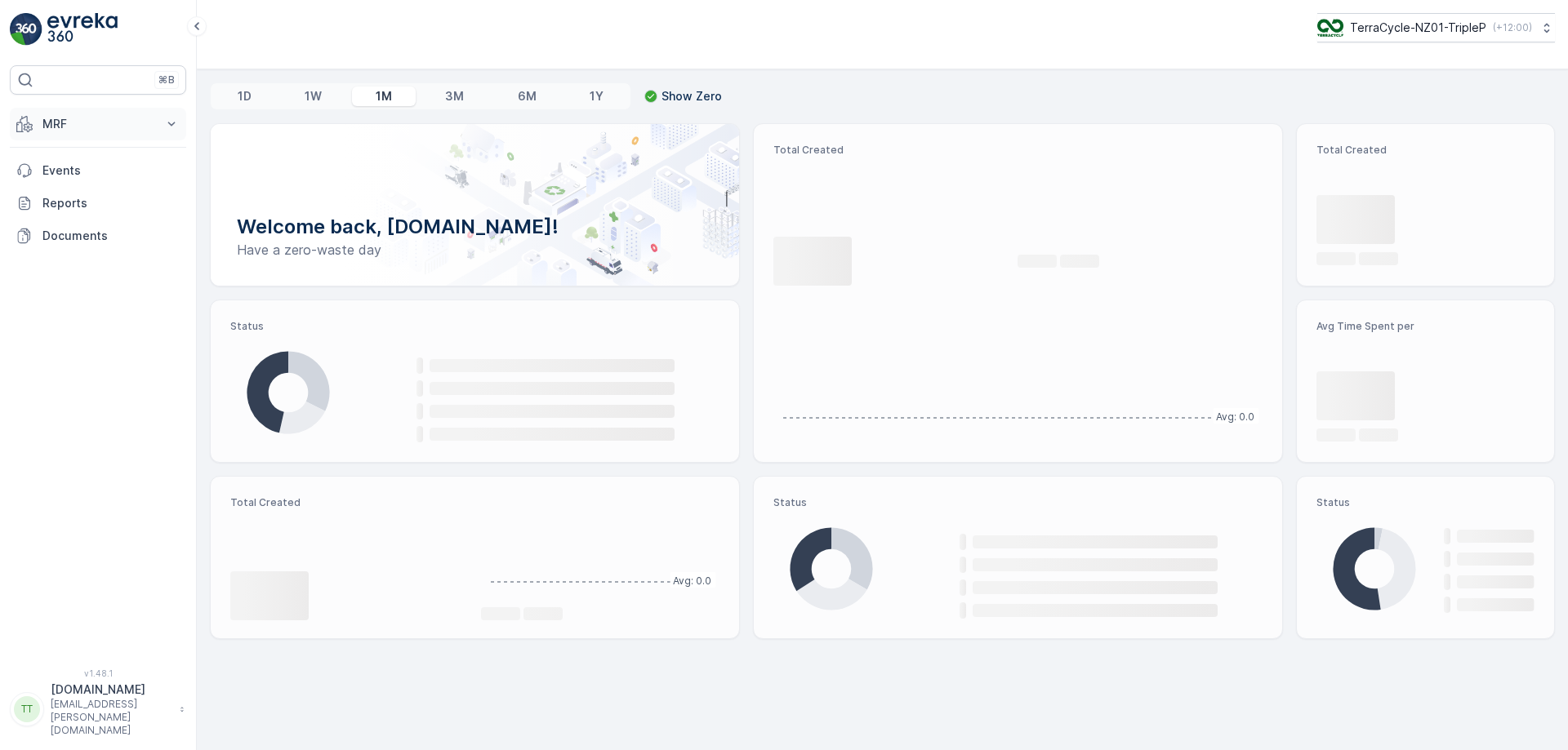
click at [120, 123] on p "MRF" at bounding box center [99, 124] width 111 height 17
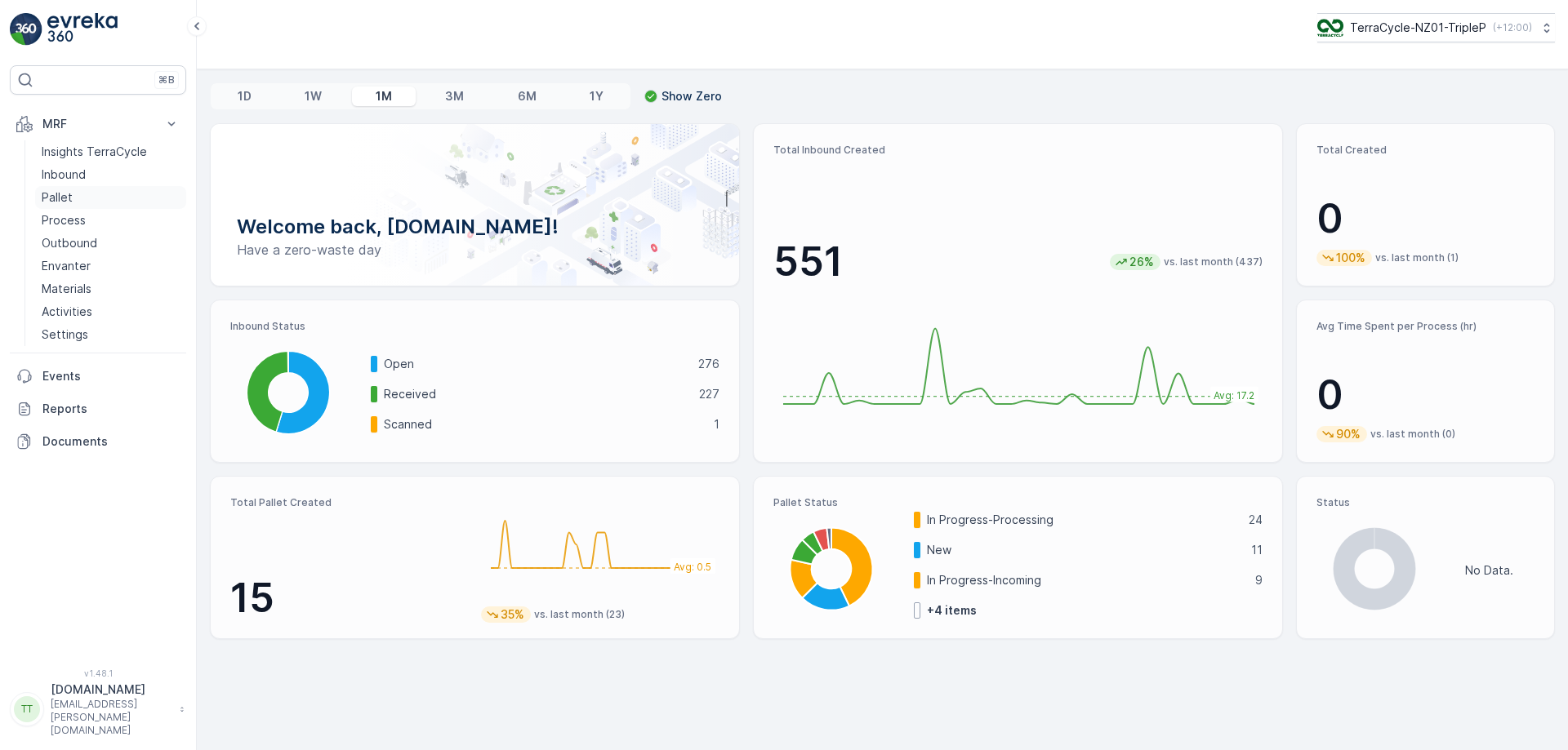
click at [95, 195] on link "Pallet" at bounding box center [110, 197] width 151 height 22
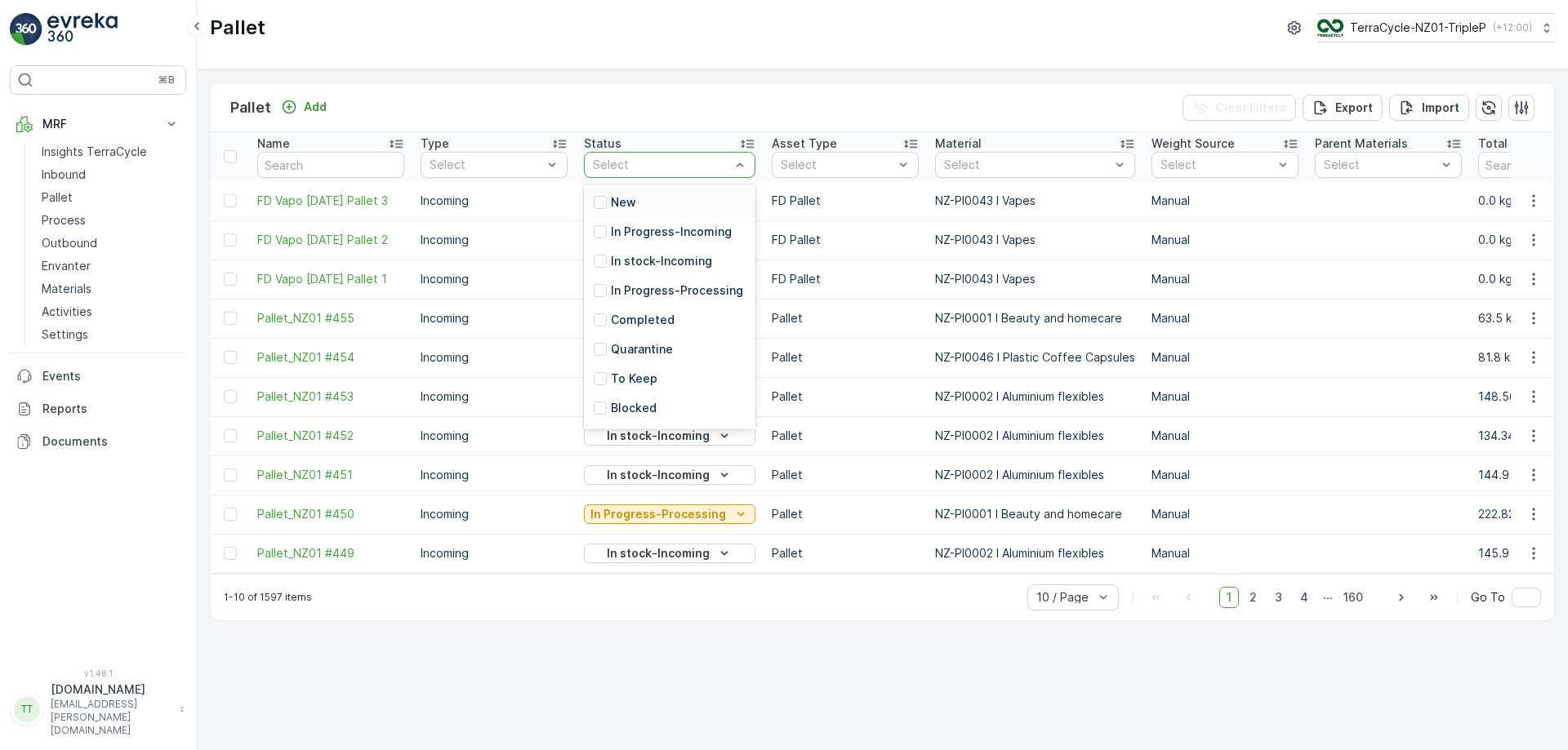
click at [699, 167] on div at bounding box center [662, 164] width 141 height 13
click at [666, 223] on p "In Progress-Incoming" at bounding box center [671, 231] width 121 height 17
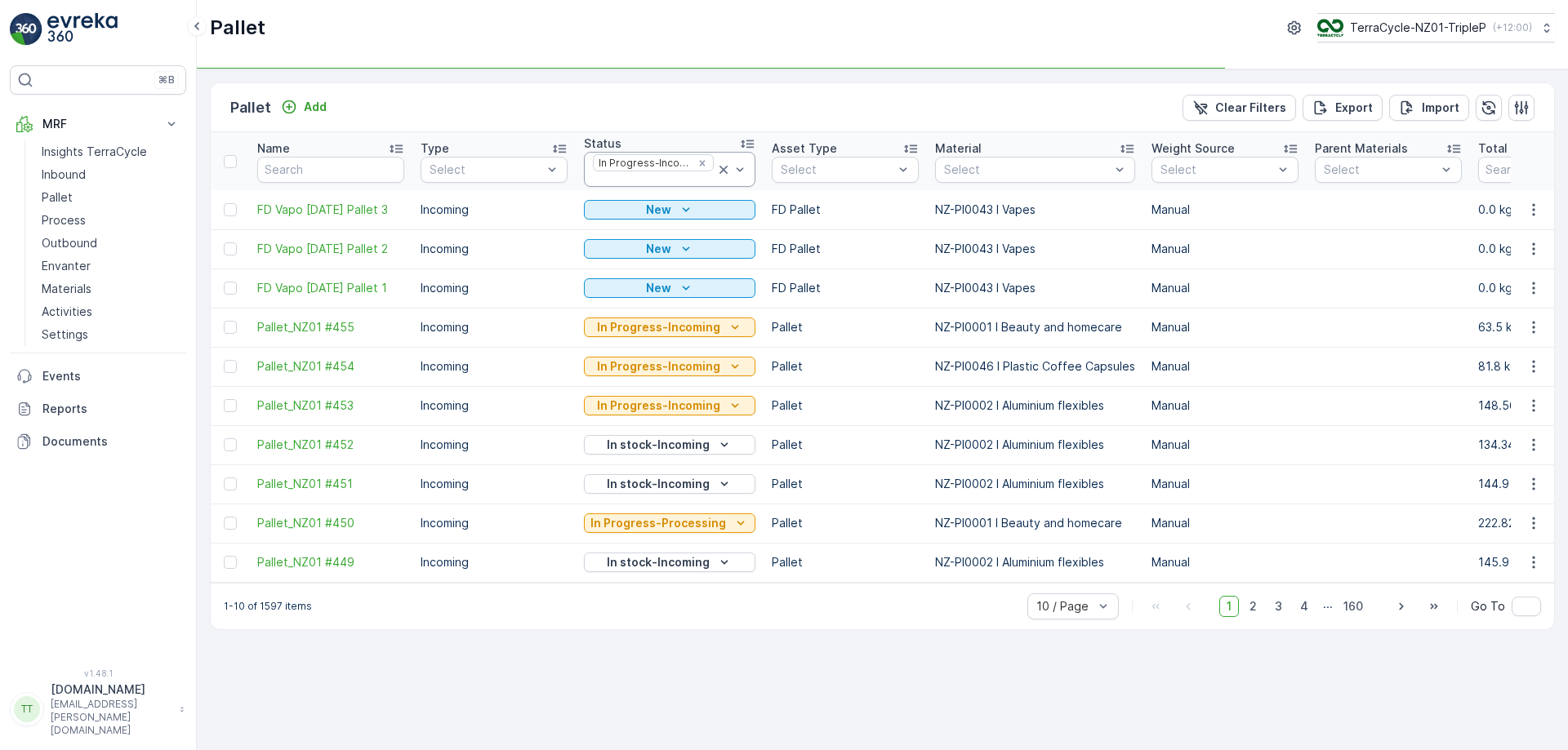
click at [654, 178] on div at bounding box center [653, 178] width 124 height 13
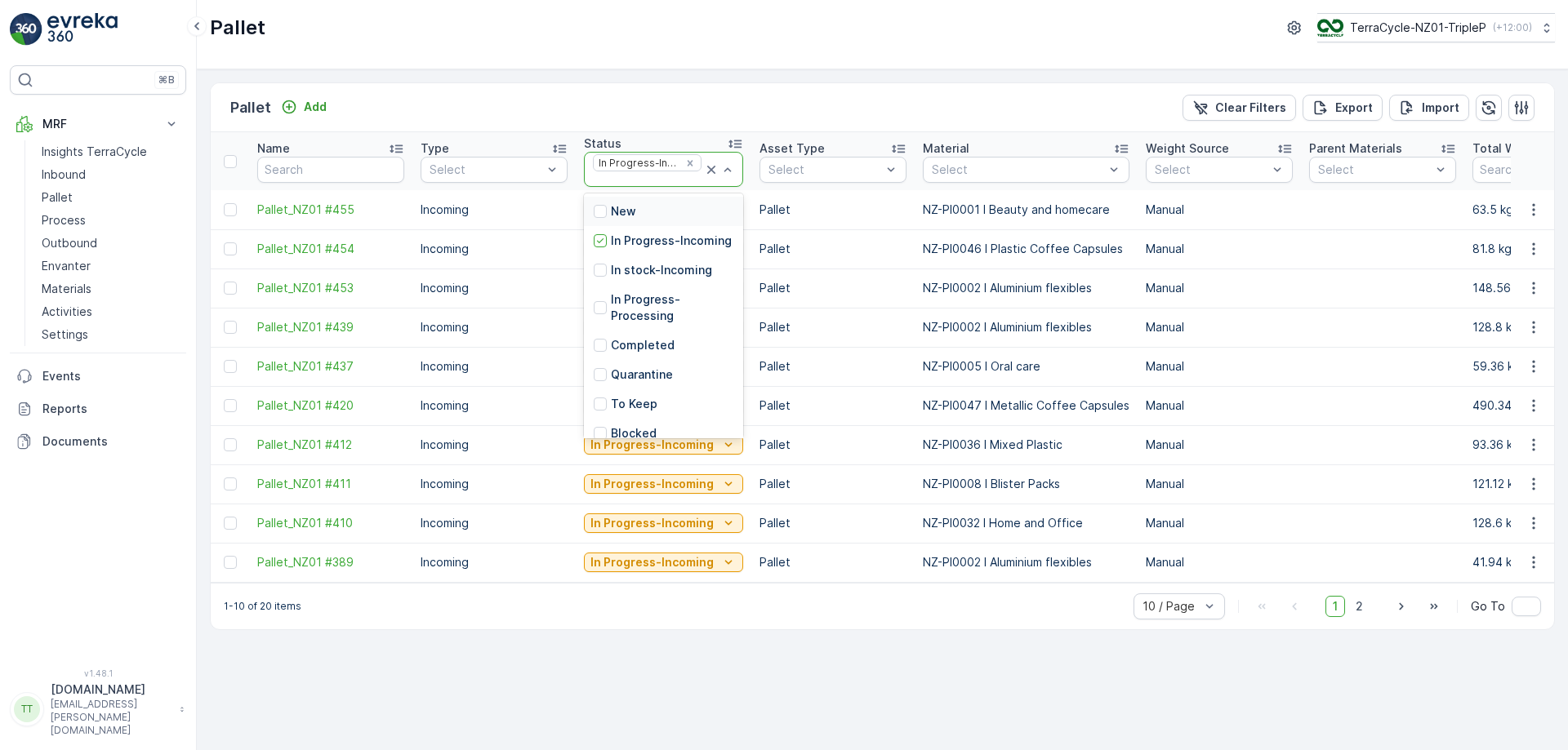
click at [654, 178] on div at bounding box center [647, 178] width 112 height 13
click at [627, 278] on p "In stock-Incoming" at bounding box center [662, 270] width 101 height 17
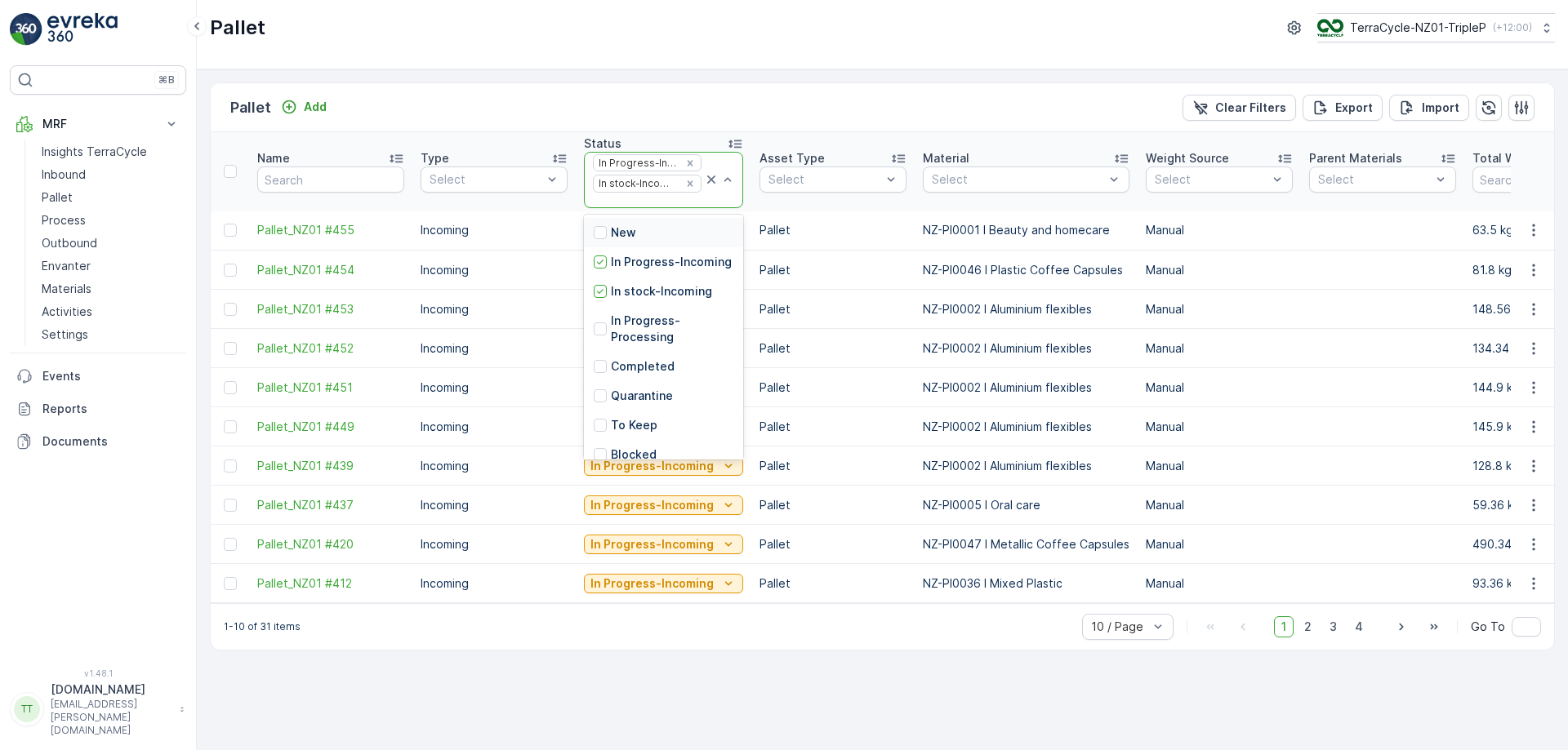
click at [634, 203] on div at bounding box center [647, 200] width 112 height 13
click at [634, 340] on p "In Progress-Processing" at bounding box center [672, 329] width 123 height 32
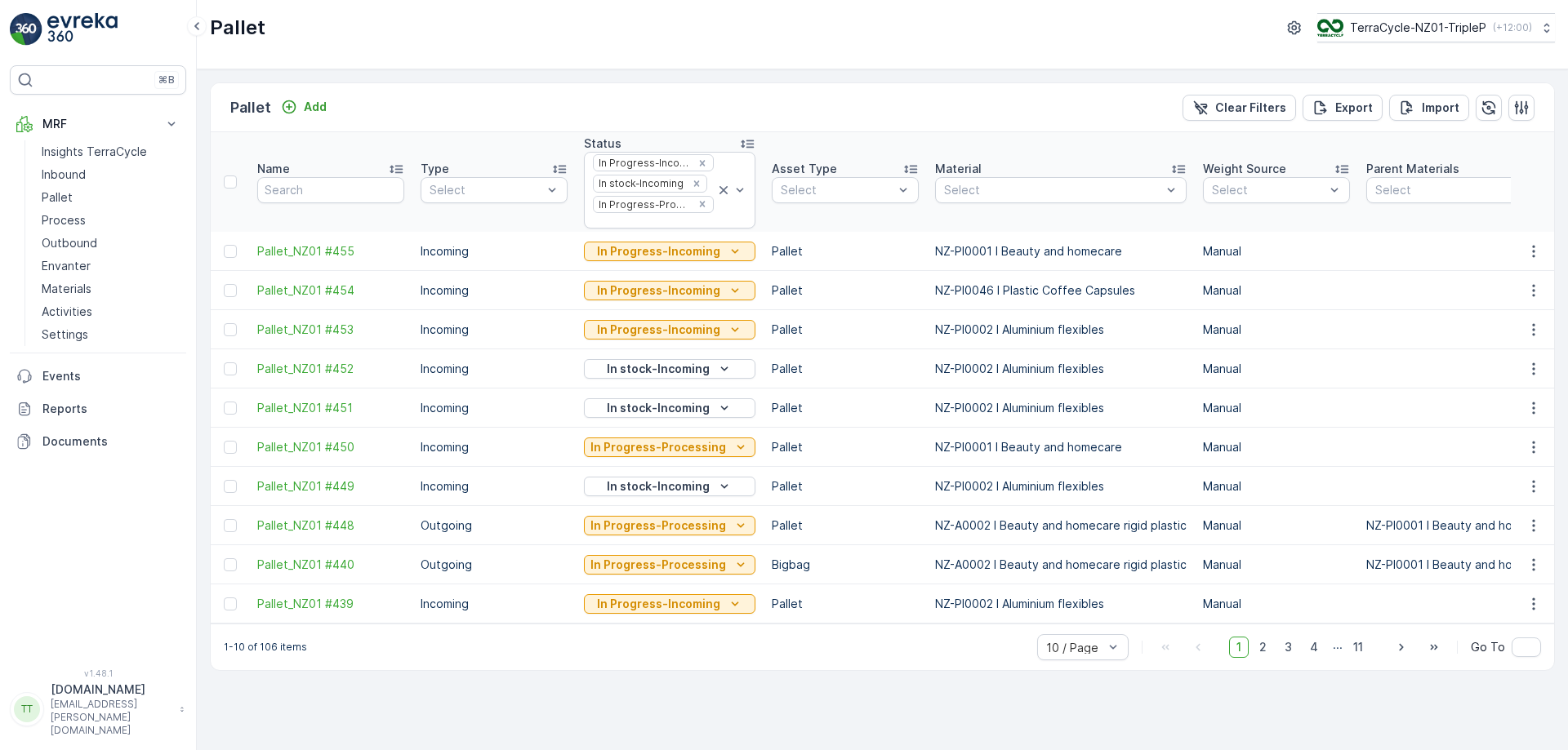
click at [641, 225] on div at bounding box center [653, 220] width 124 height 13
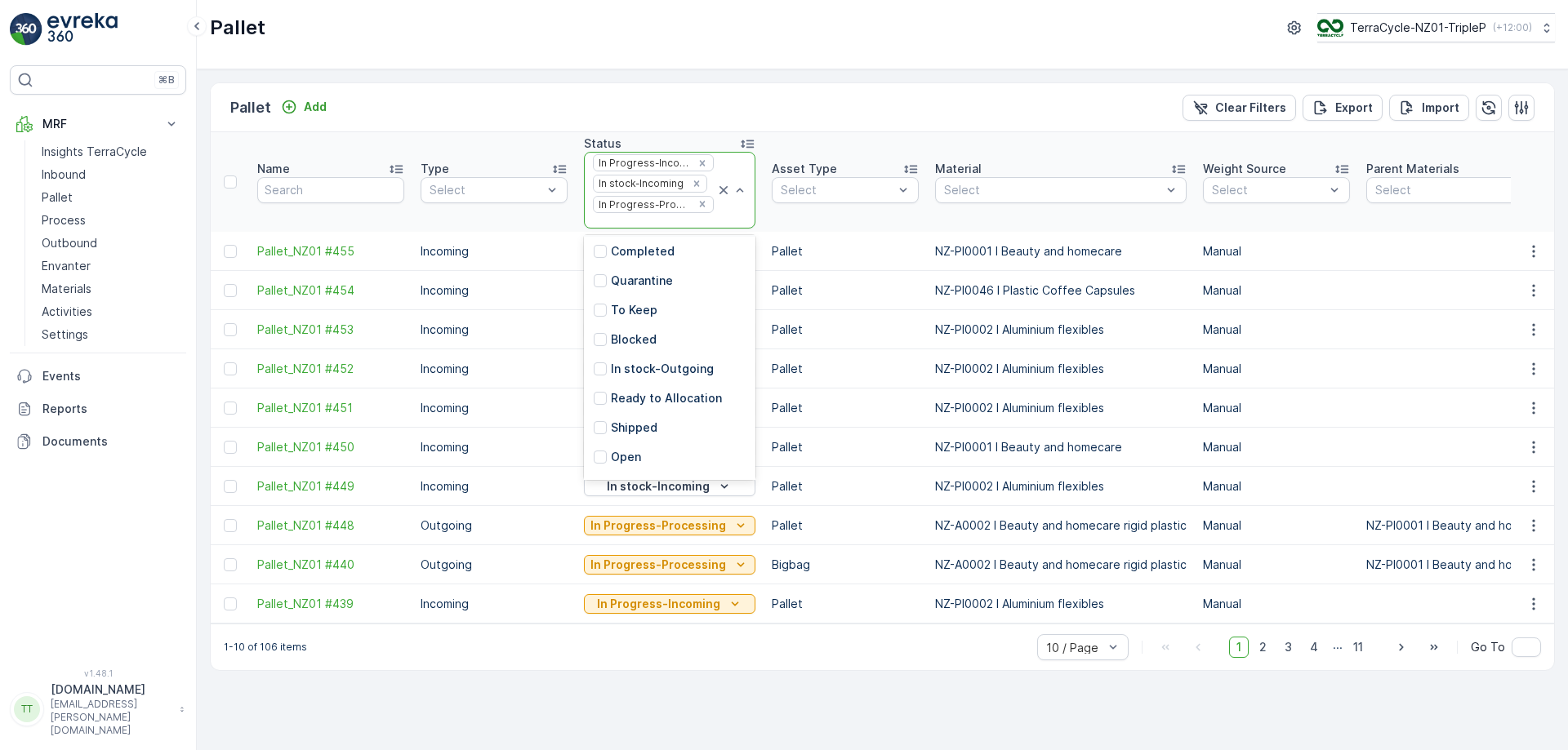
scroll to position [123, 0]
click at [628, 373] on p "In stock-Outgoing" at bounding box center [662, 365] width 102 height 17
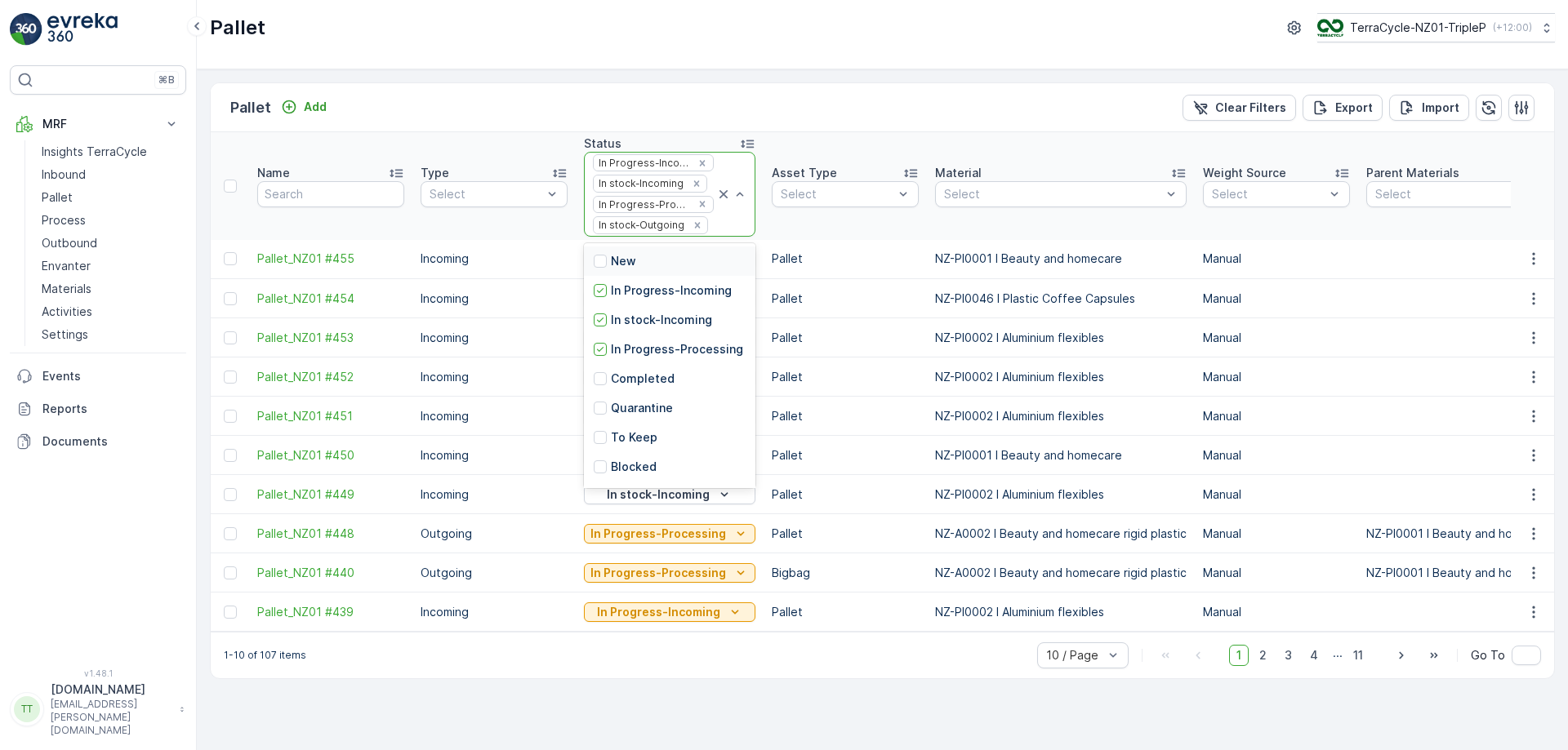
click at [709, 232] on div at bounding box center [712, 224] width 6 height 13
click at [657, 390] on p "Ready to Allocation" at bounding box center [666, 381] width 111 height 17
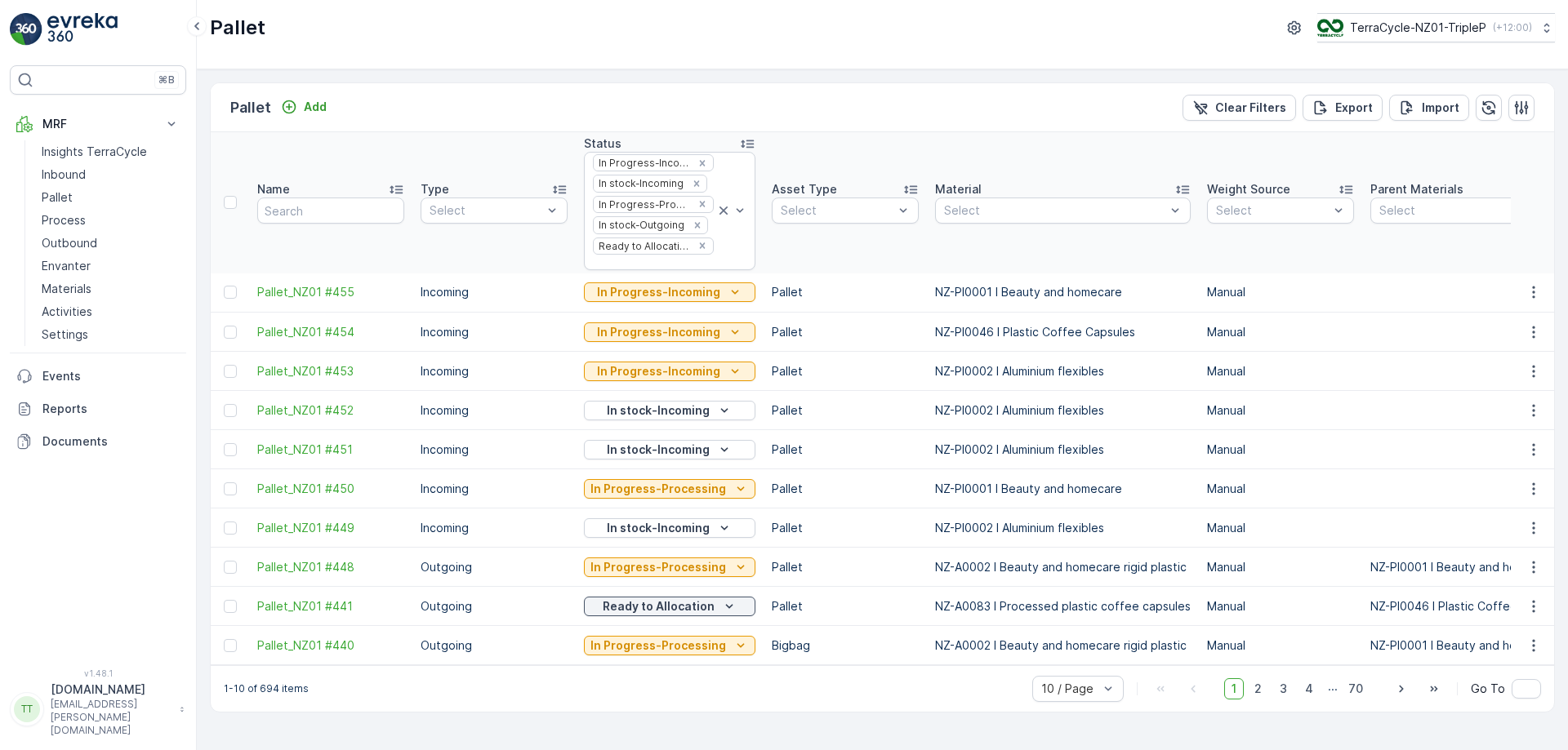
click at [981, 109] on div "Pallet Add Clear Filters Export Import" at bounding box center [882, 107] width 1344 height 49
click at [1025, 196] on div "Material" at bounding box center [1063, 189] width 256 height 17
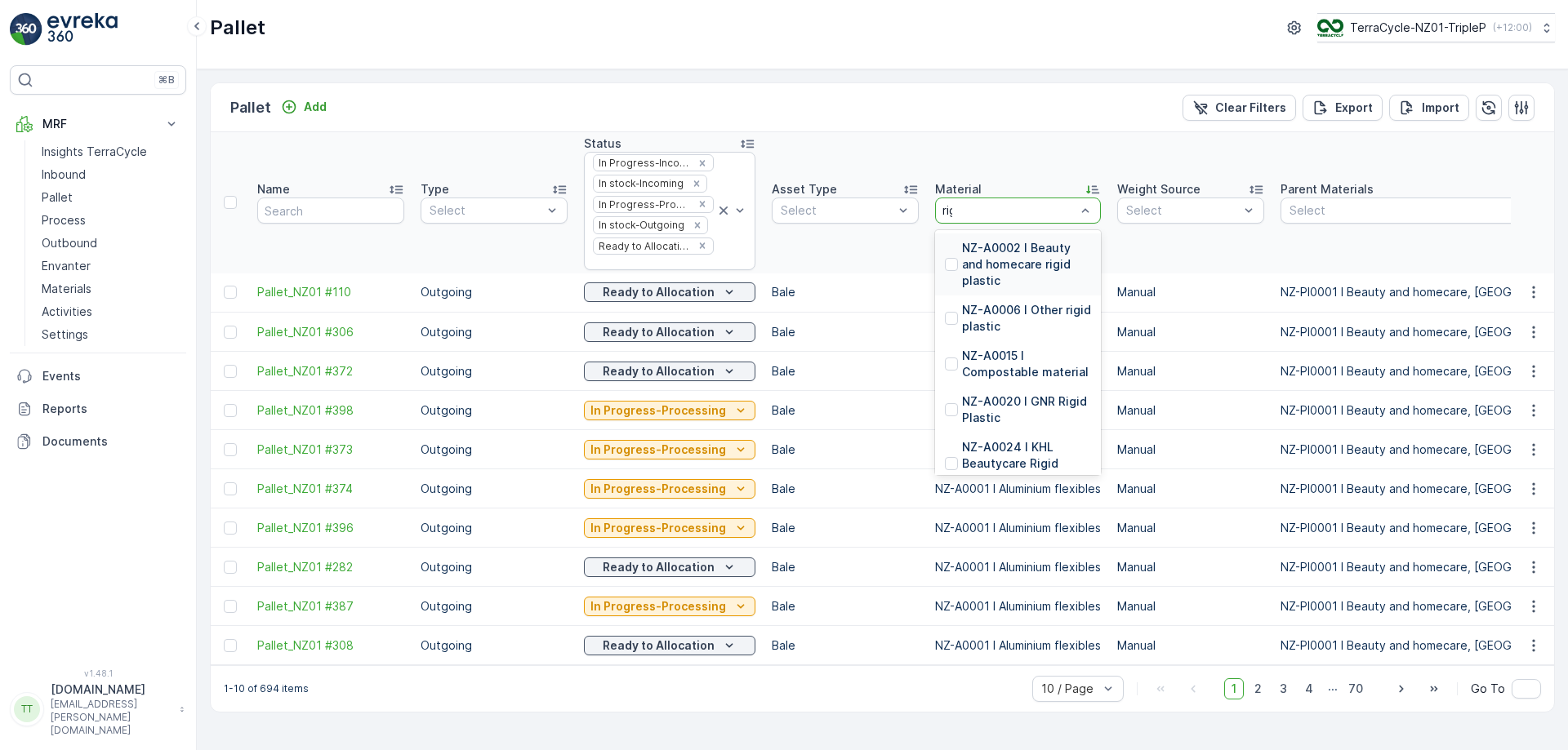
type input "rigi"
click at [1000, 260] on p "NZ-A0002 I Beauty and homecare rigid plastic" at bounding box center [1026, 264] width 129 height 49
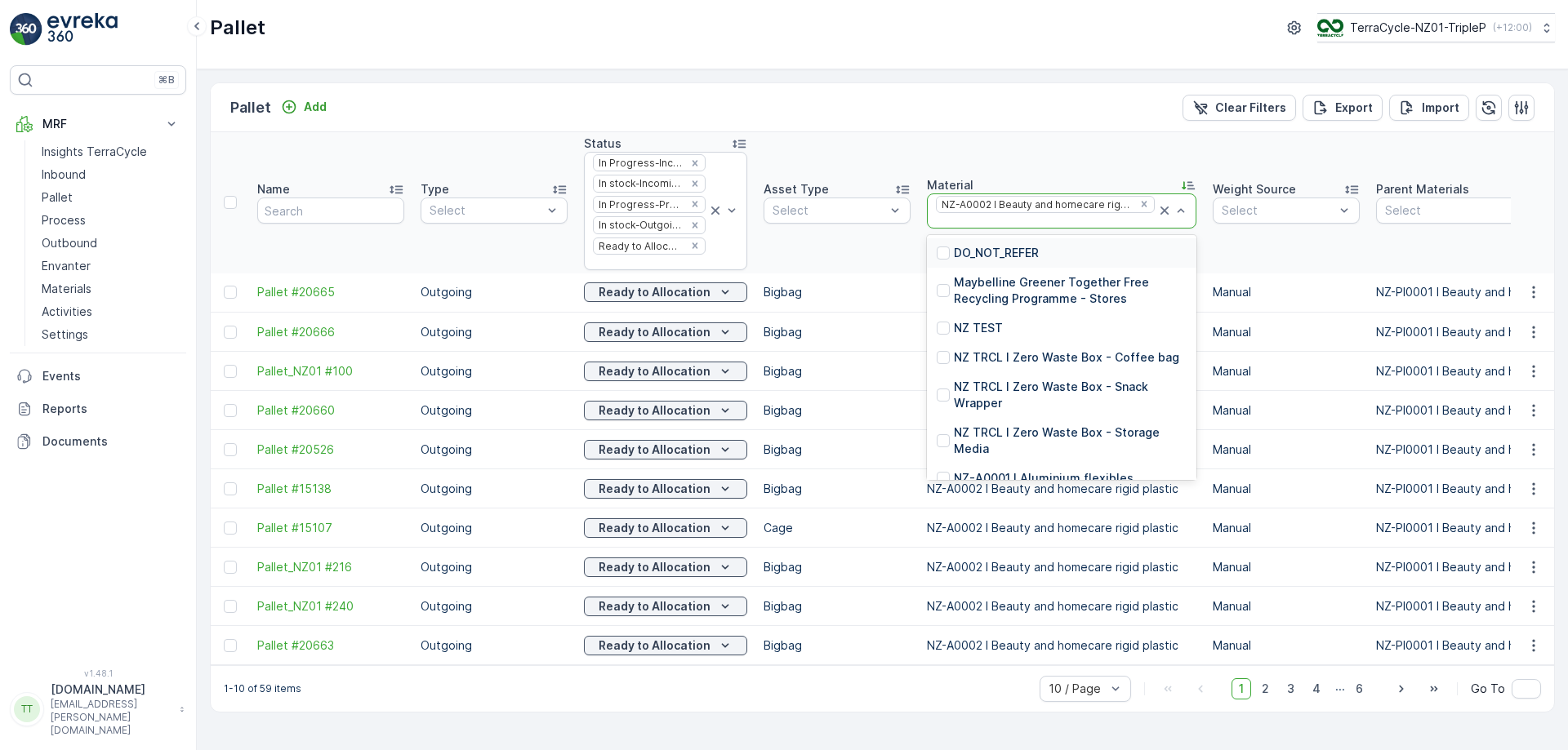
click at [1046, 221] on div at bounding box center [1045, 220] width 222 height 13
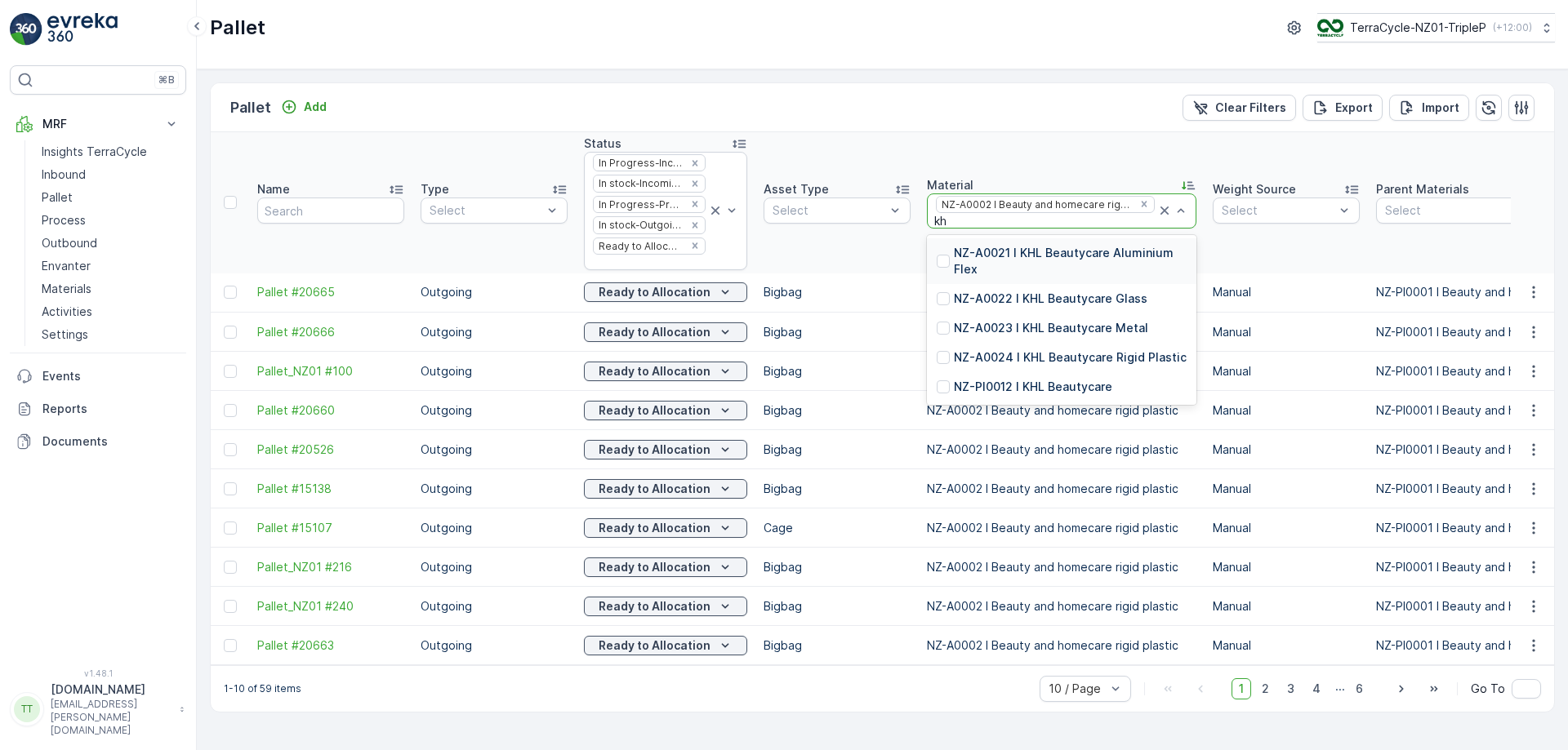
type input "khl"
click at [1022, 353] on p "NZ-A0024 I KHL Beautycare Rigid Plastic" at bounding box center [1070, 357] width 233 height 17
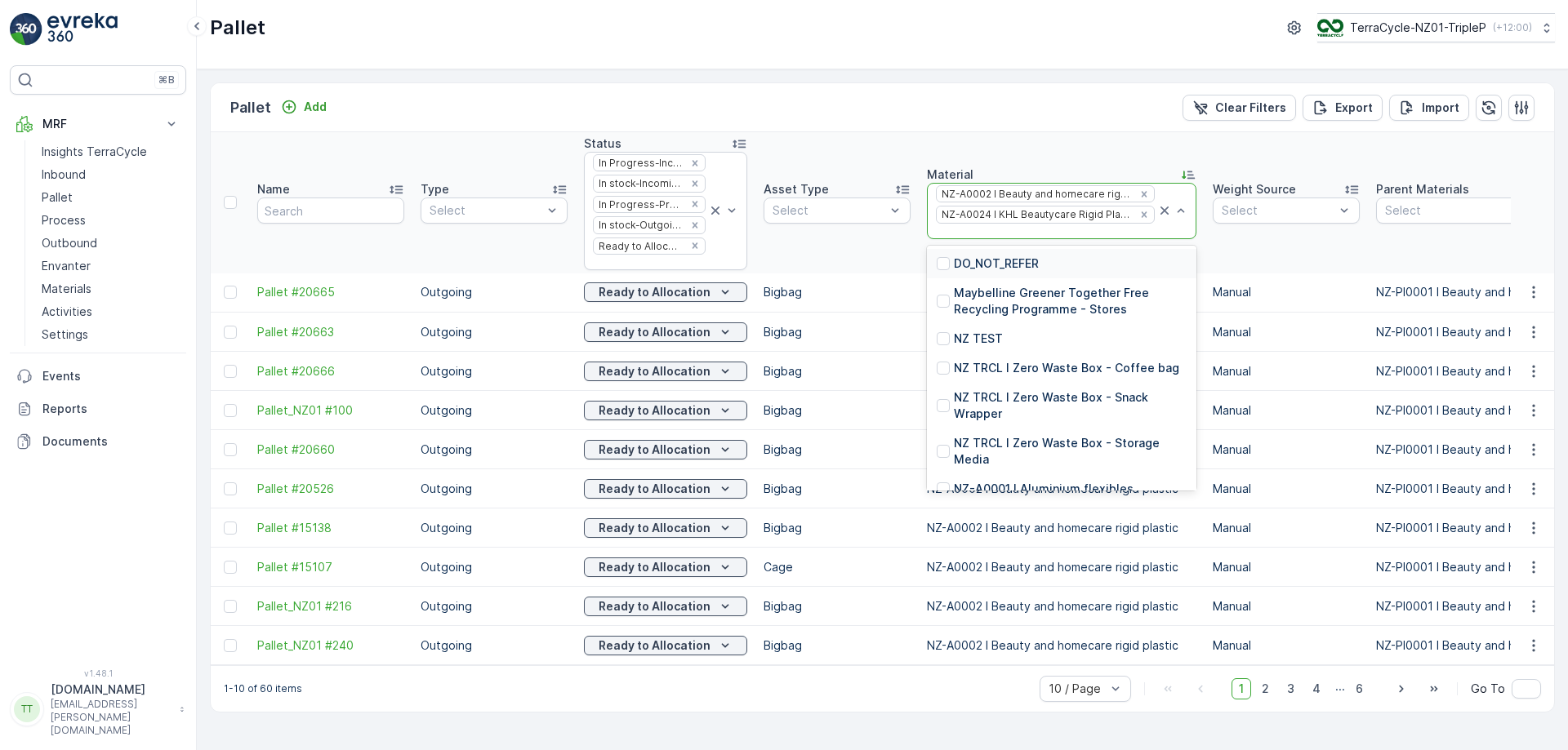
click at [1024, 233] on div at bounding box center [1045, 231] width 222 height 13
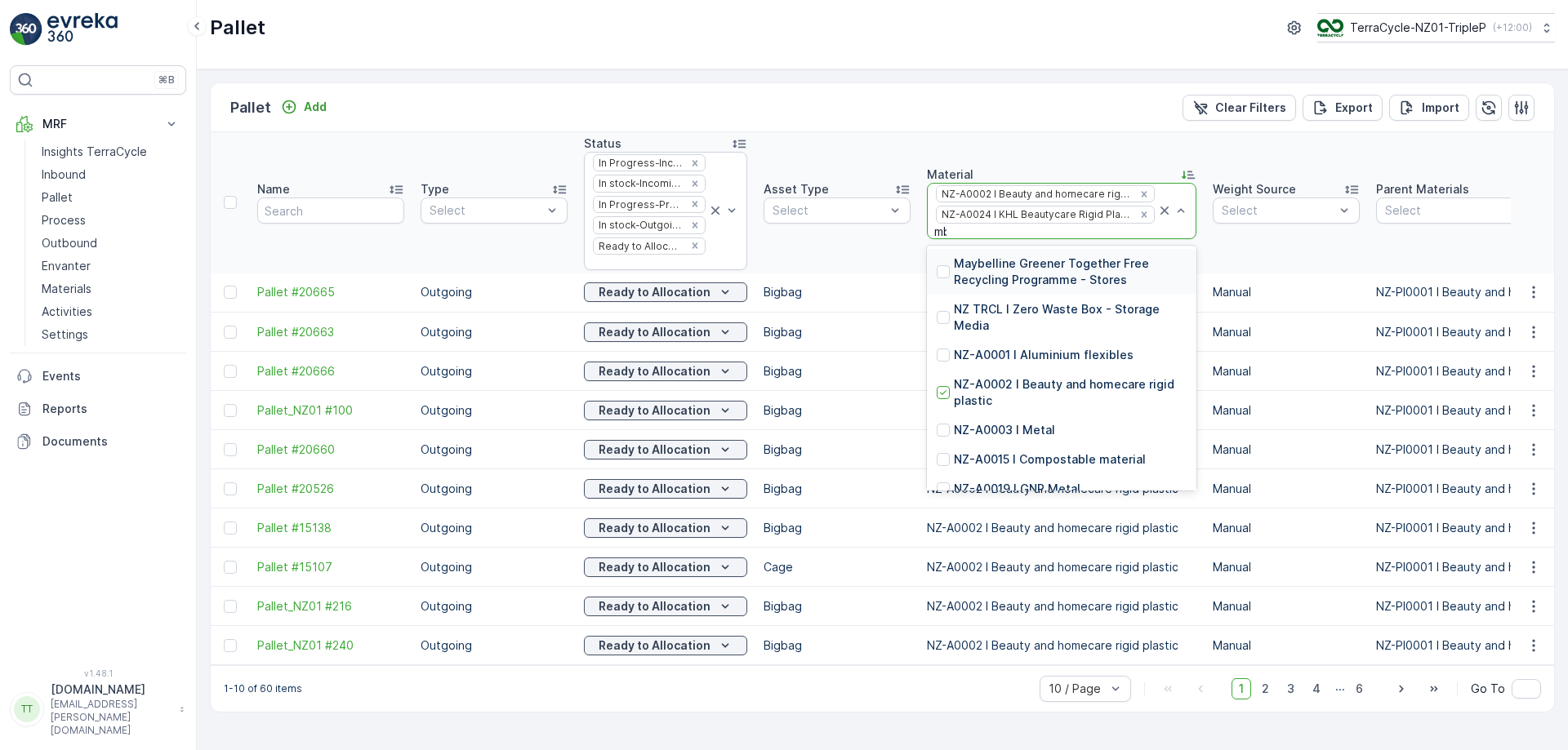
type input "mbl"
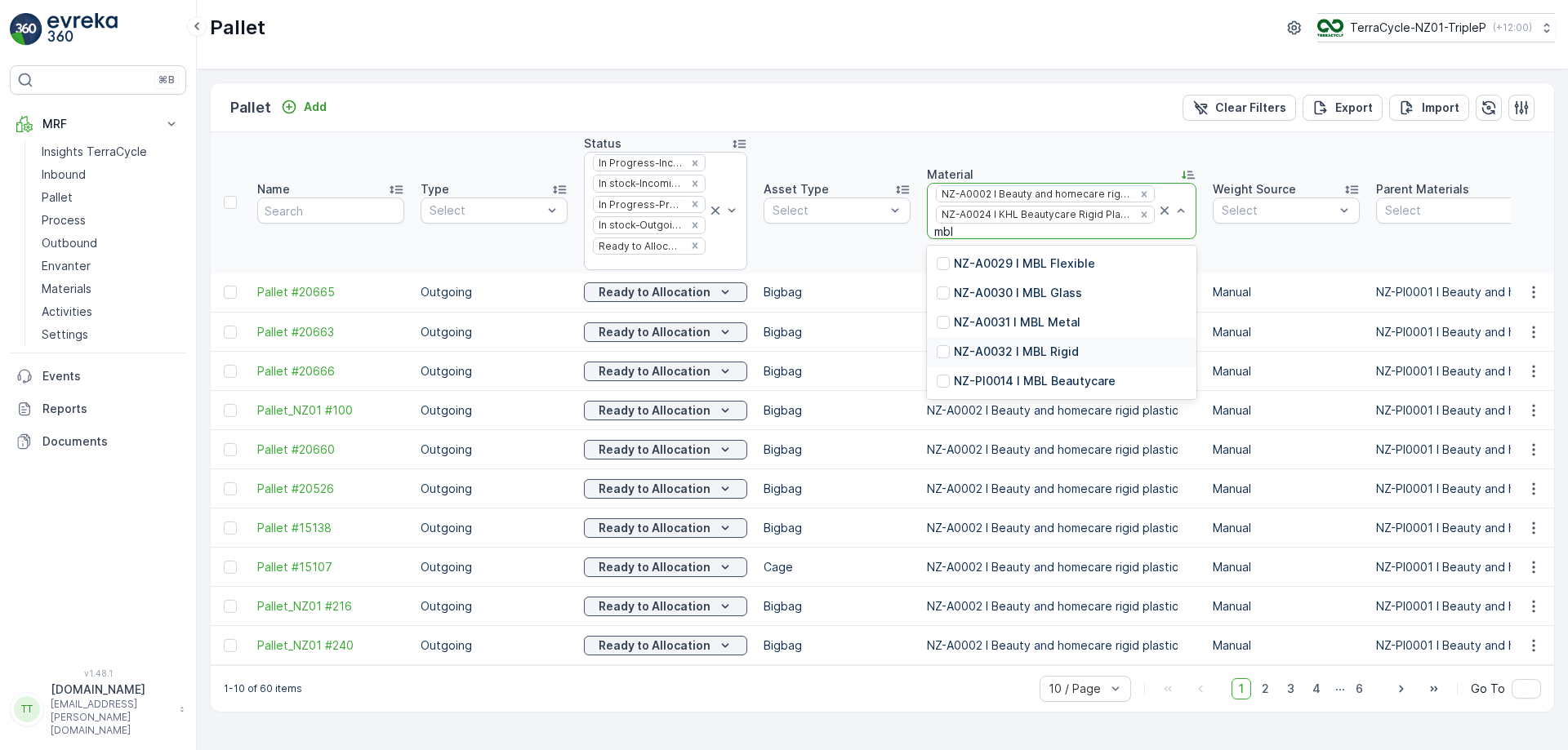
click at [1034, 348] on p "NZ-A0032 I MBL Rigid" at bounding box center [1017, 351] width 125 height 17
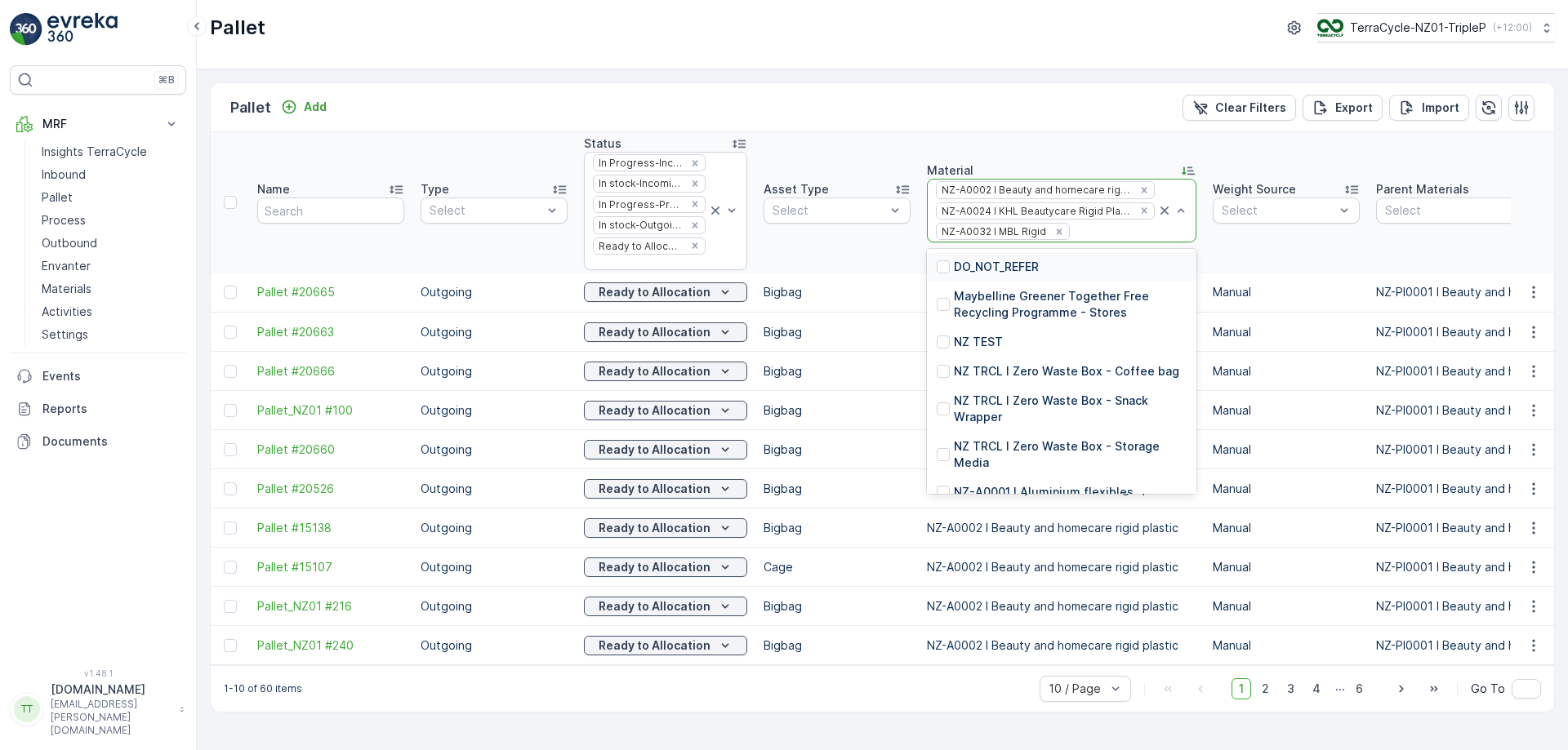
click at [1095, 238] on div at bounding box center [1113, 231] width 85 height 13
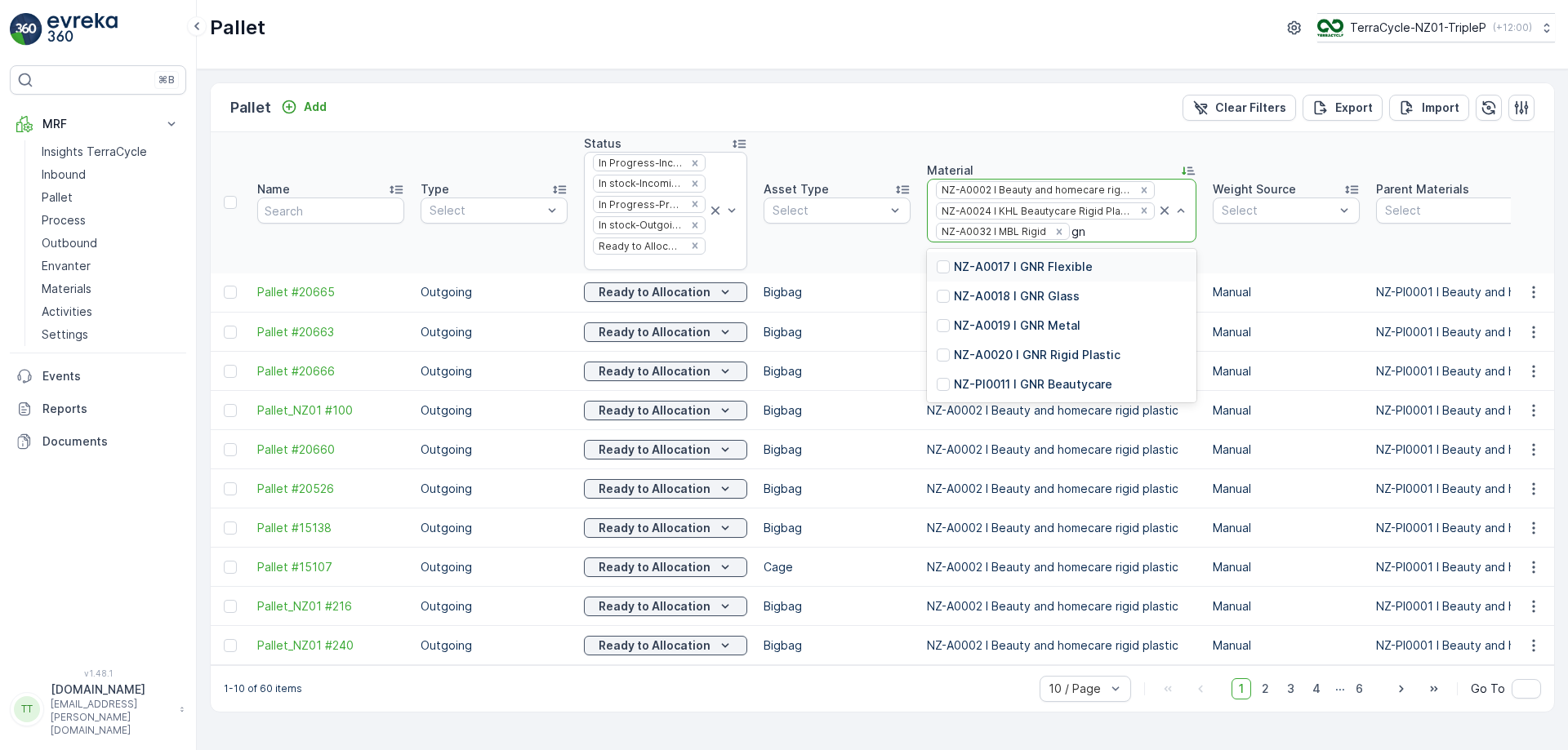
type input "gnr"
click at [1073, 360] on p "NZ-A0020 I GNR Rigid Plastic" at bounding box center [1037, 355] width 167 height 17
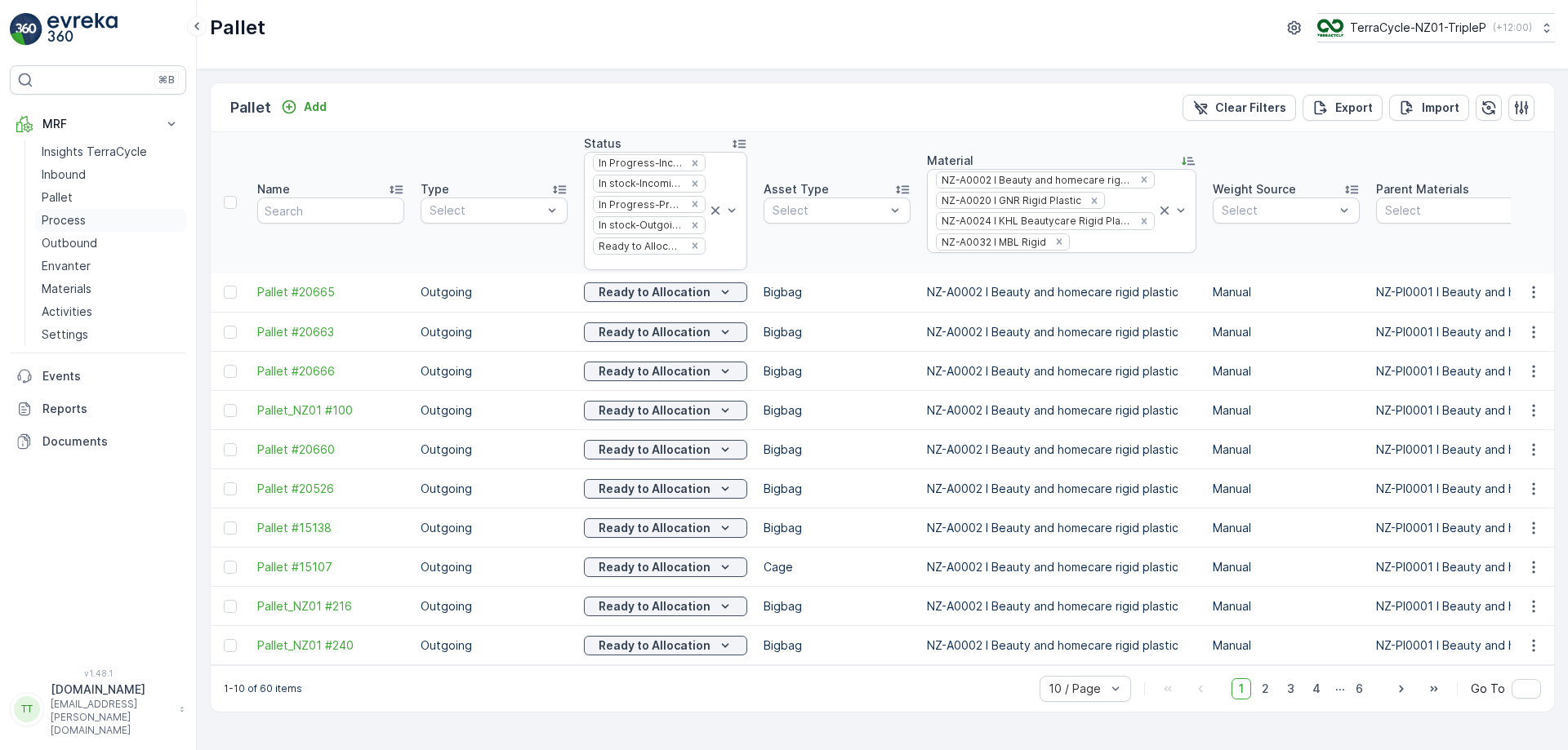
click at [61, 224] on p "Process" at bounding box center [63, 220] width 44 height 17
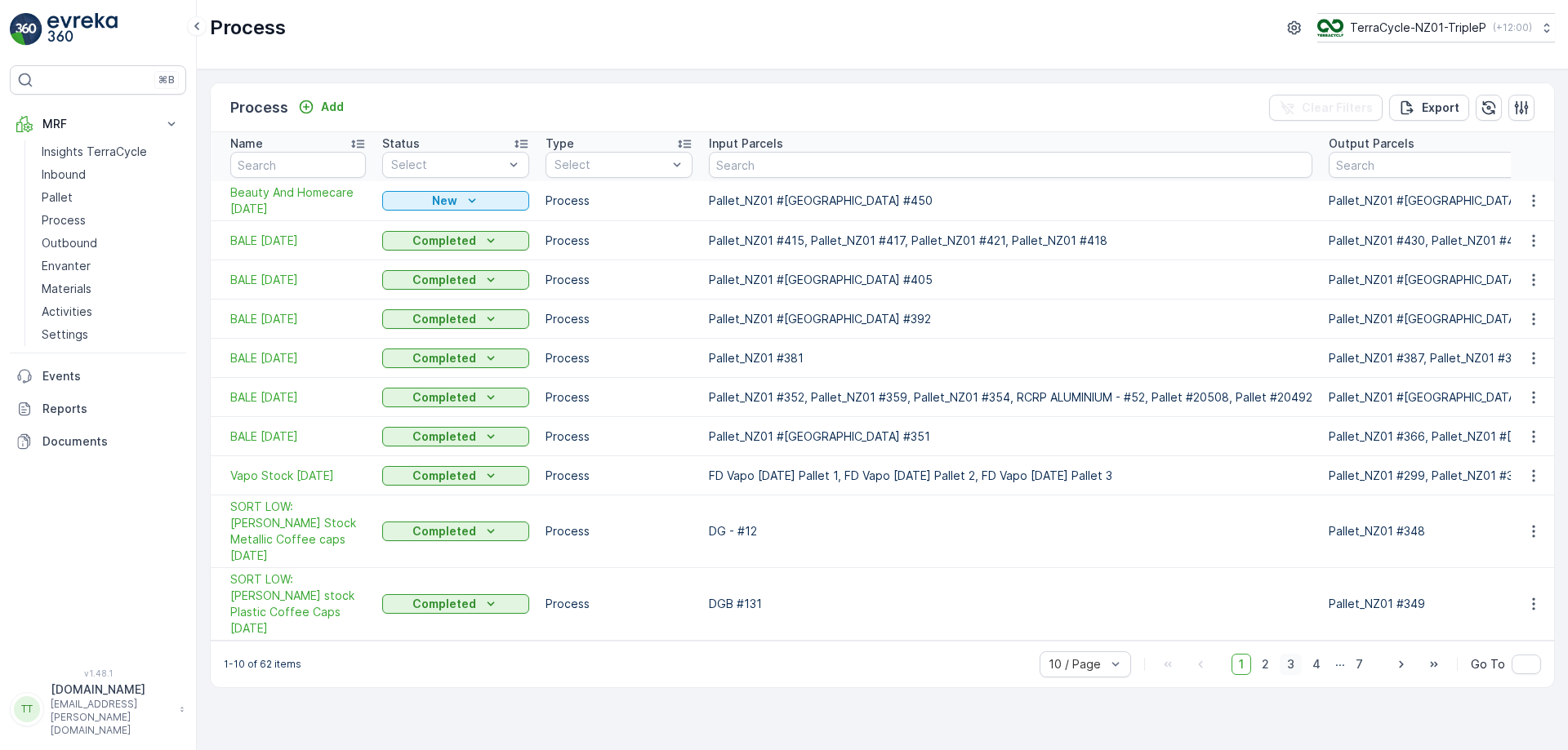
click at [1297, 653] on span "3" at bounding box center [1291, 664] width 22 height 21
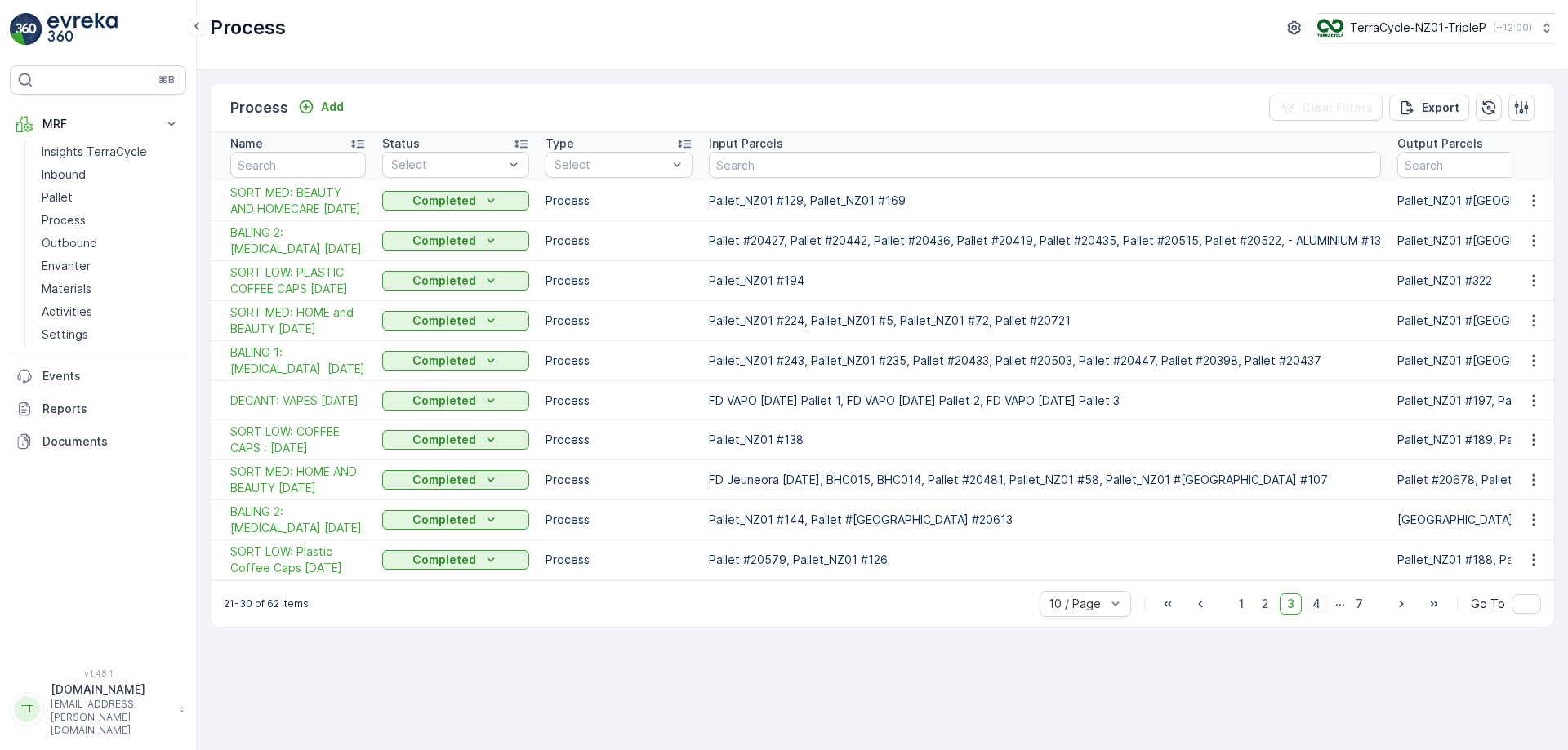
click at [1324, 614] on span "4" at bounding box center [1315, 604] width 22 height 21
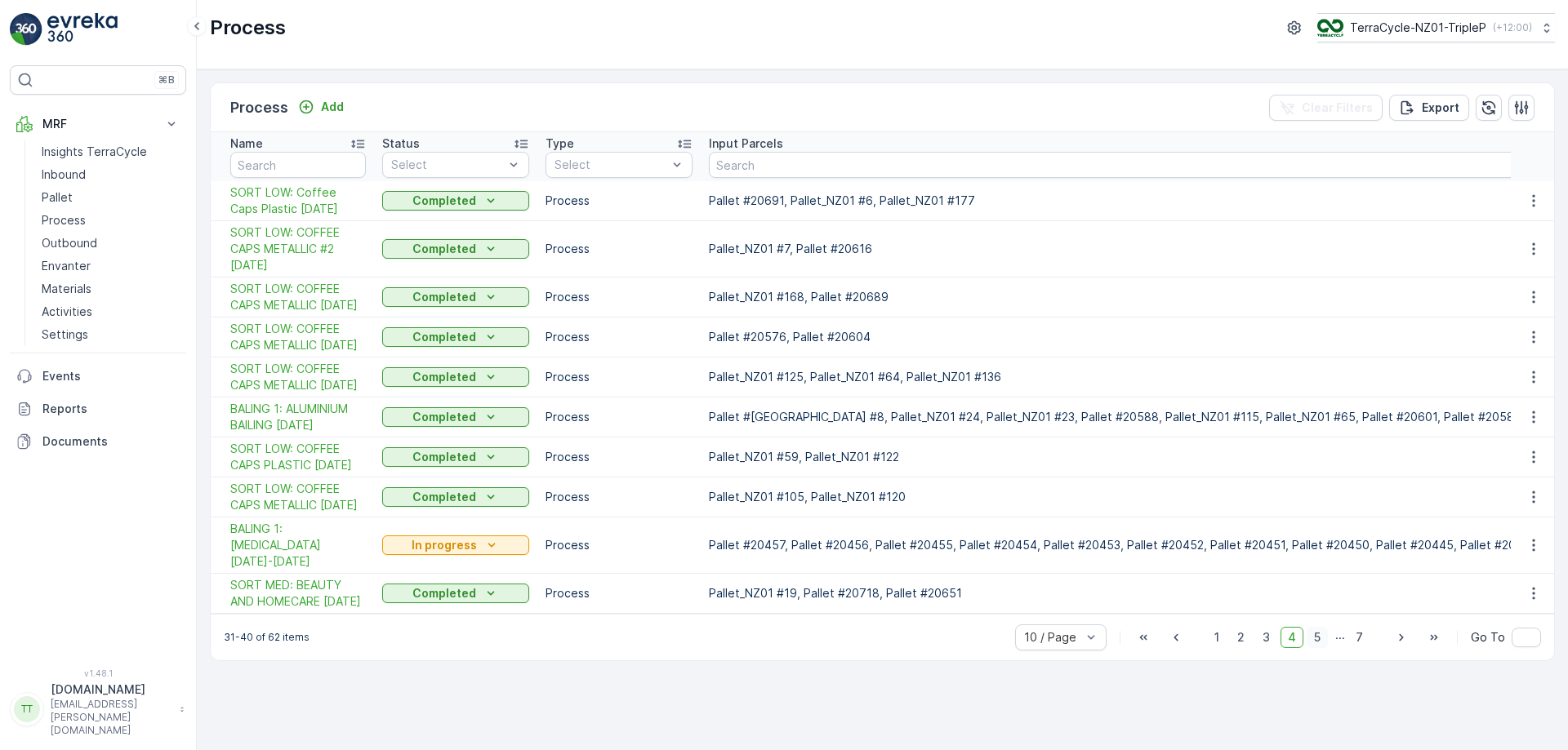
click at [1321, 649] on span "5" at bounding box center [1317, 638] width 21 height 21
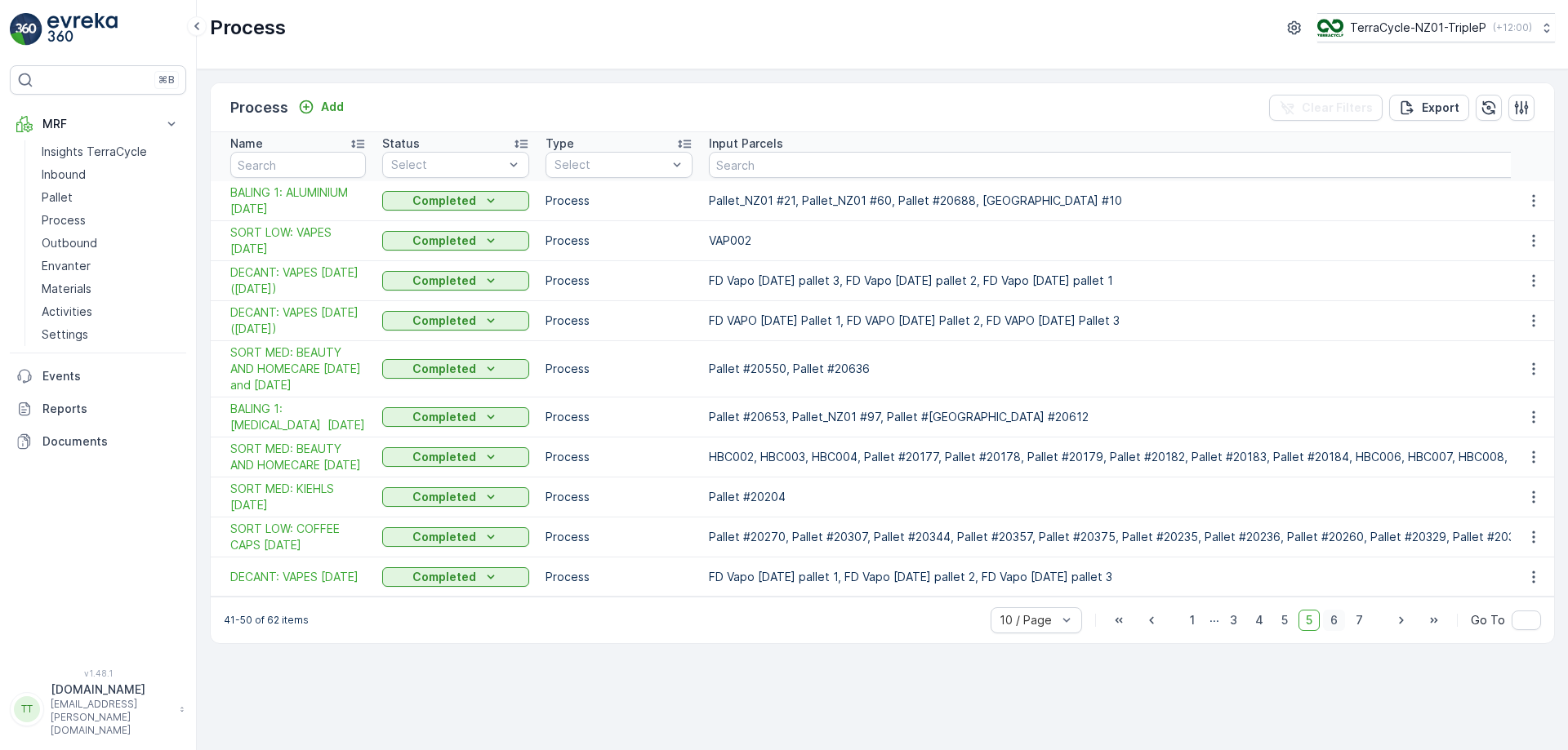
click at [1340, 631] on span "6" at bounding box center [1334, 620] width 22 height 21
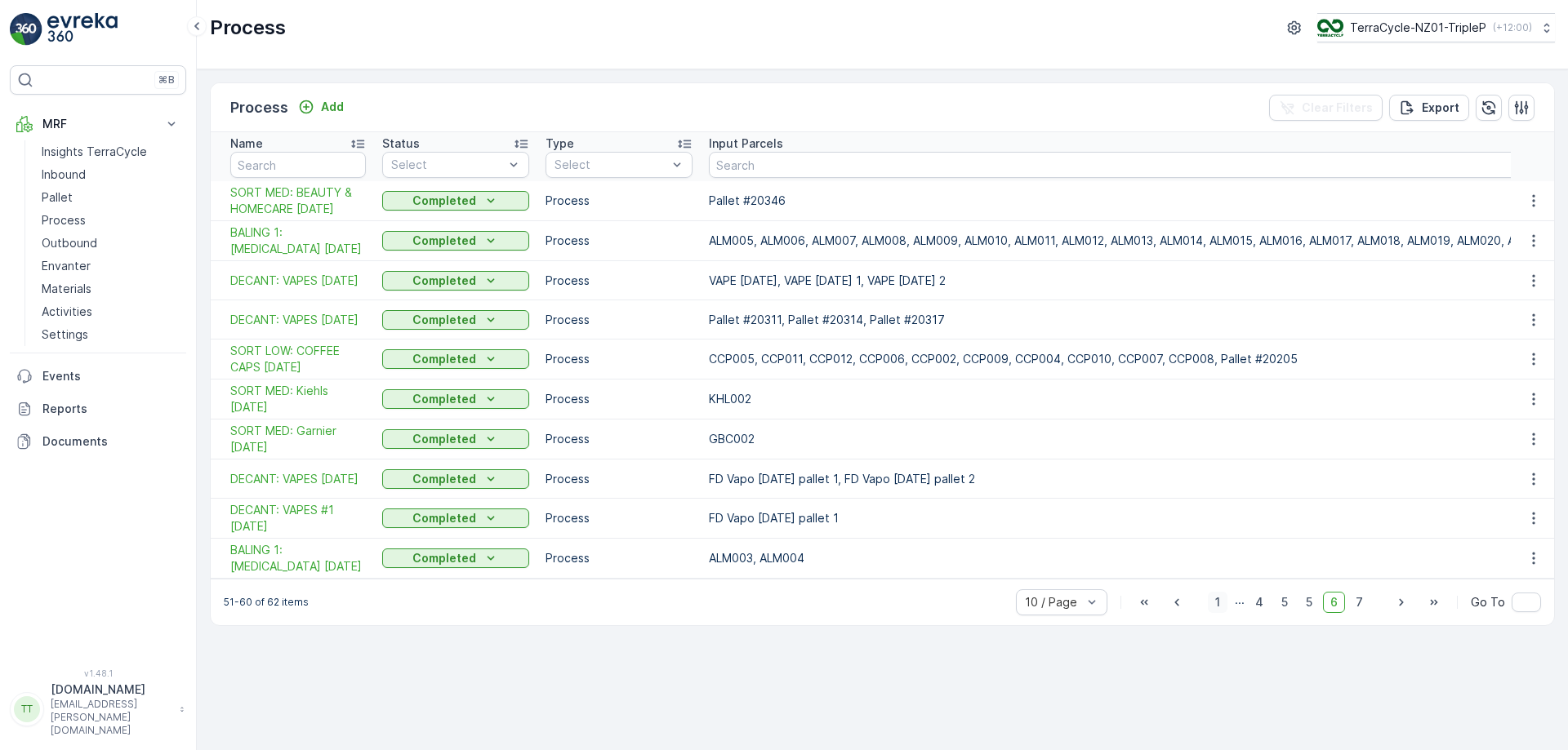
click at [1220, 613] on span "1" at bounding box center [1218, 603] width 20 height 21
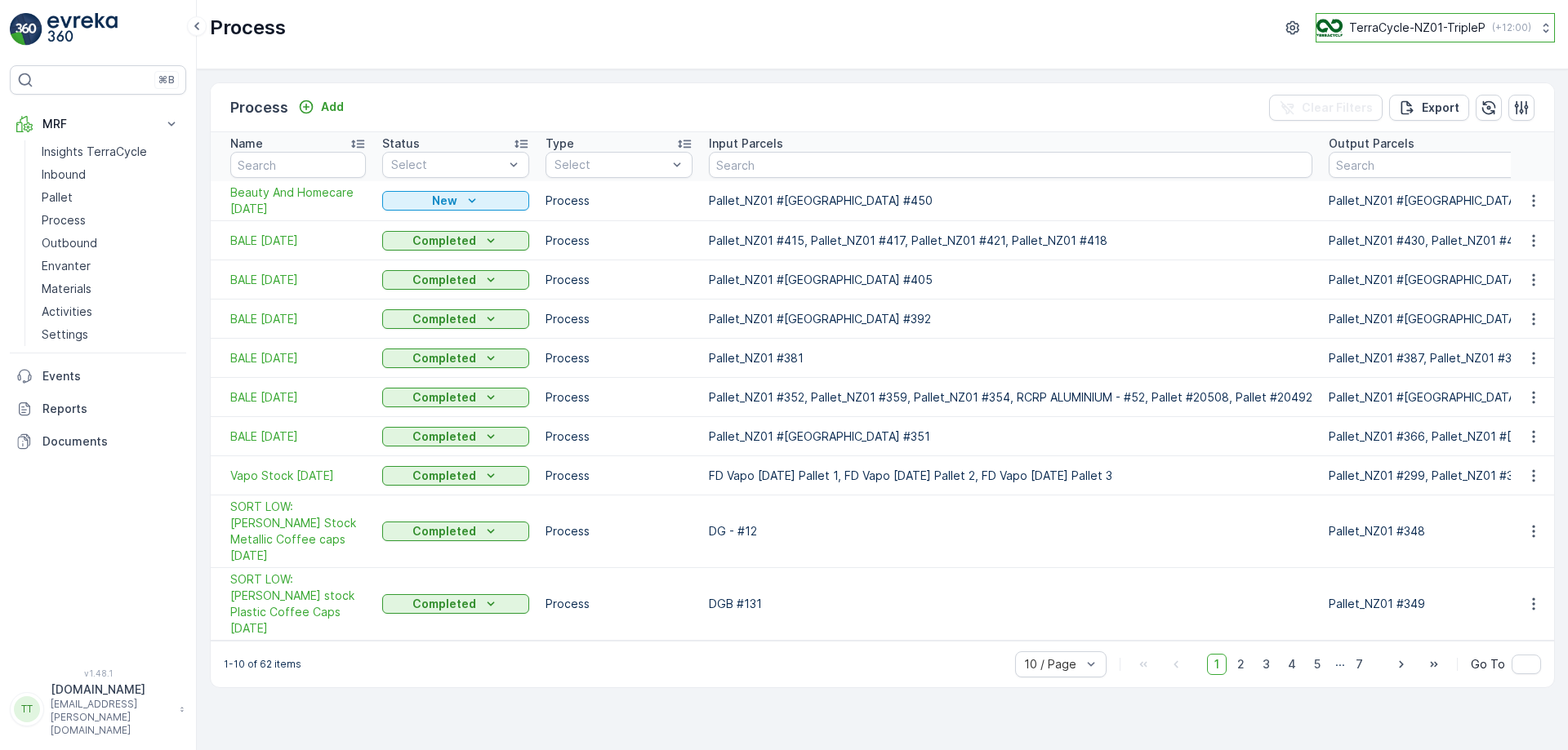
click at [1461, 31] on p "TerraCycle-NZ01-TripleP" at bounding box center [1418, 27] width 137 height 17
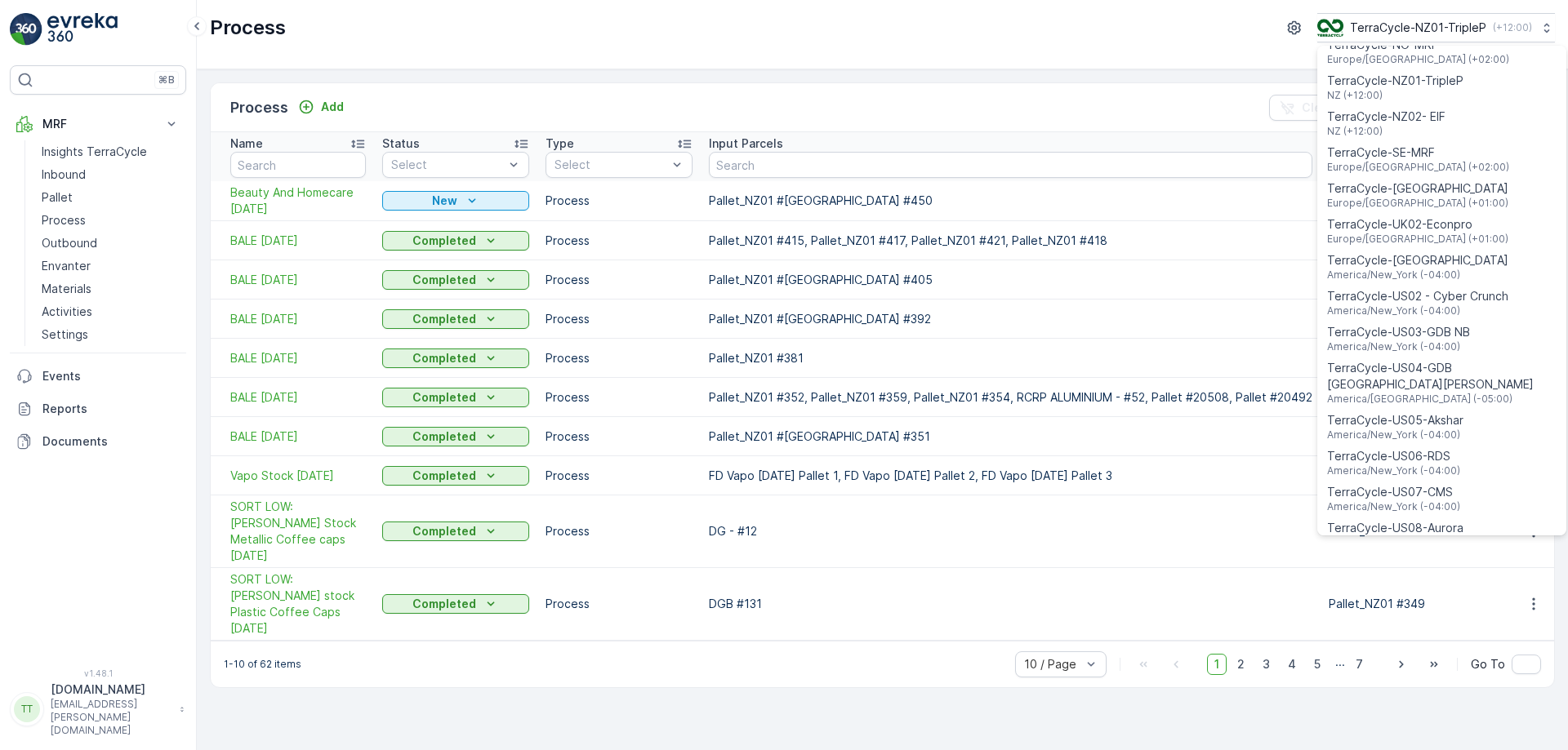
scroll to position [1173, 0]
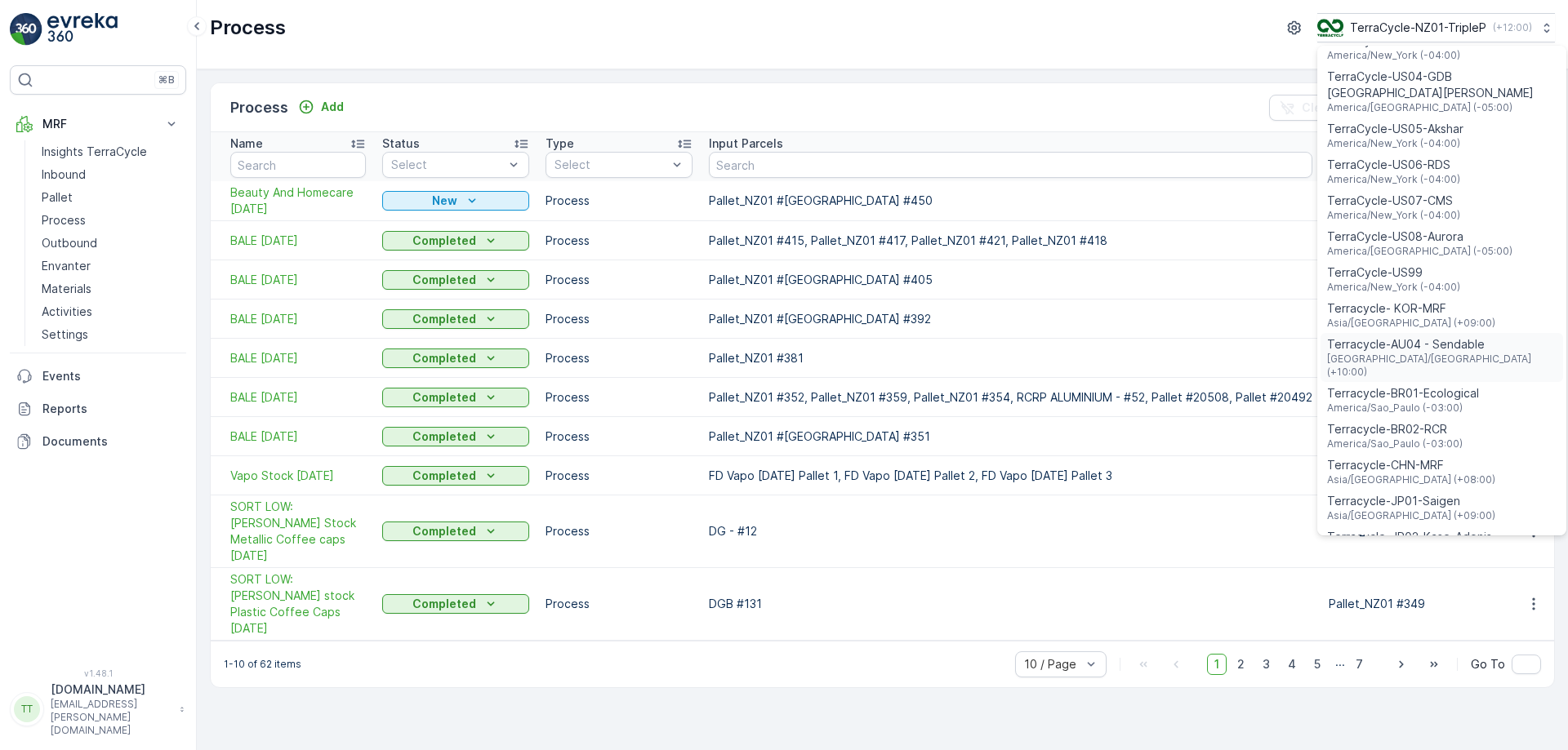
click at [1455, 336] on span "Terracycle-AU04 - Sendable" at bounding box center [1441, 344] width 229 height 17
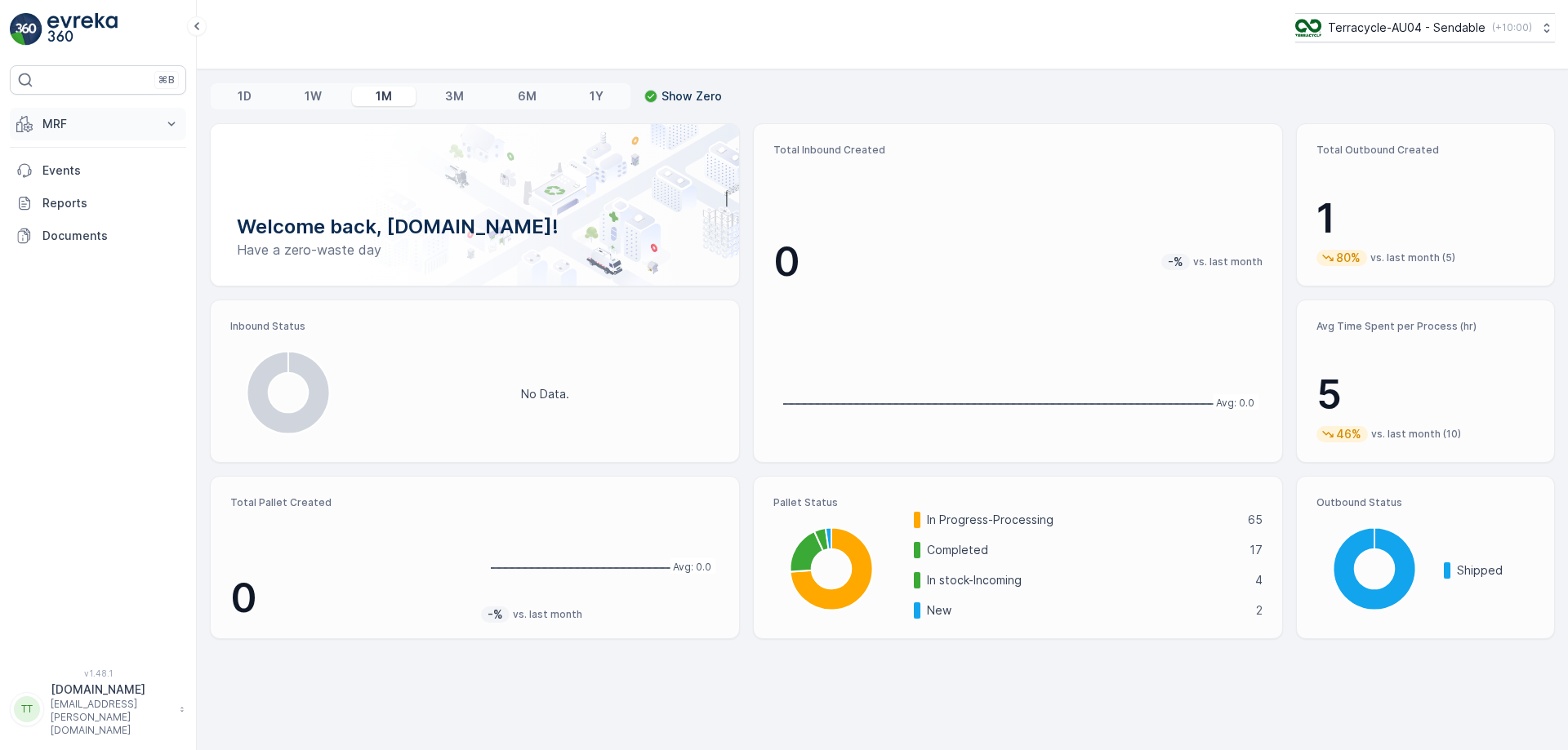
click at [88, 119] on p "MRF" at bounding box center [99, 124] width 111 height 17
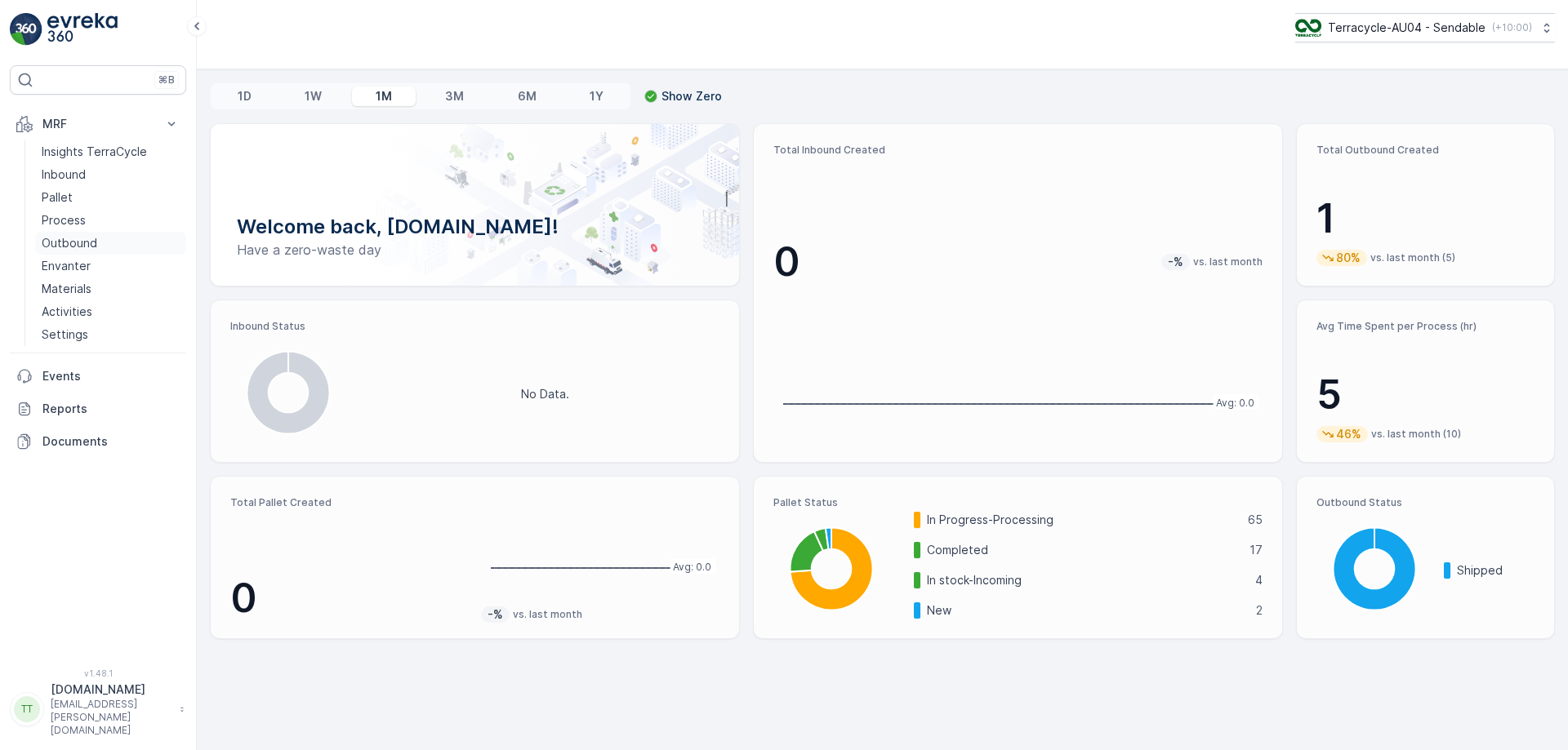
click at [101, 241] on link "Outbound" at bounding box center [110, 243] width 151 height 22
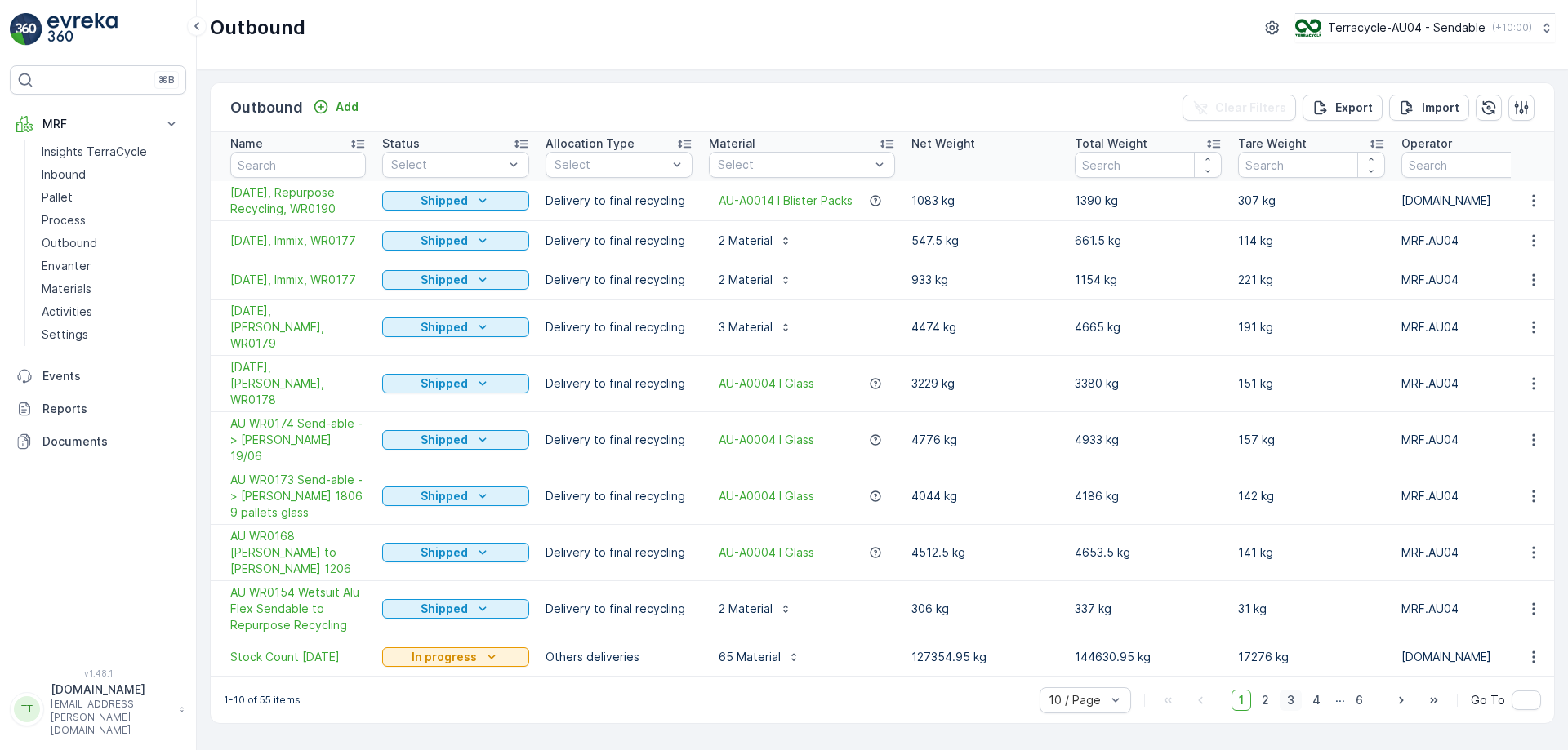
click at [1290, 690] on span "3" at bounding box center [1291, 700] width 22 height 21
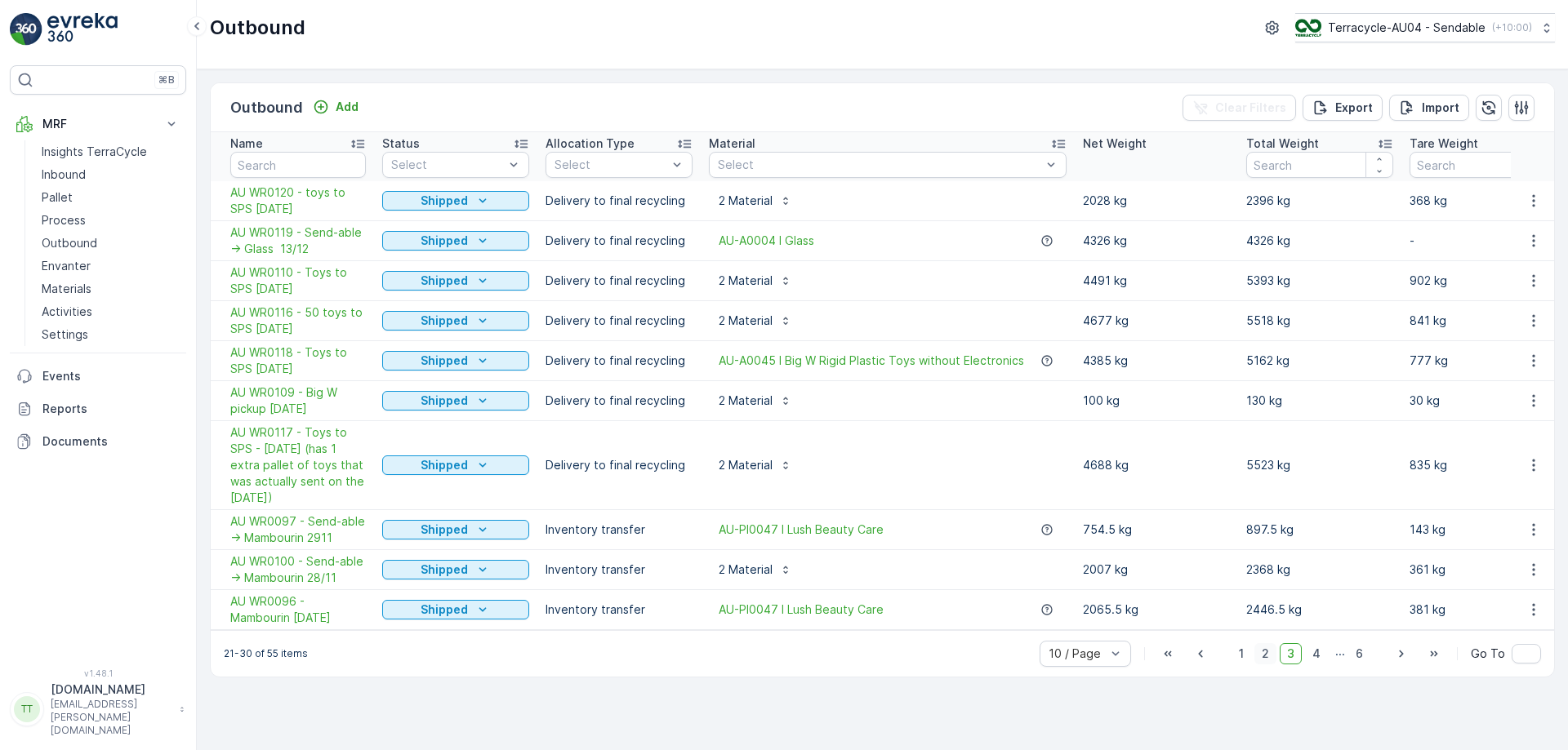
click at [1268, 656] on span "2" at bounding box center [1266, 654] width 22 height 21
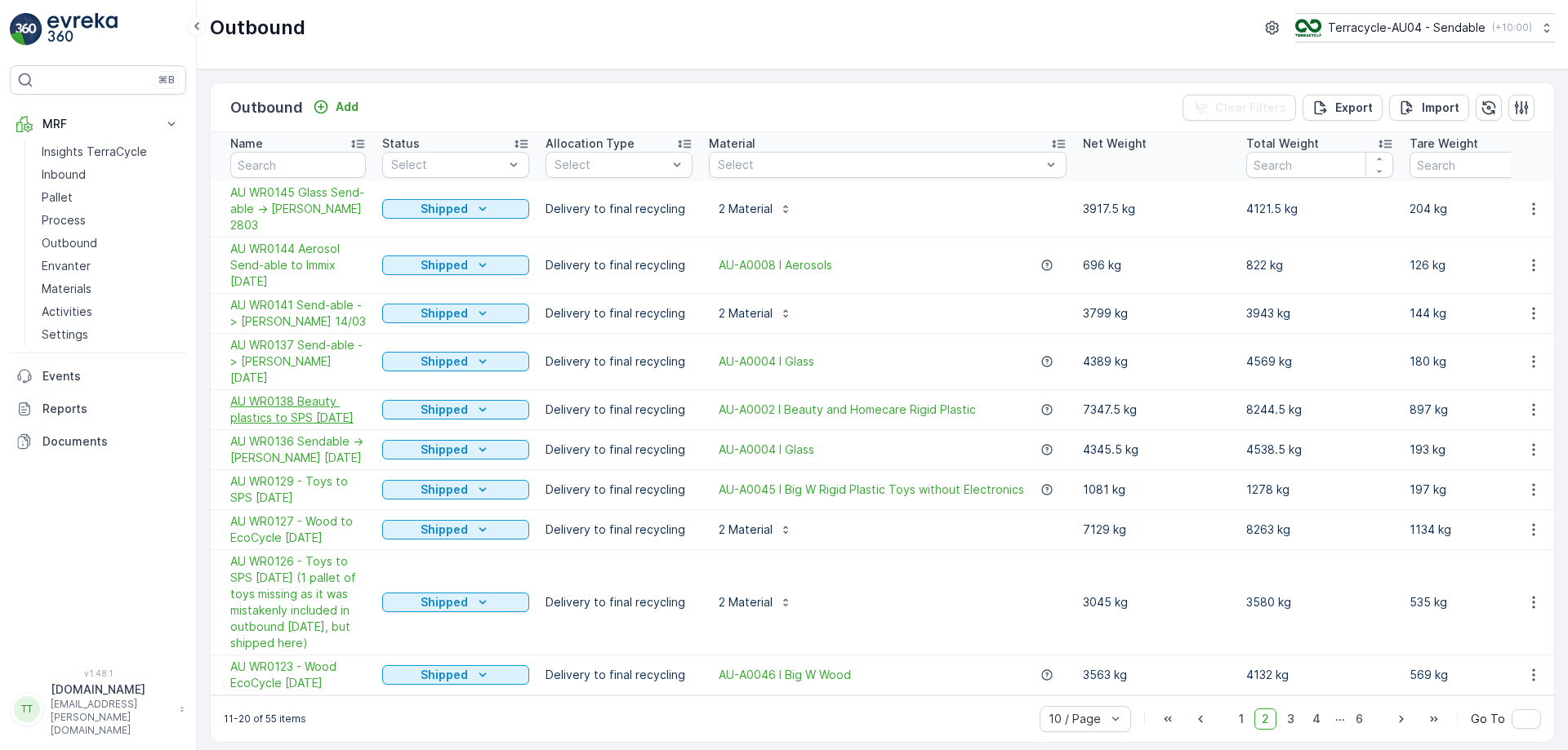
click at [302, 393] on span "AU WR0138 Beauty plastics to SPS [DATE]" at bounding box center [298, 409] width 136 height 32
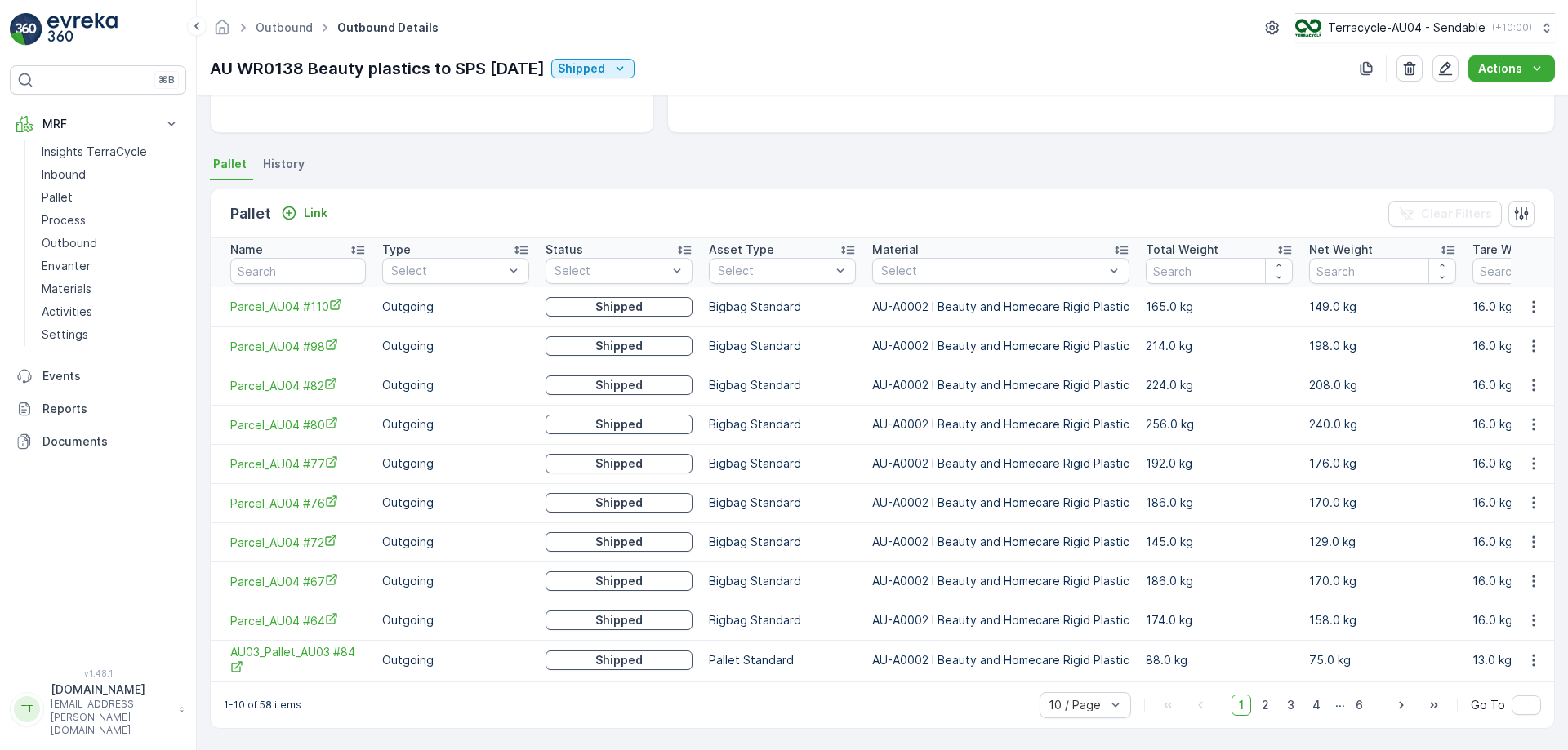
scroll to position [308, 0]
click at [1095, 709] on div at bounding box center [1077, 704] width 60 height 13
click at [1096, 679] on div "50 / Page" at bounding box center [1085, 669] width 92 height 26
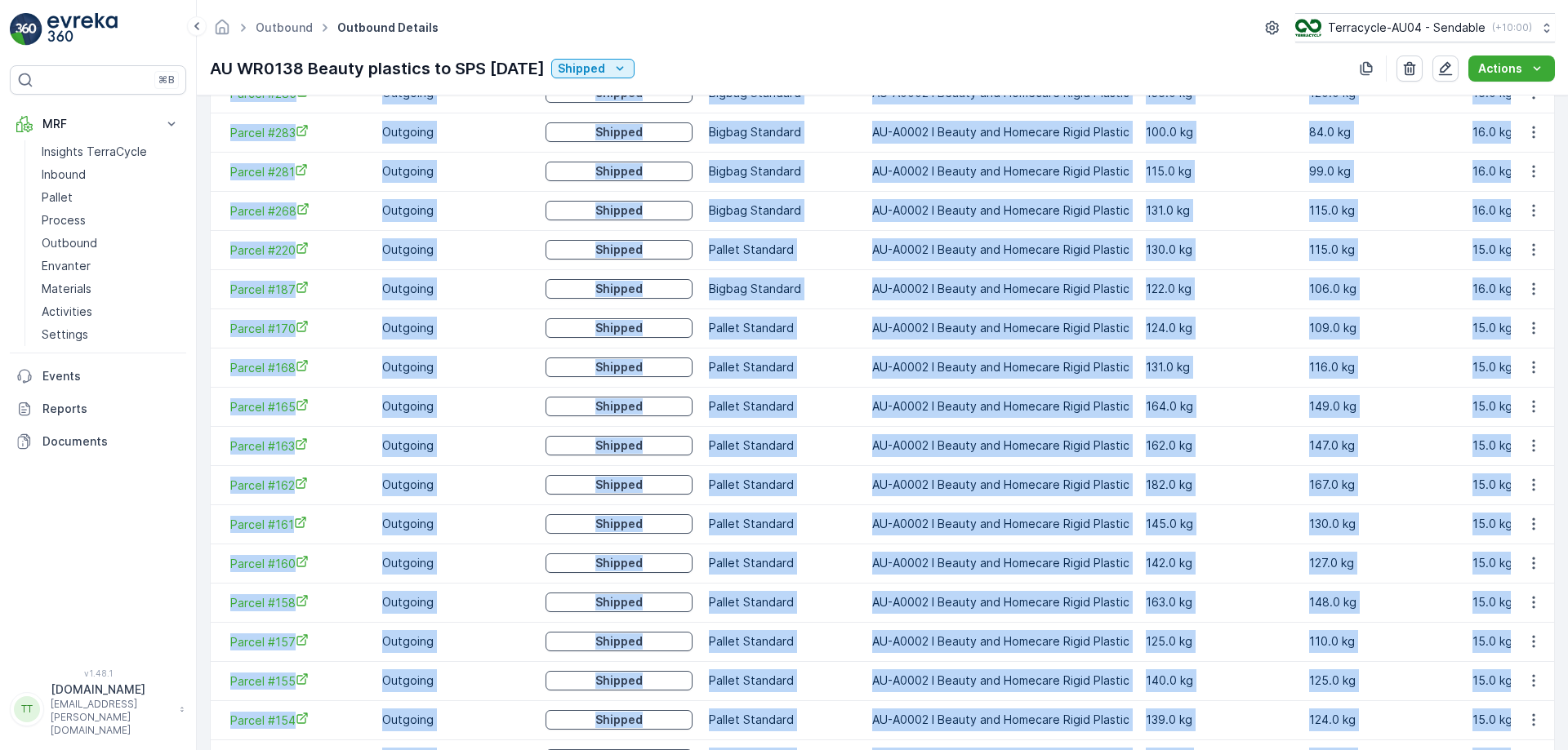
scroll to position [1879, 0]
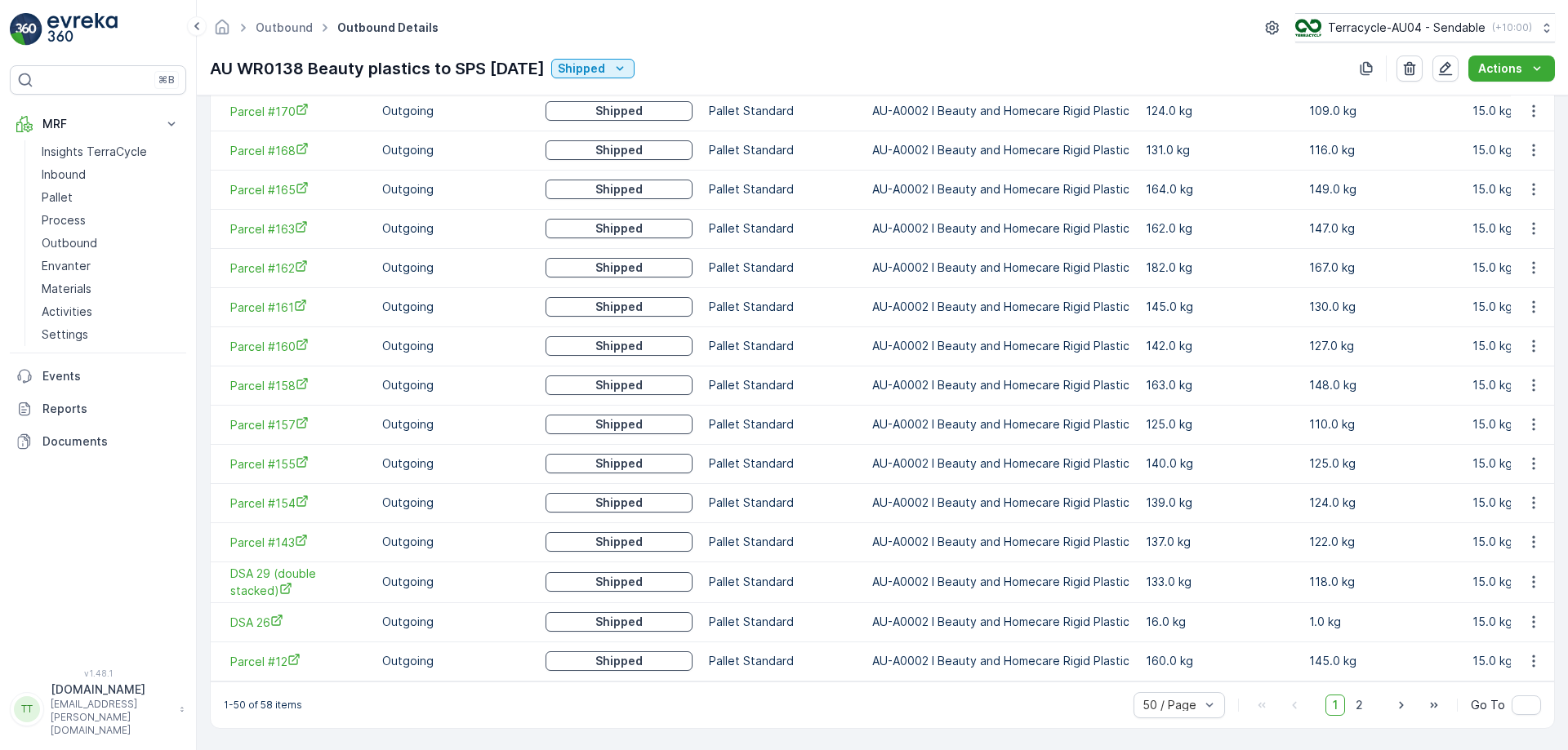
drag, startPoint x: 220, startPoint y: 296, endPoint x: 1508, endPoint y: 649, distance: 1335.5
copy thead "Name Type Select Status Select Asset Type Select Material Select Total Weight N…"
click at [1349, 703] on span "2" at bounding box center [1359, 705] width 22 height 21
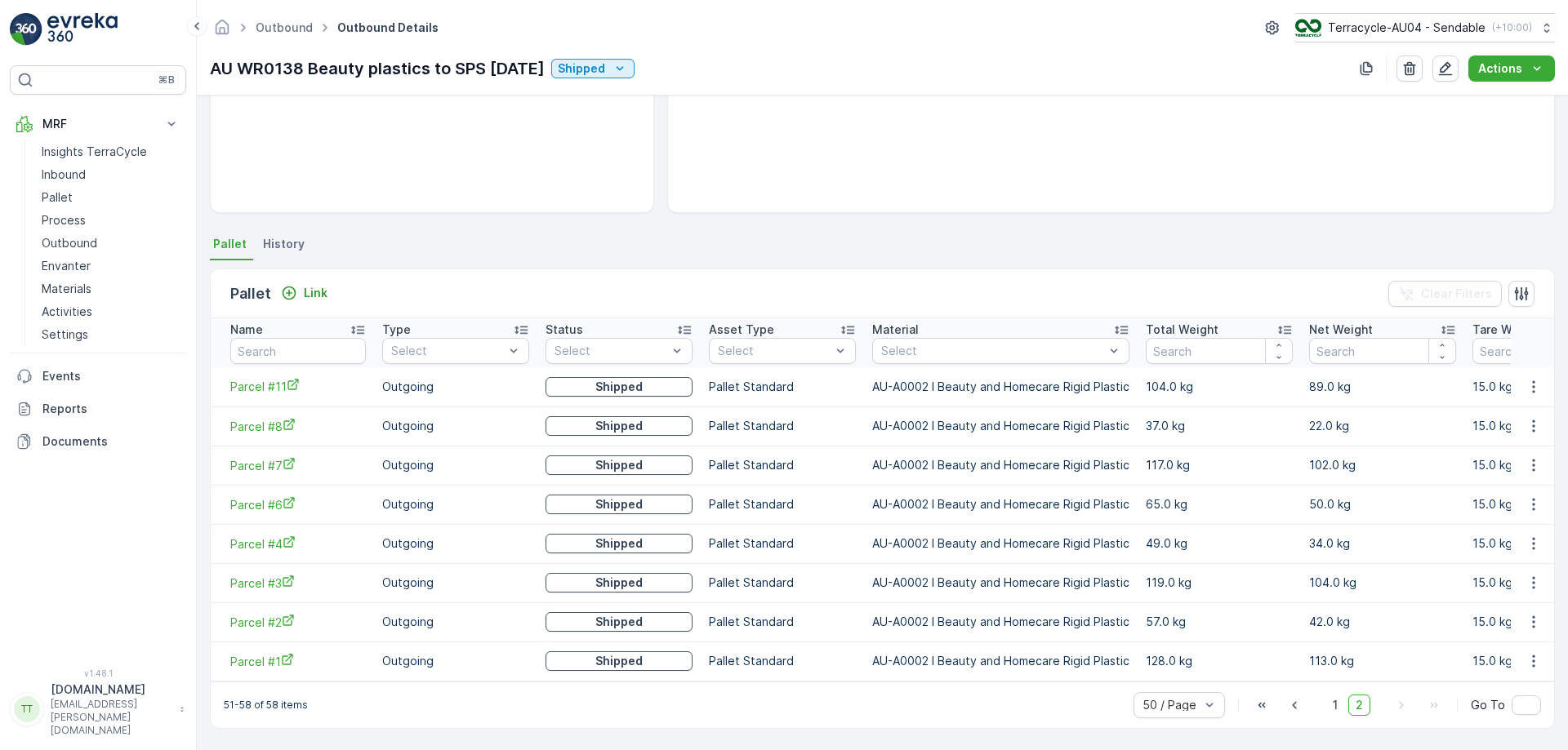
scroll to position [230, 0]
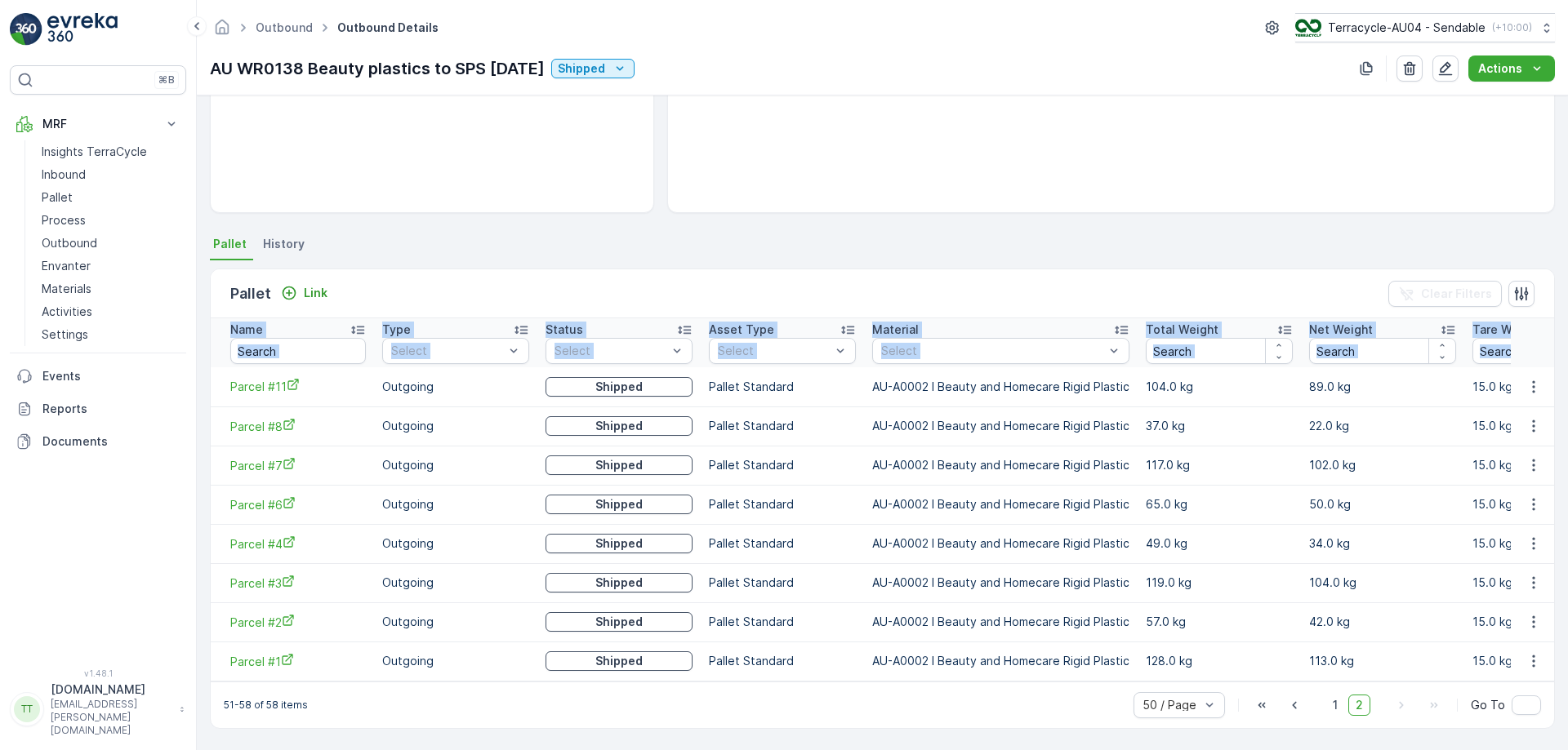
drag, startPoint x: 219, startPoint y: 370, endPoint x: 1512, endPoint y: 655, distance: 1324.0
click at [1512, 655] on tbody "Parcel #11 Outgoing Shipped Pallet Standard AU-A0002 I Beauty and Homecare Rigi…" at bounding box center [941, 524] width 1461 height 313
copy thead "Name Type Select Status Select Asset Type Select Material Select Total Weight N…"
click at [990, 448] on td "AU-A0002 I Beauty and Homecare Rigid Plastic" at bounding box center [1001, 465] width 273 height 39
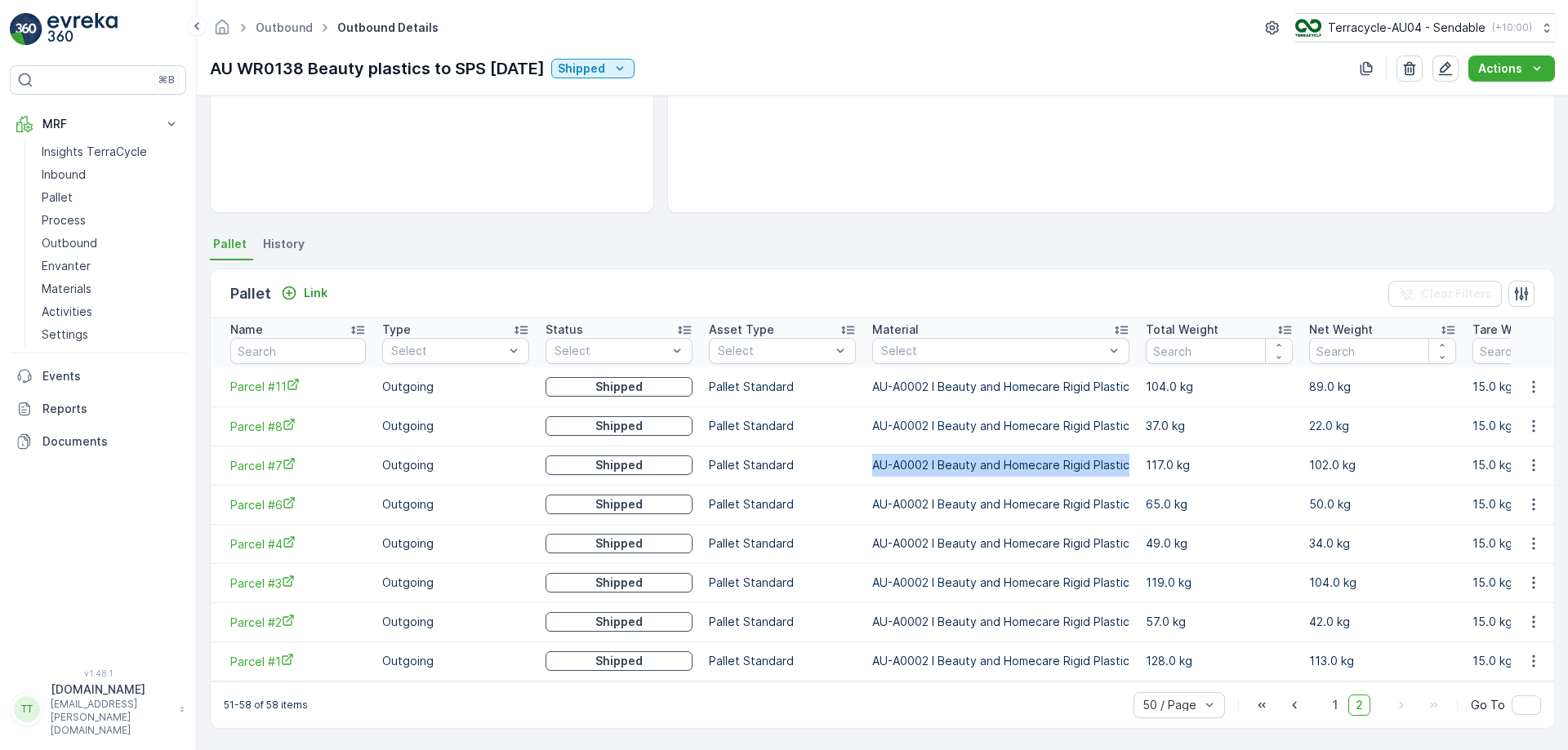
drag, startPoint x: 872, startPoint y: 455, endPoint x: 1129, endPoint y: 460, distance: 257.0
click at [1129, 460] on td "AU-A0002 I Beauty and Homecare Rigid Plastic" at bounding box center [1001, 465] width 273 height 39
copy td "AU-A0002 I Beauty and Homecare Rigid Plastic"
click at [88, 192] on link "Pallet" at bounding box center [110, 197] width 151 height 22
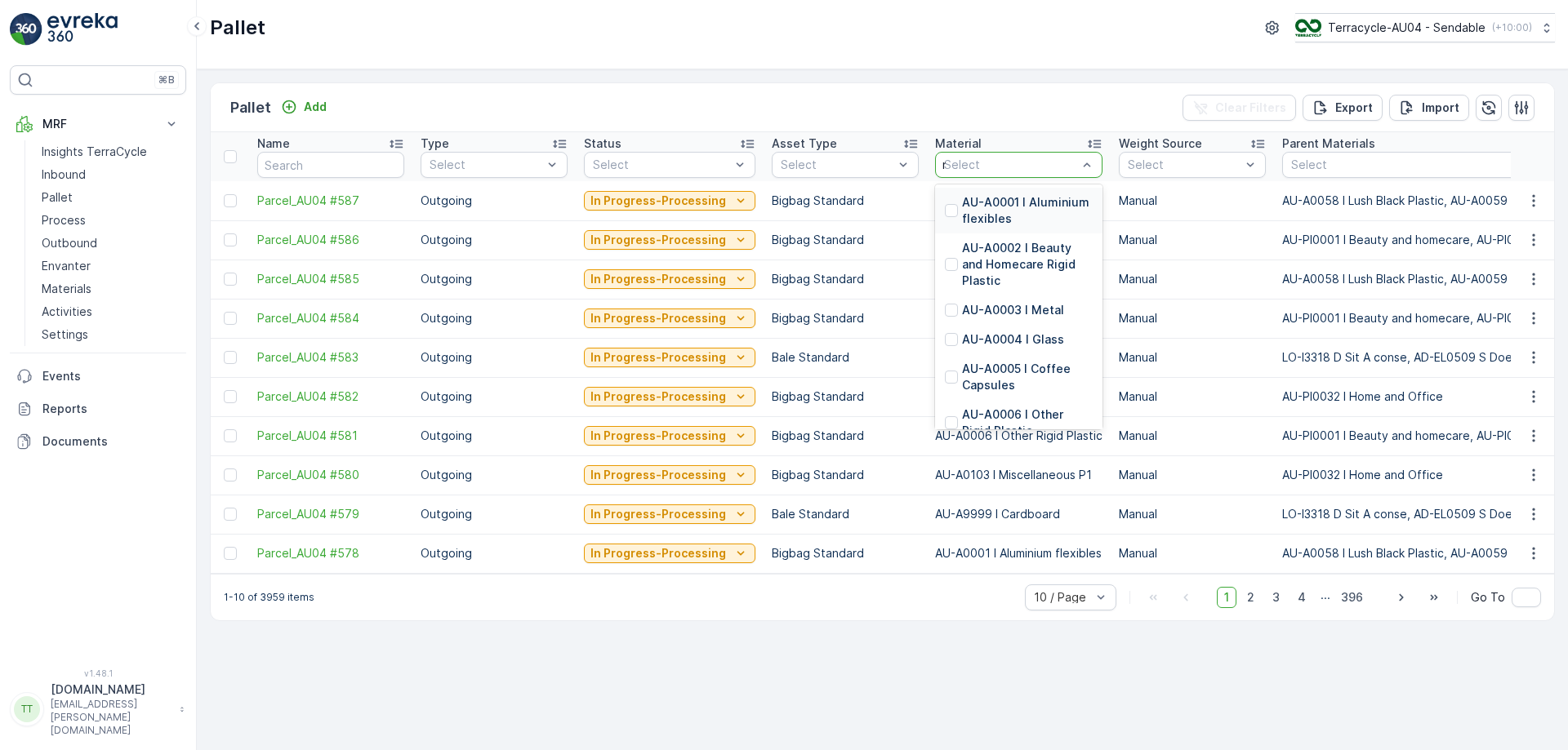
type input "non"
click at [992, 247] on p "AU-A9997 I (Do Not Use) Non Compliant" at bounding box center [1027, 256] width 131 height 32
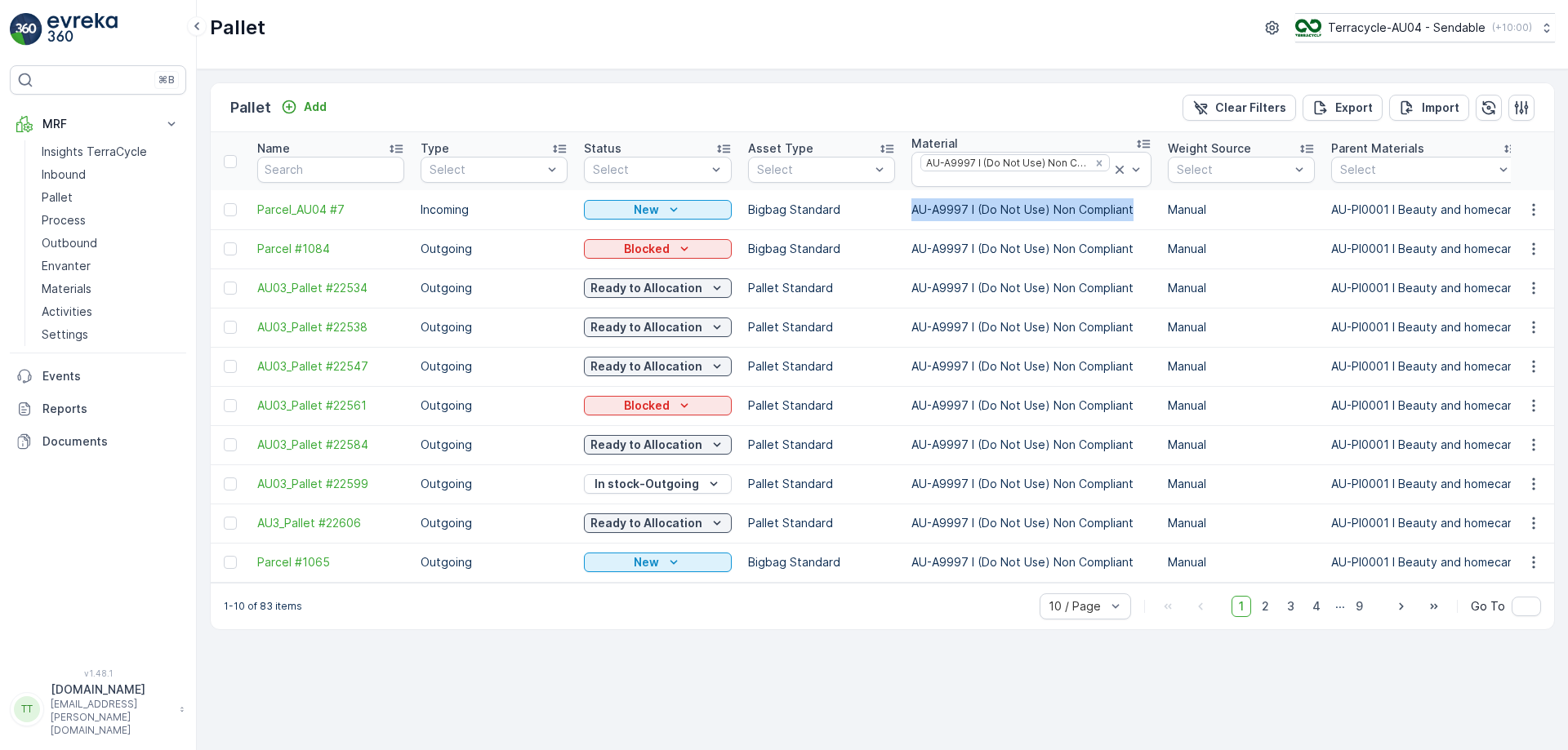
drag, startPoint x: 911, startPoint y: 209, endPoint x: 1140, endPoint y: 209, distance: 229.0
click at [1140, 209] on td "AU-A9997 I (Do Not Use) Non Compliant" at bounding box center [1031, 210] width 257 height 39
copy td "AU-A9997 I (Do Not Use) Non Compliant"
